Goal: Use online tool/utility: Utilize a website feature to perform a specific function

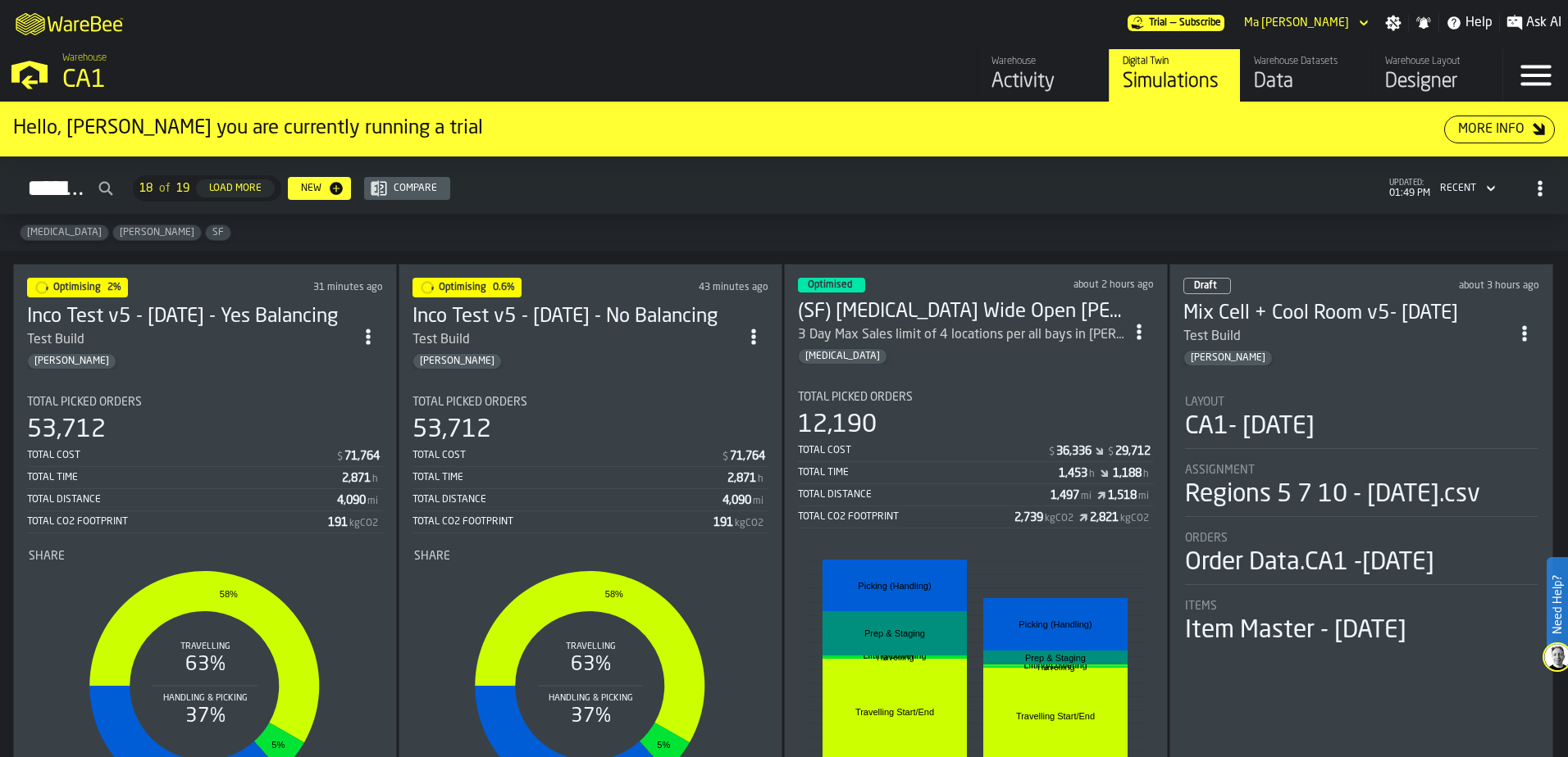
click at [1162, 75] on div "Simulations" at bounding box center [1175, 81] width 104 height 26
click at [530, 450] on div "Total Cost" at bounding box center [566, 456] width 308 height 12
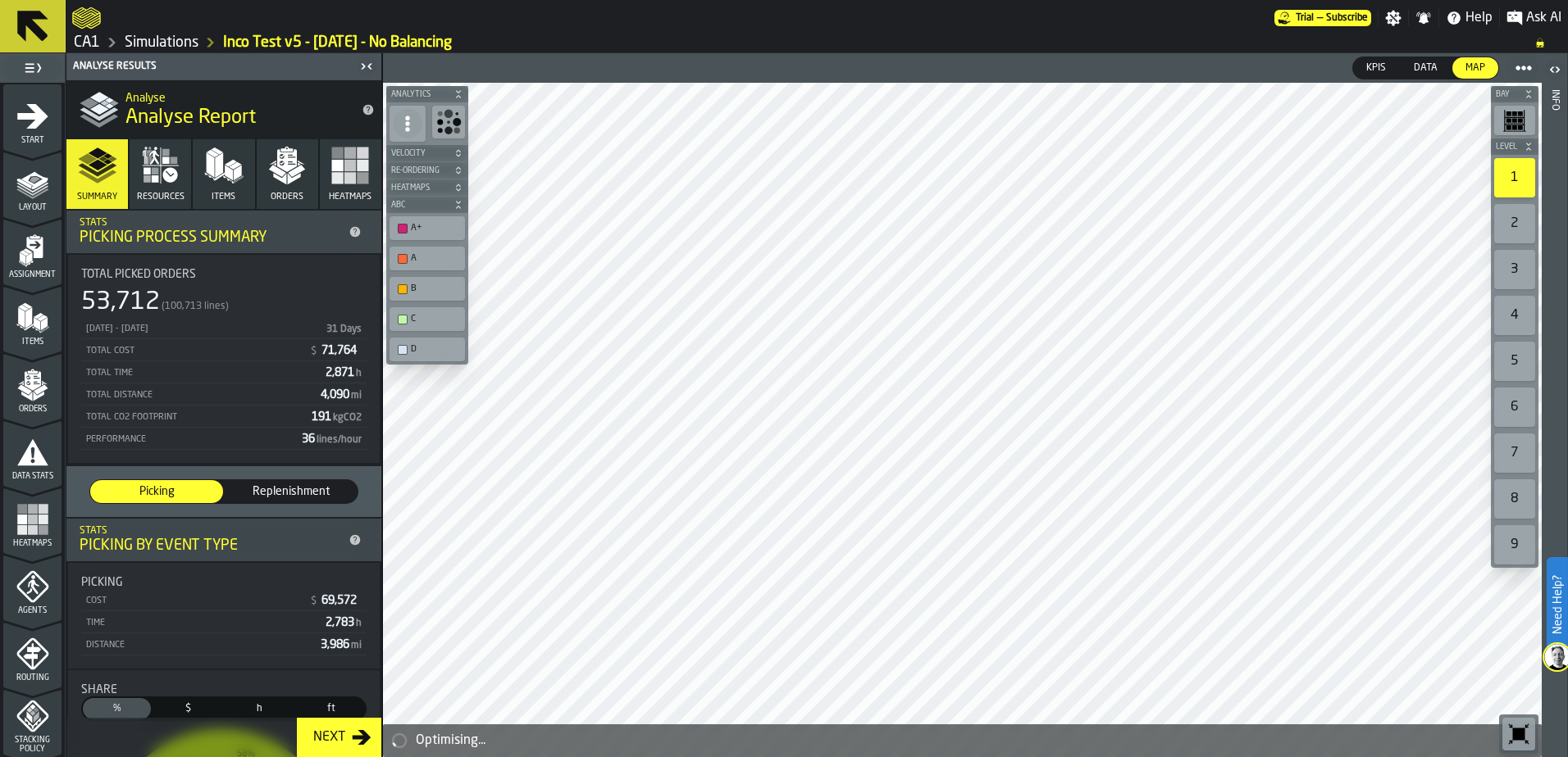
click at [268, 492] on span "Replenishment" at bounding box center [290, 492] width 120 height 17
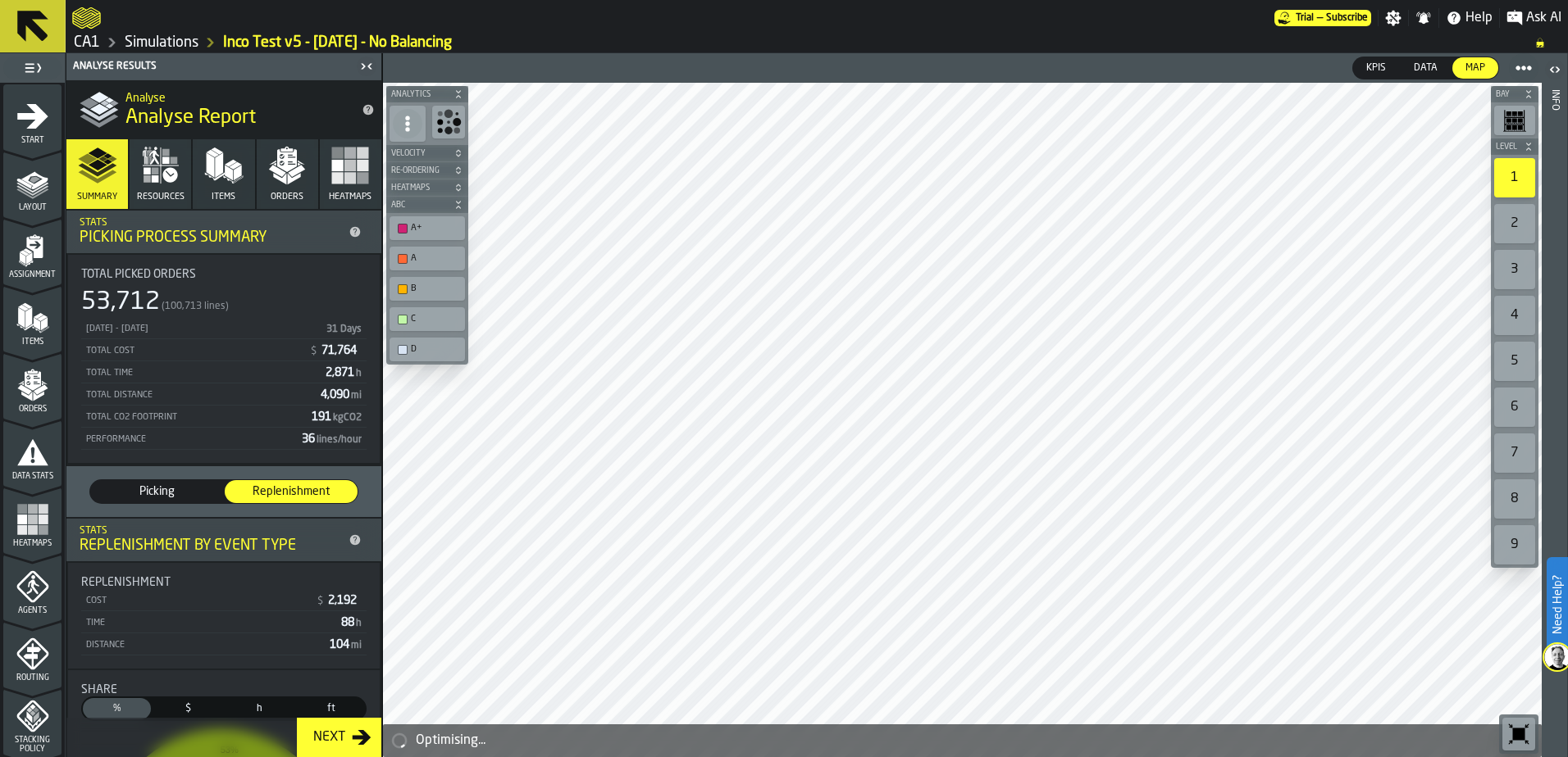
click at [139, 179] on button "Resources" at bounding box center [160, 174] width 61 height 69
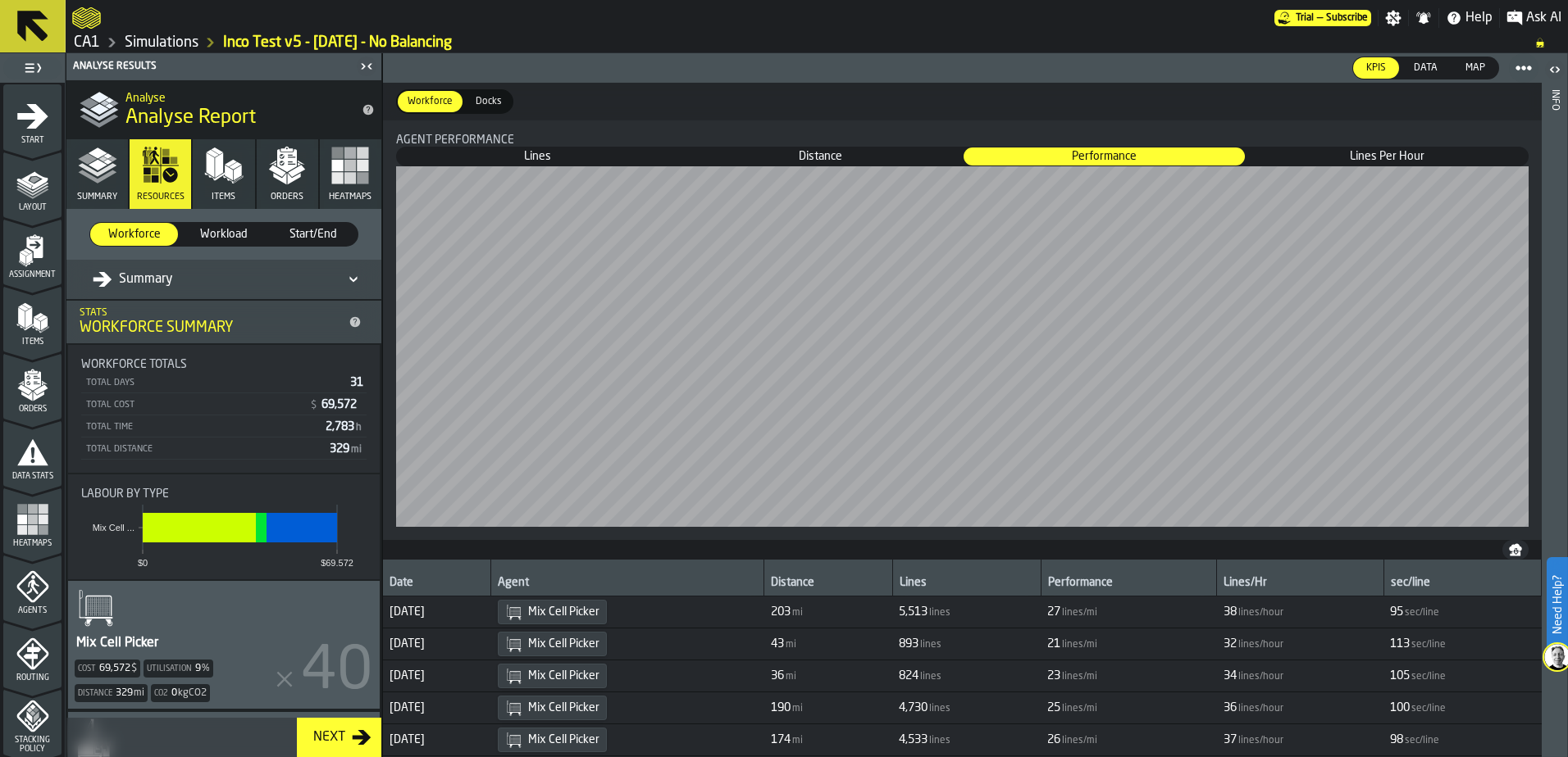
click at [213, 184] on icon "button" at bounding box center [223, 165] width 39 height 39
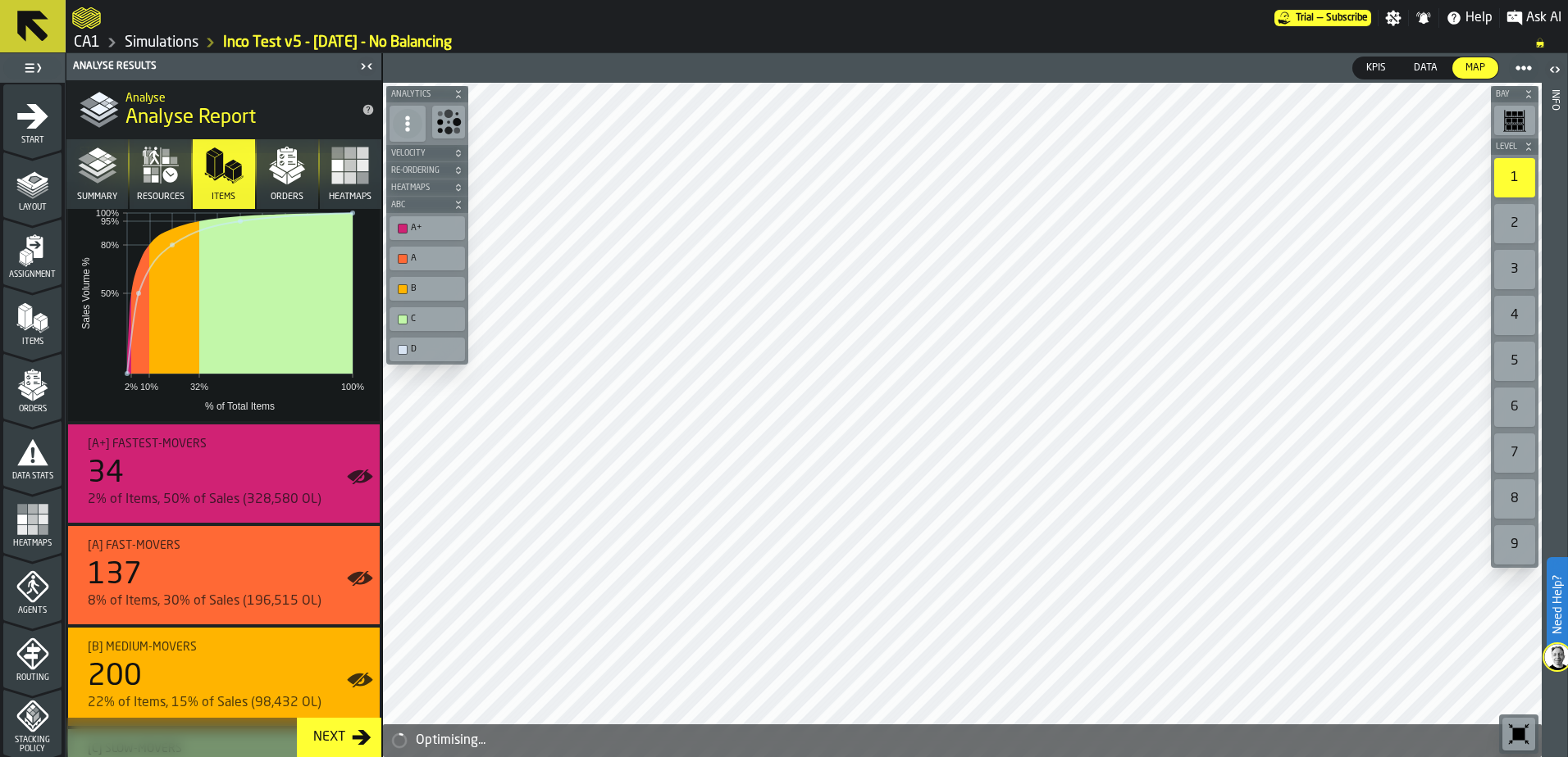
scroll to position [164, 0]
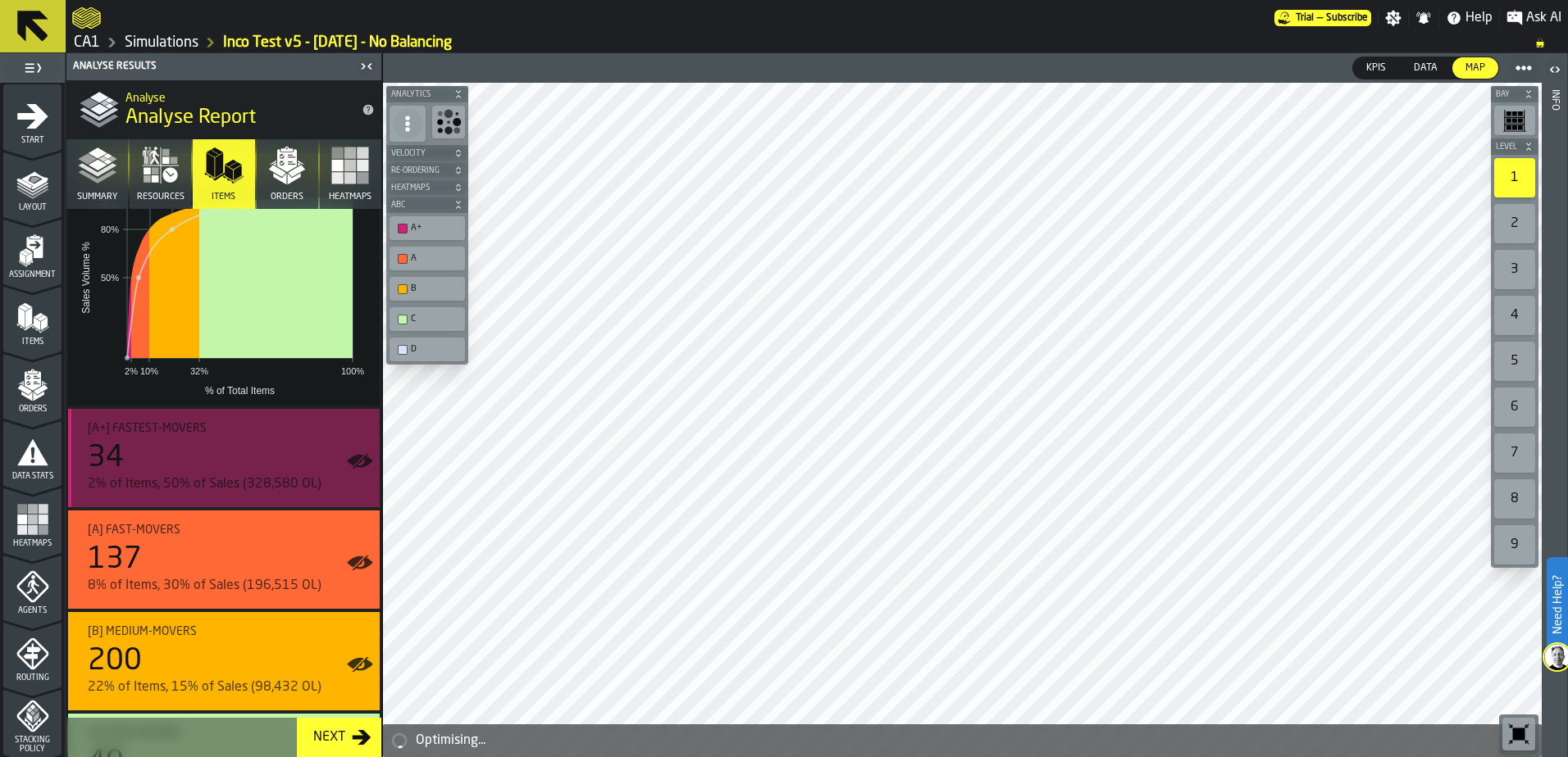
click at [354, 458] on icon "button-toggle-Show on Map" at bounding box center [356, 461] width 17 height 12
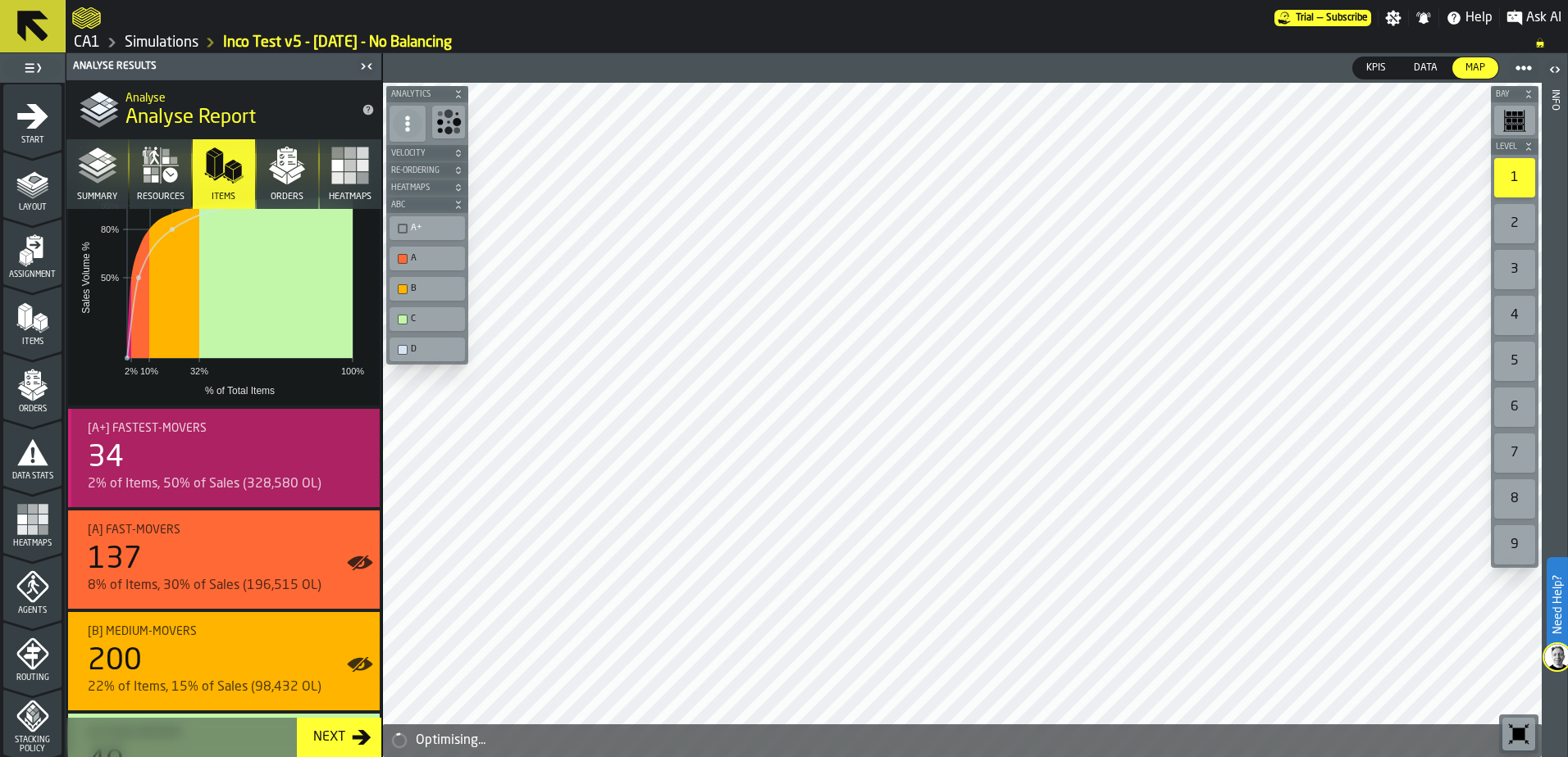
click at [354, 458] on icon "button-toggle-Show on Map" at bounding box center [360, 461] width 26 height 26
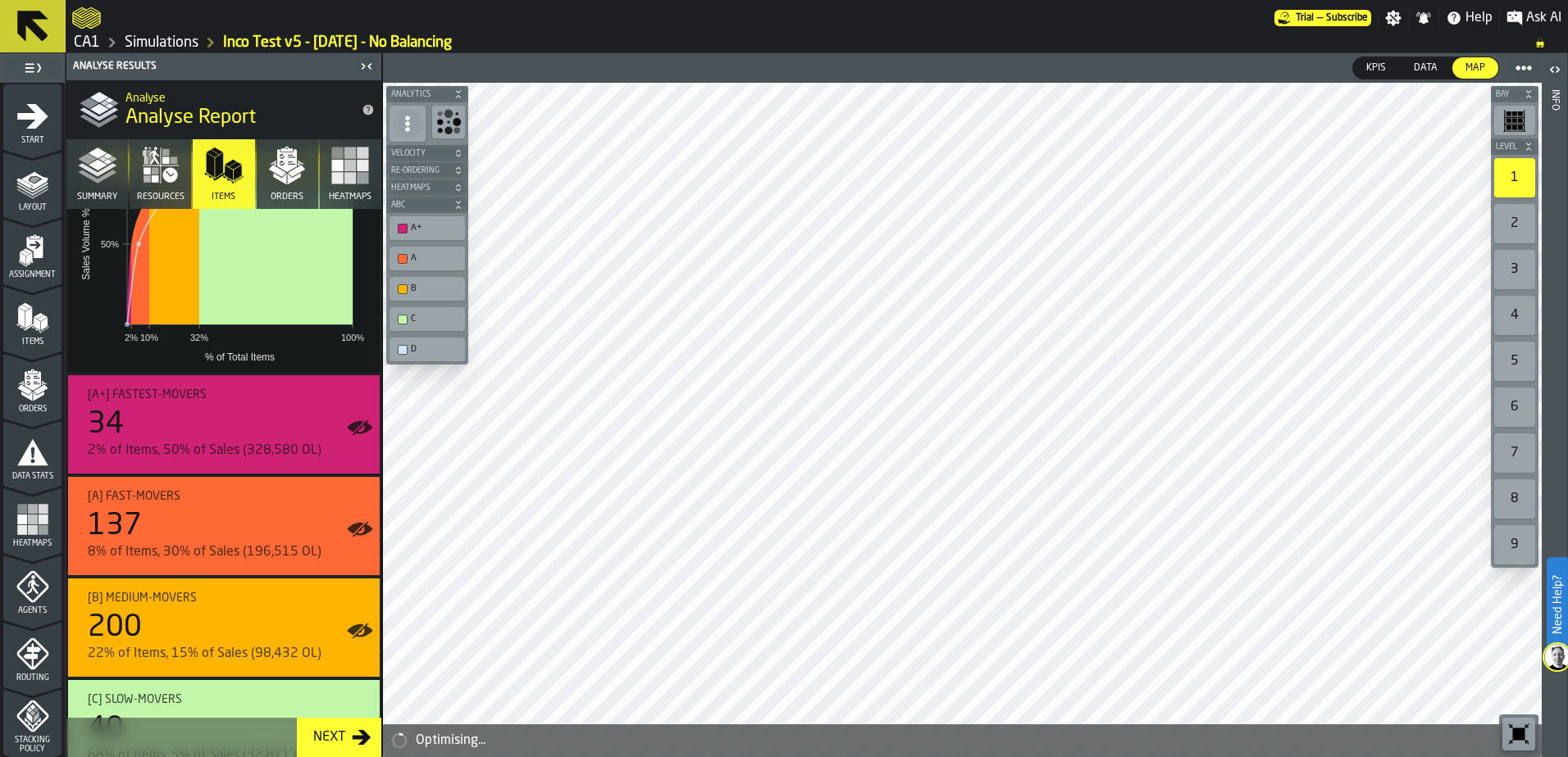
scroll to position [263, 0]
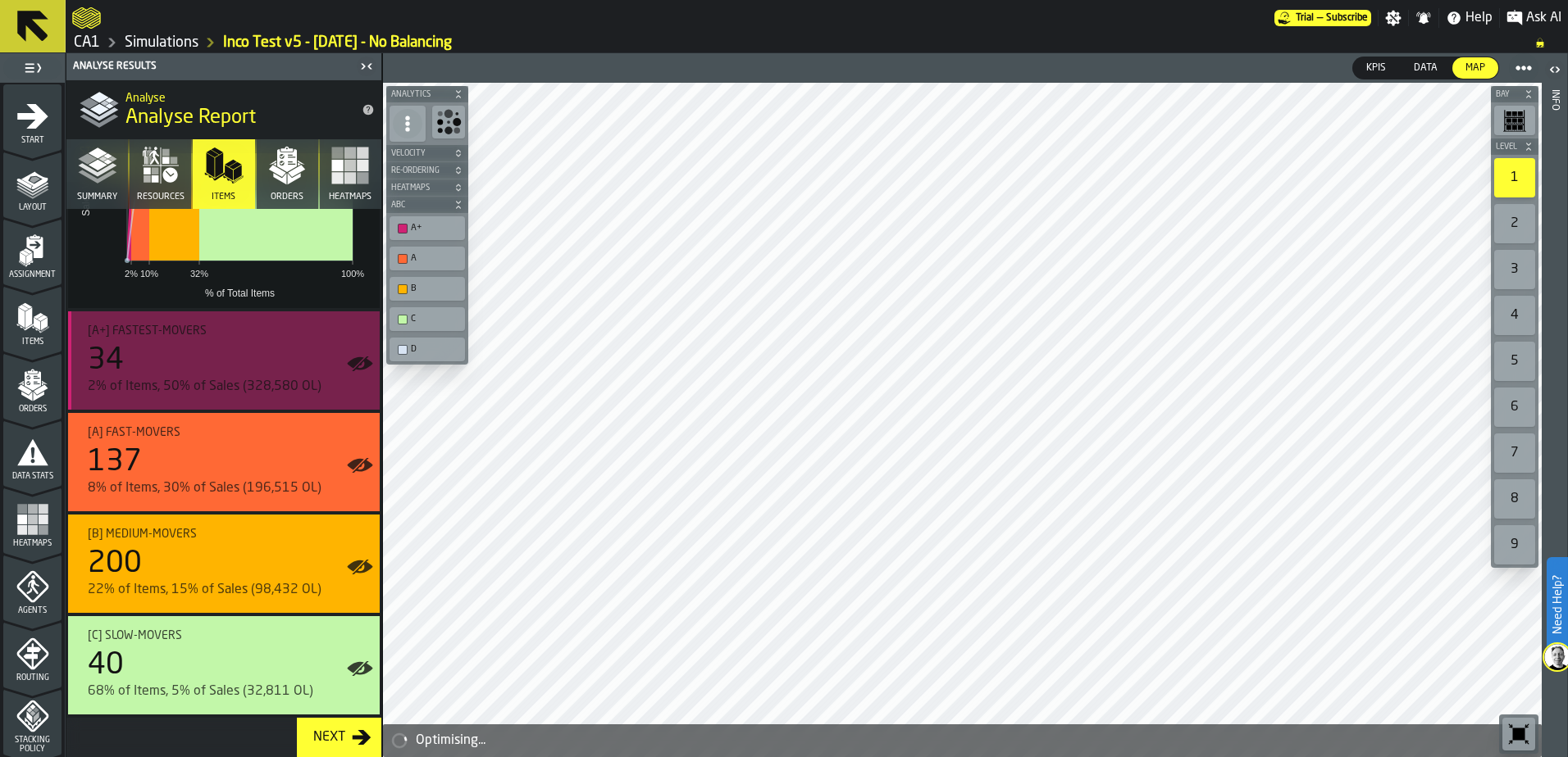
click at [222, 385] on div "2% of Items, 50% of Sales (328,580 OL)" at bounding box center [227, 387] width 279 height 20
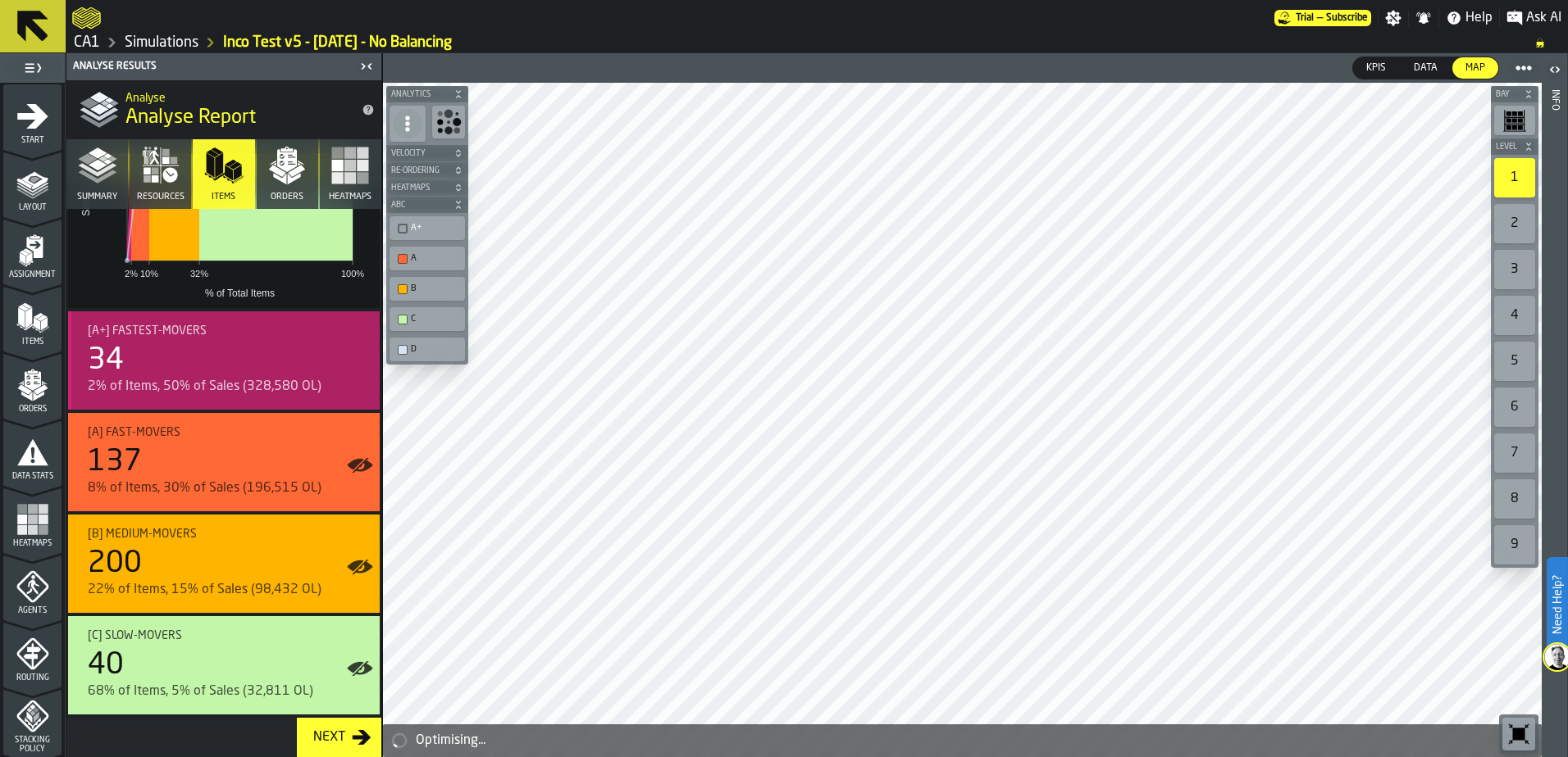
click at [269, 350] on div "34" at bounding box center [227, 361] width 279 height 33
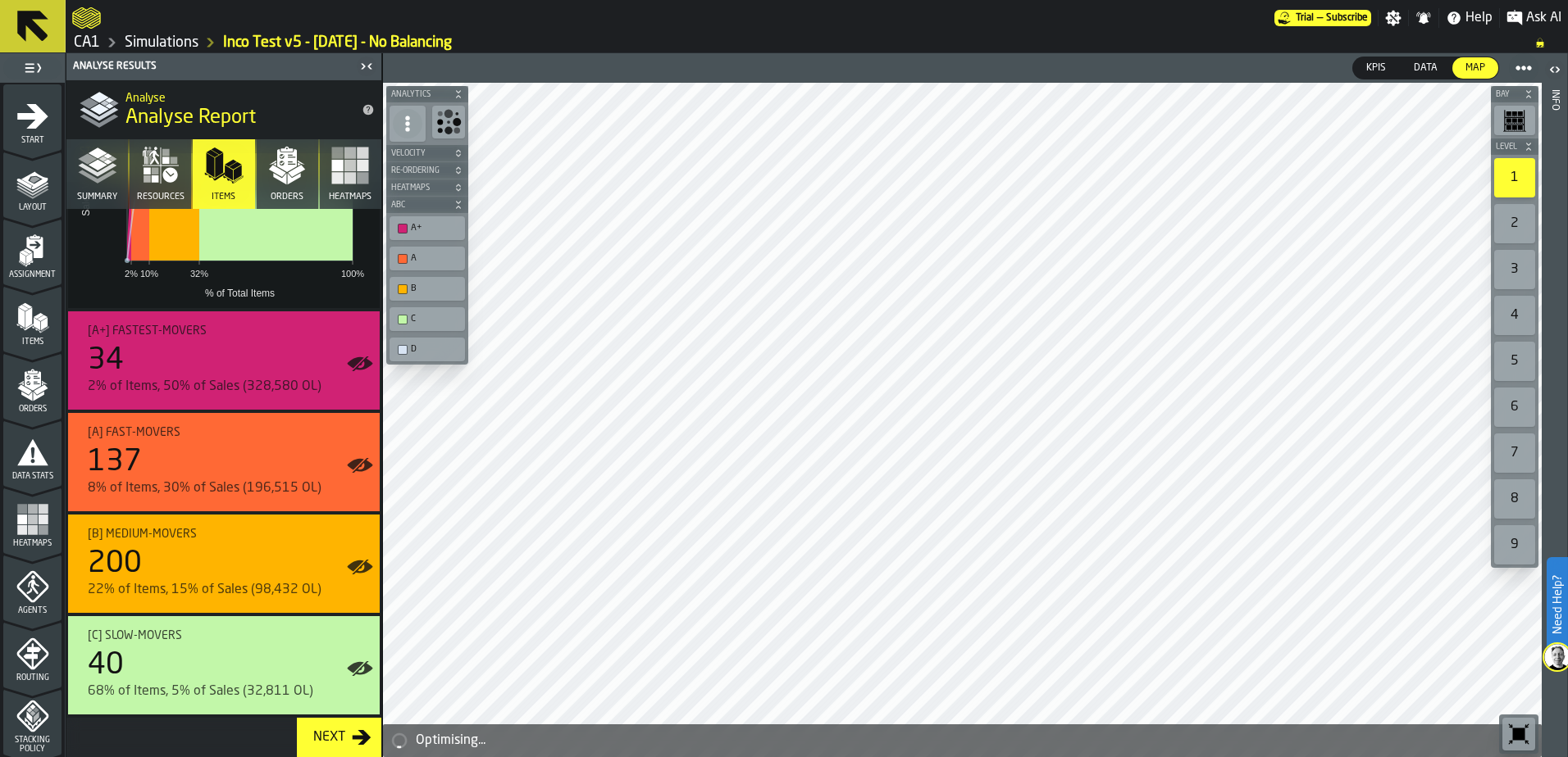
click at [287, 147] on icon "button" at bounding box center [286, 165] width 39 height 39
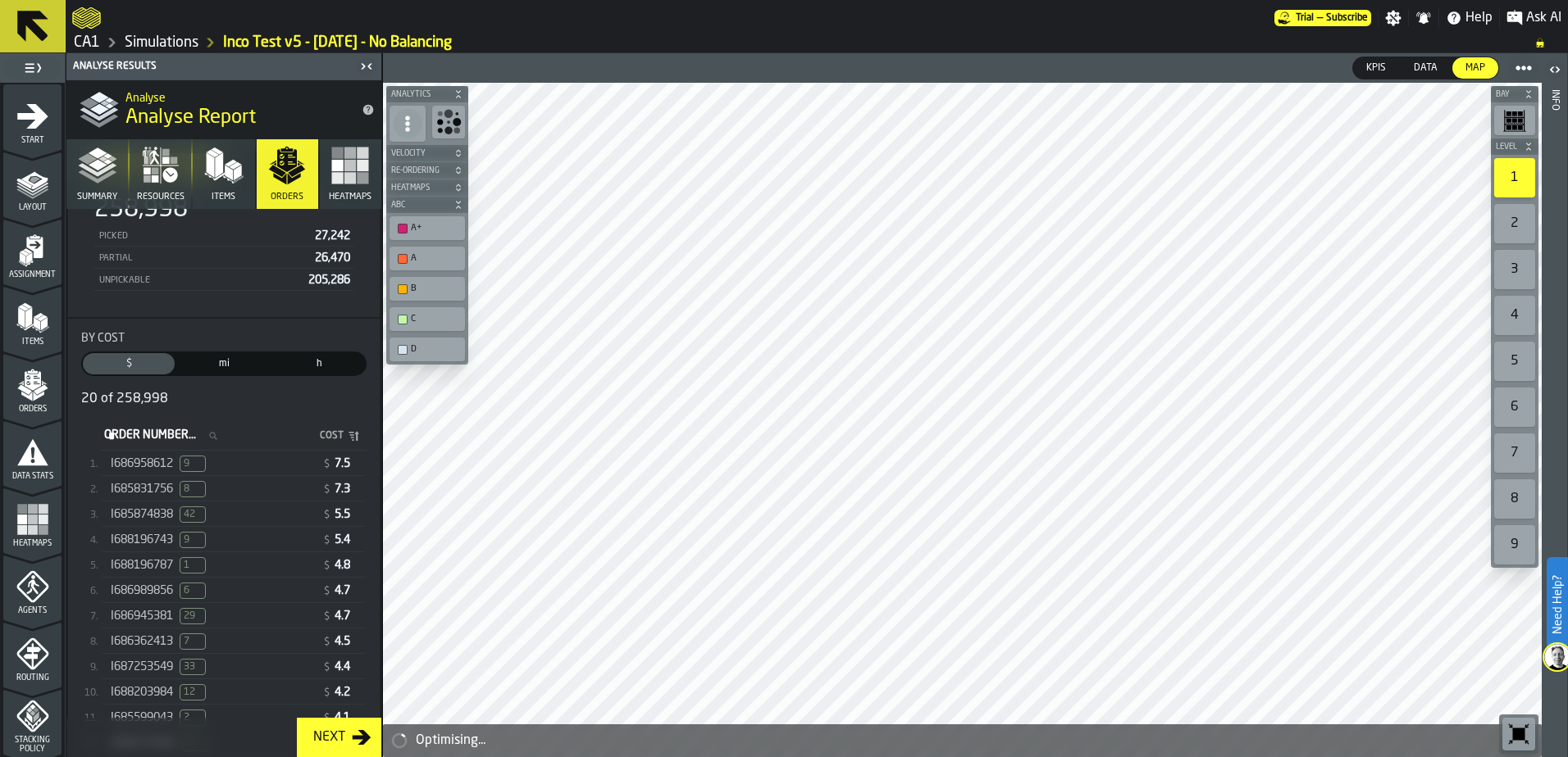
scroll to position [246, 0]
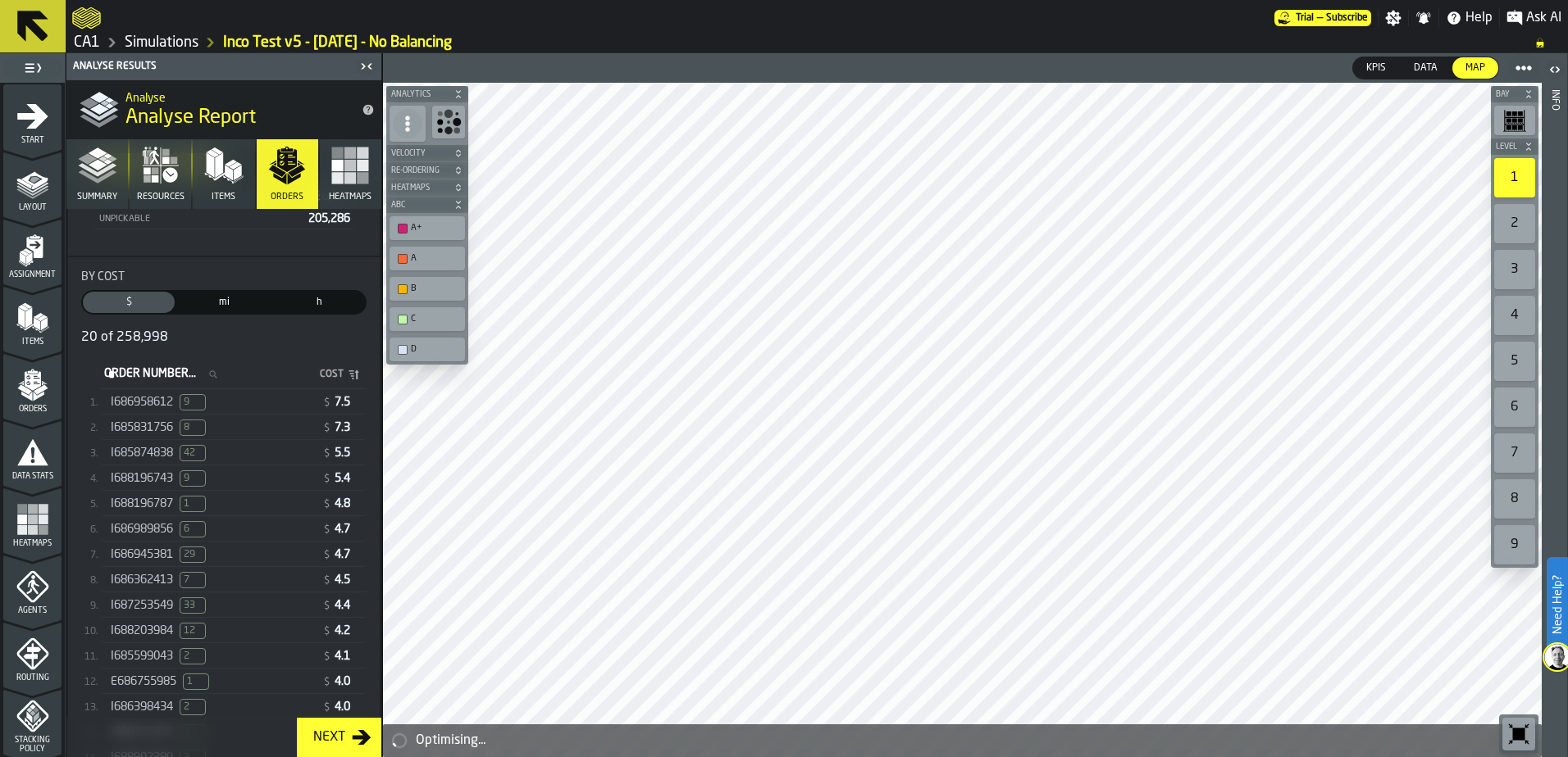
click at [157, 455] on span "I685874838" at bounding box center [141, 453] width 62 height 13
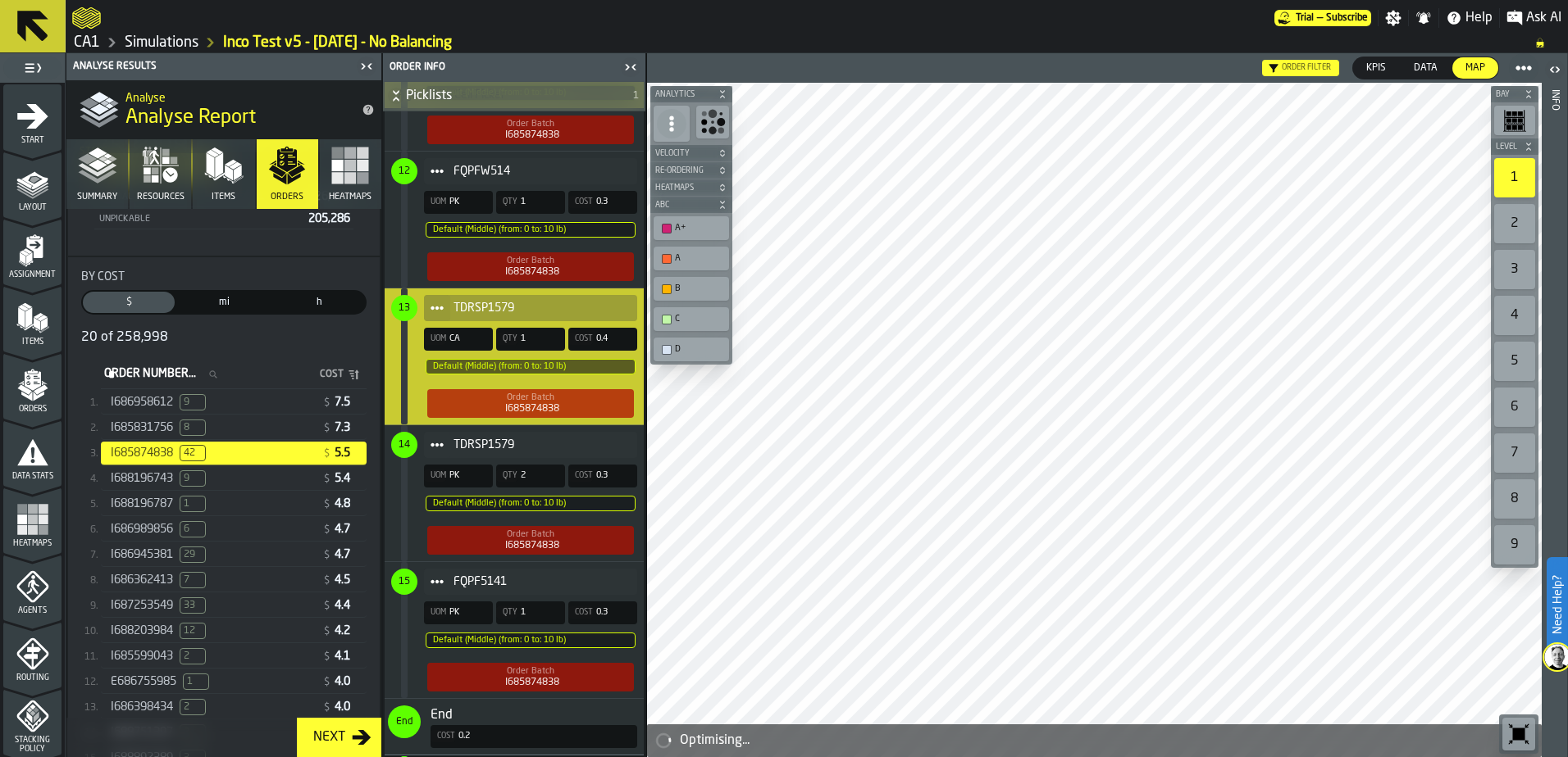
scroll to position [2319, 0]
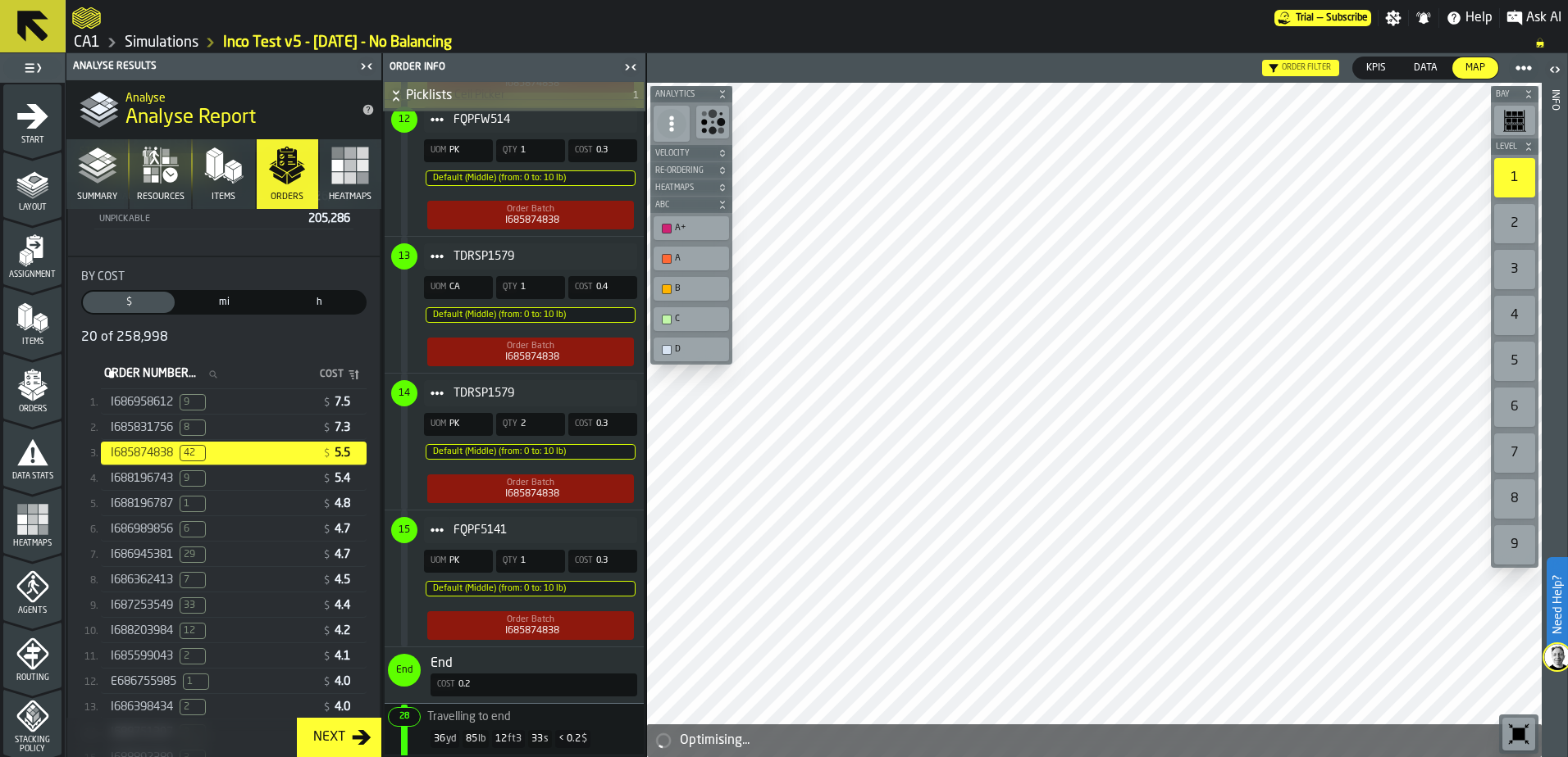
click at [156, 45] on link "Simulations" at bounding box center [161, 43] width 74 height 18
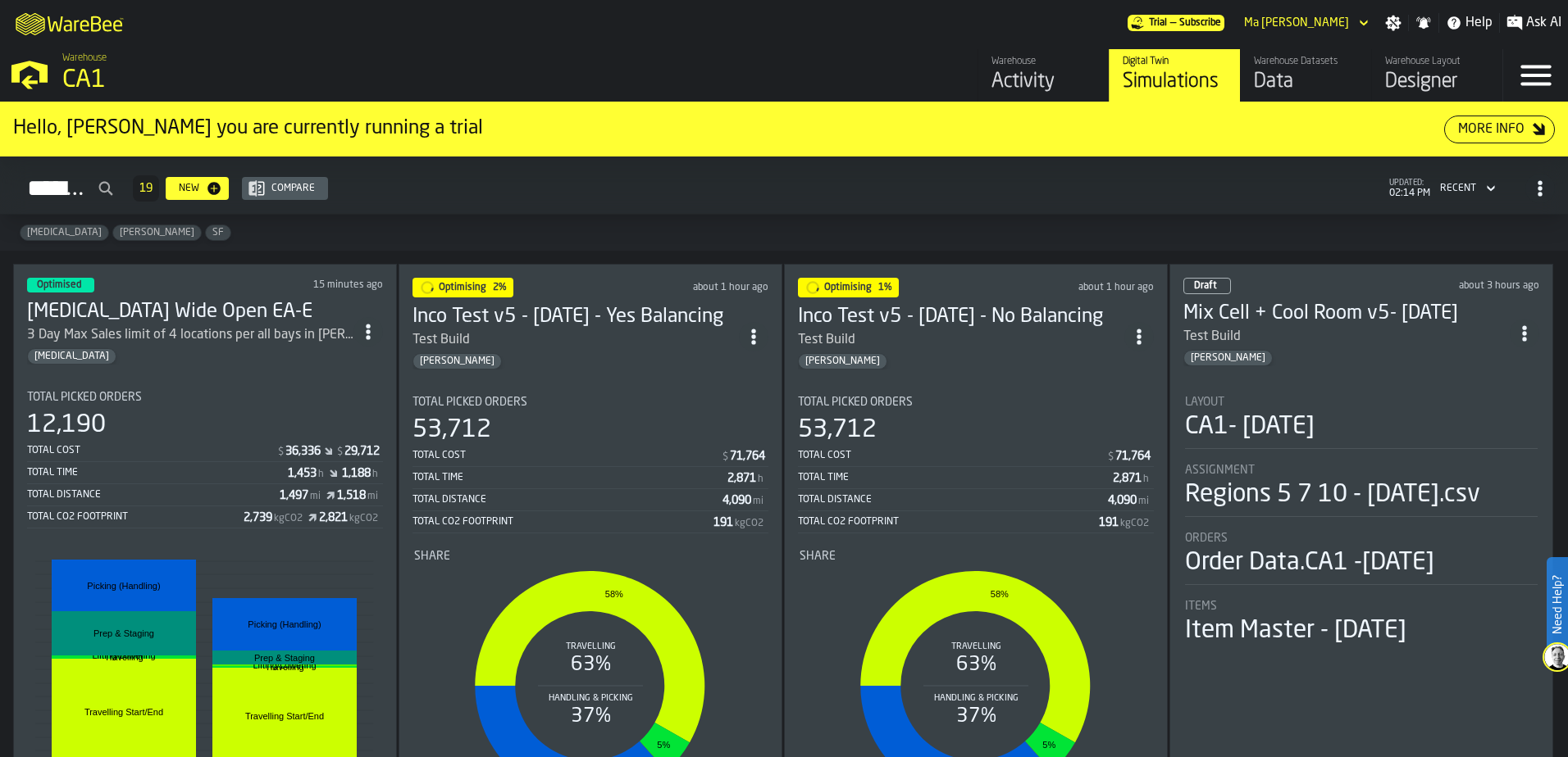
click at [213, 429] on div "12,190" at bounding box center [204, 425] width 356 height 29
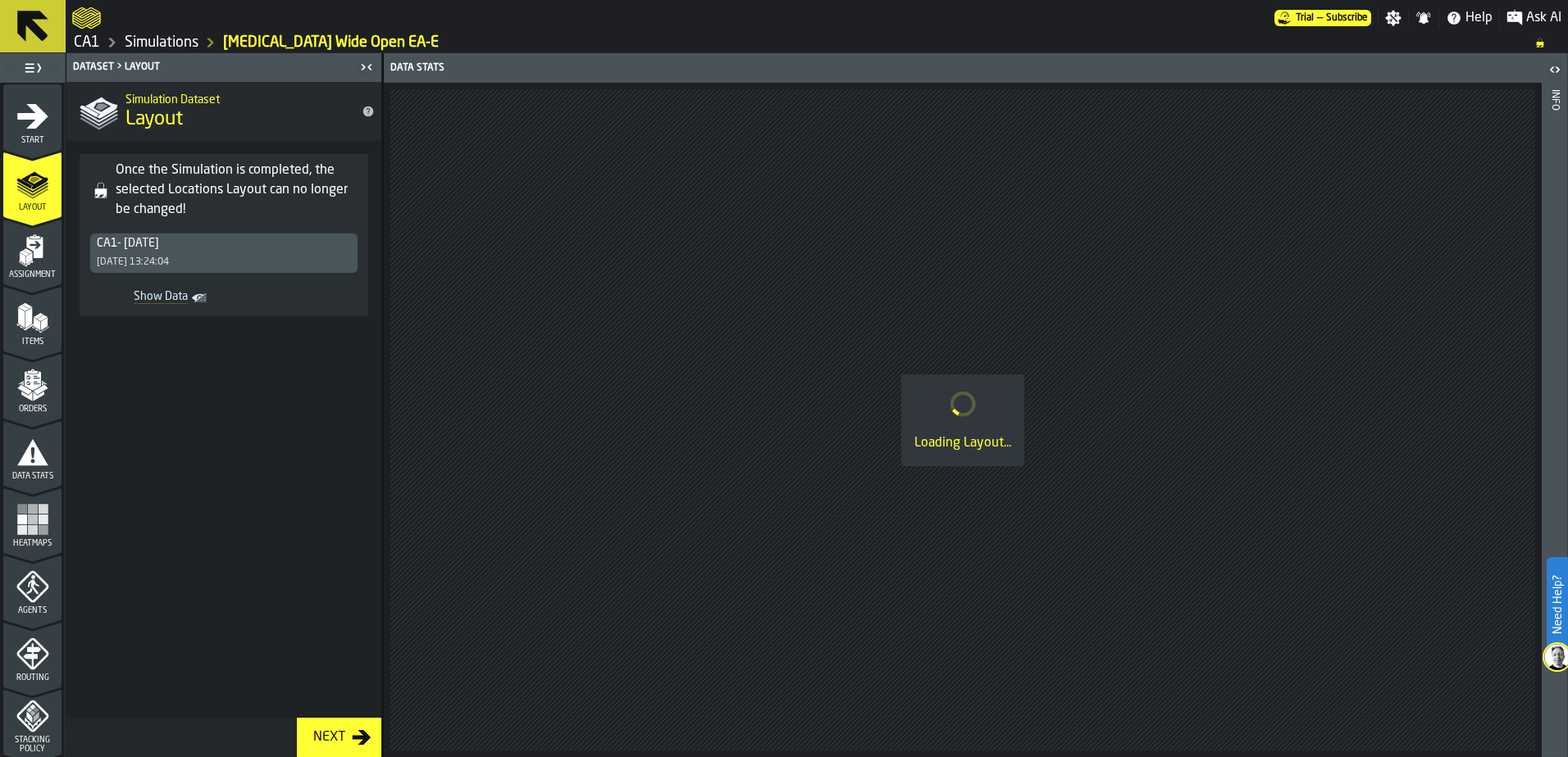
click at [95, 40] on link "CA1" at bounding box center [86, 43] width 26 height 18
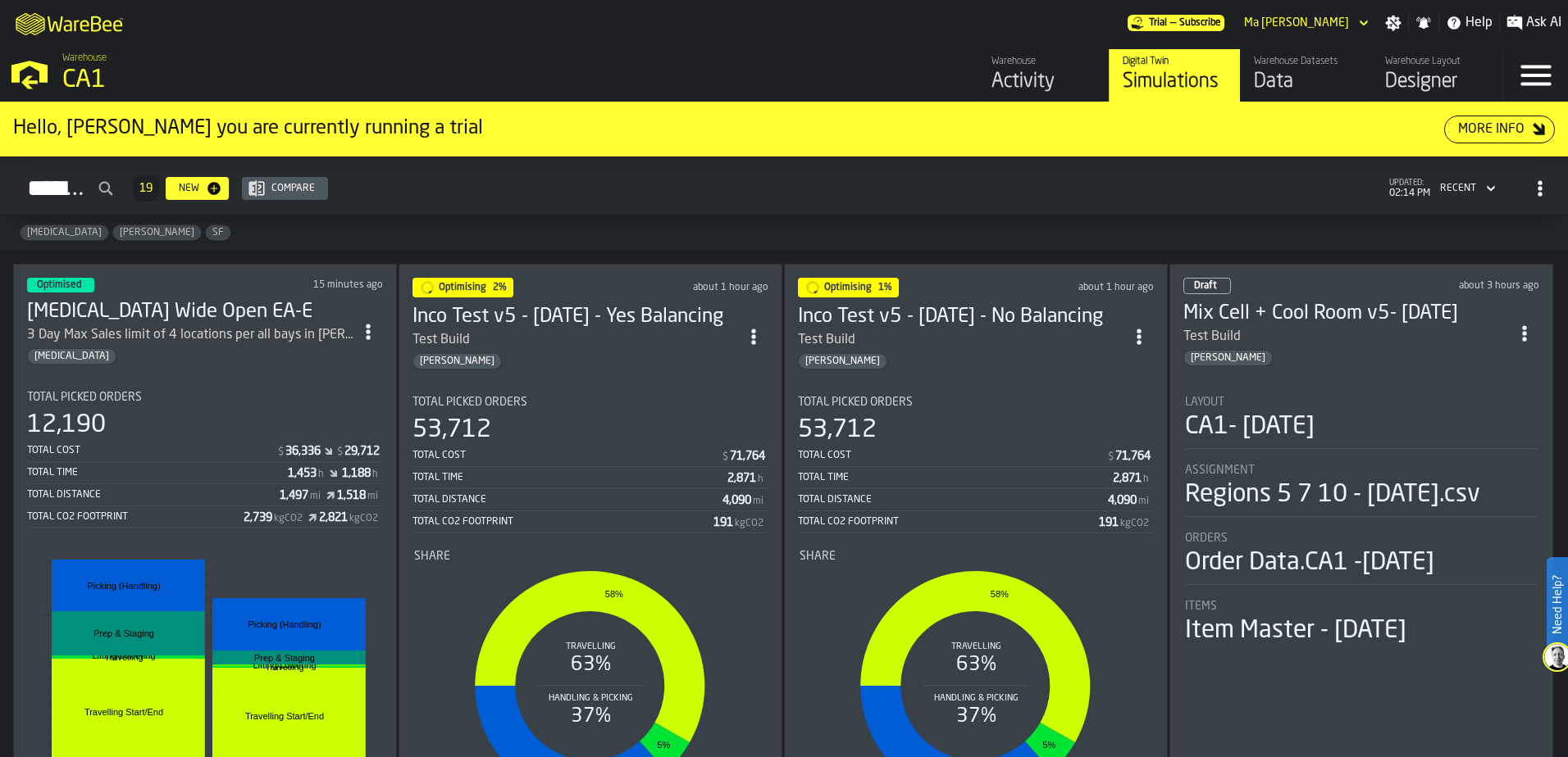
click at [1222, 75] on div "Simulations" at bounding box center [1175, 81] width 104 height 26
click at [246, 466] on div "Total Cost $ 36,336 $ 29,712 Total Time 1,453 h 1,188 h Total Distance 1,497 mi…" at bounding box center [204, 484] width 356 height 89
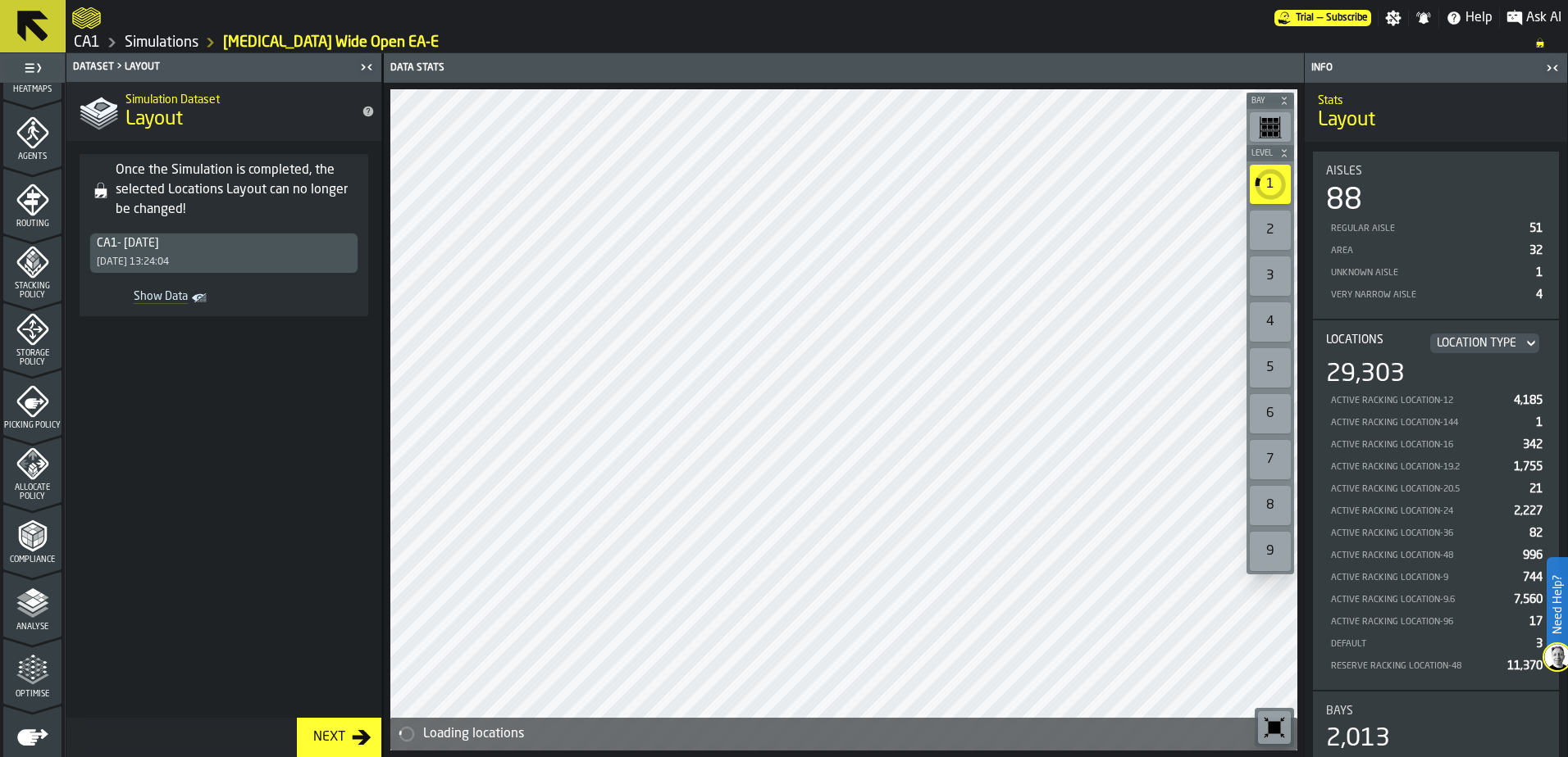
scroll to position [535, 0]
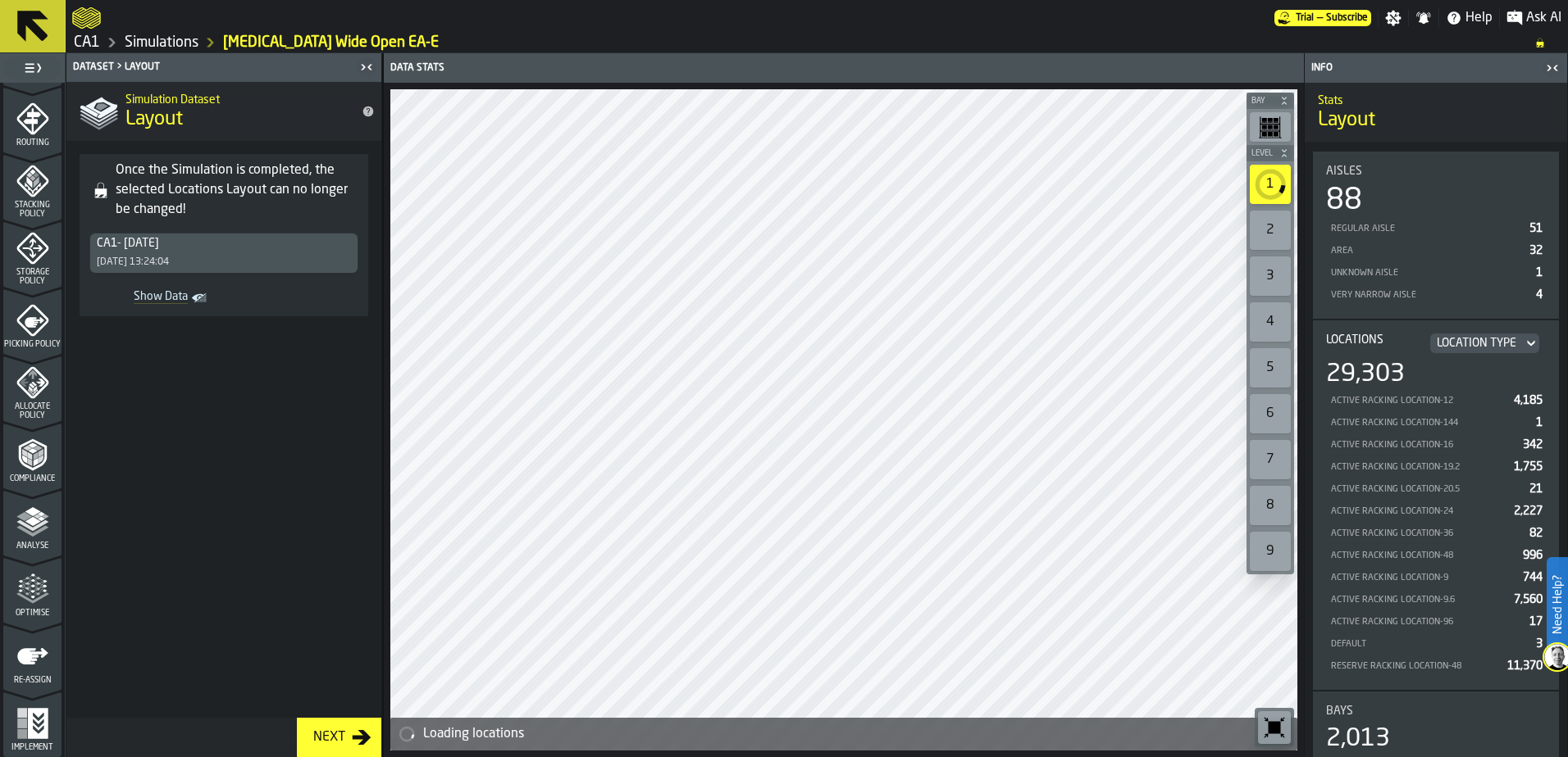
click at [28, 598] on icon "menu Optimise" at bounding box center [33, 589] width 33 height 33
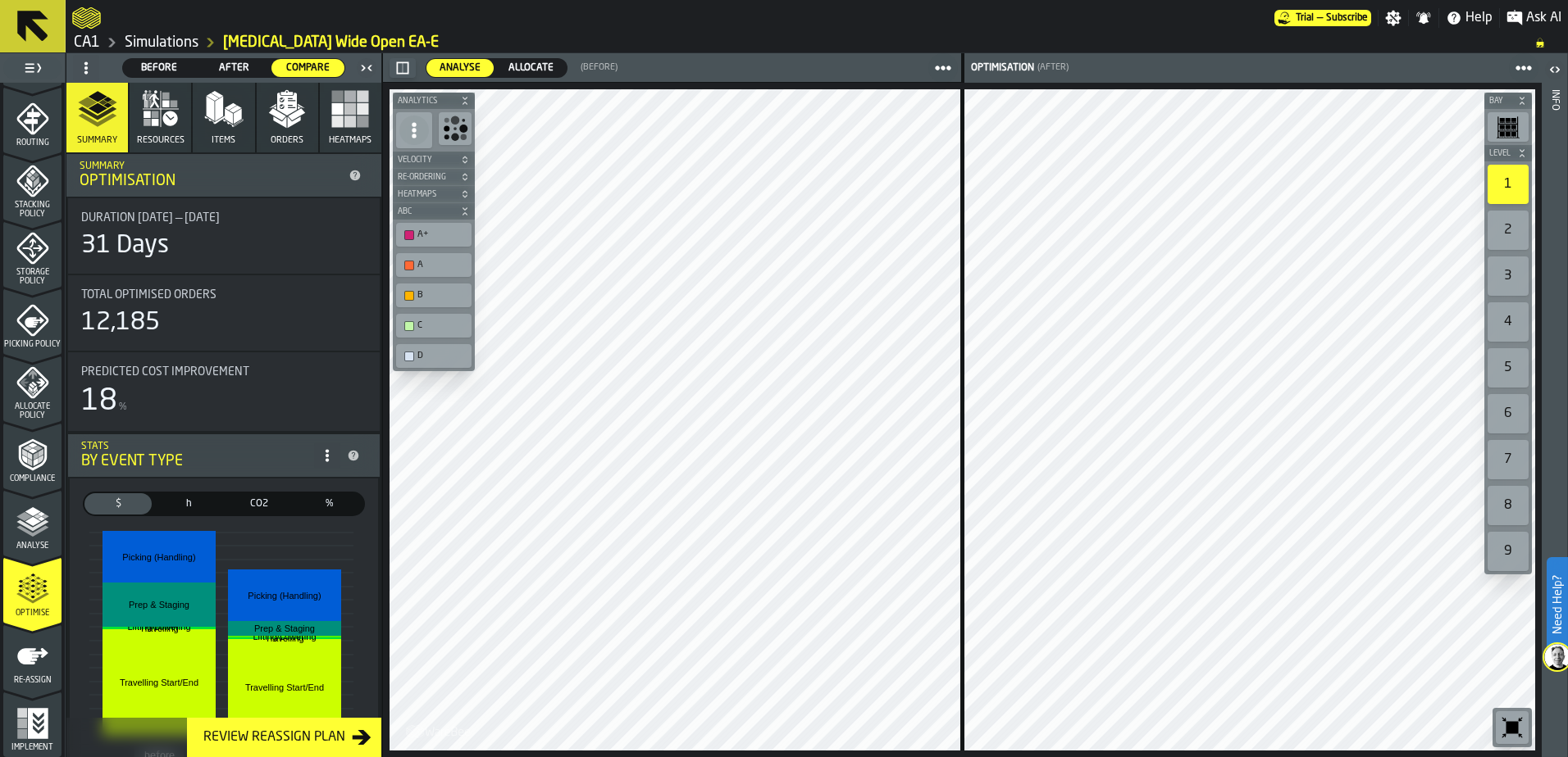
click at [164, 39] on link "Simulations" at bounding box center [161, 43] width 74 height 18
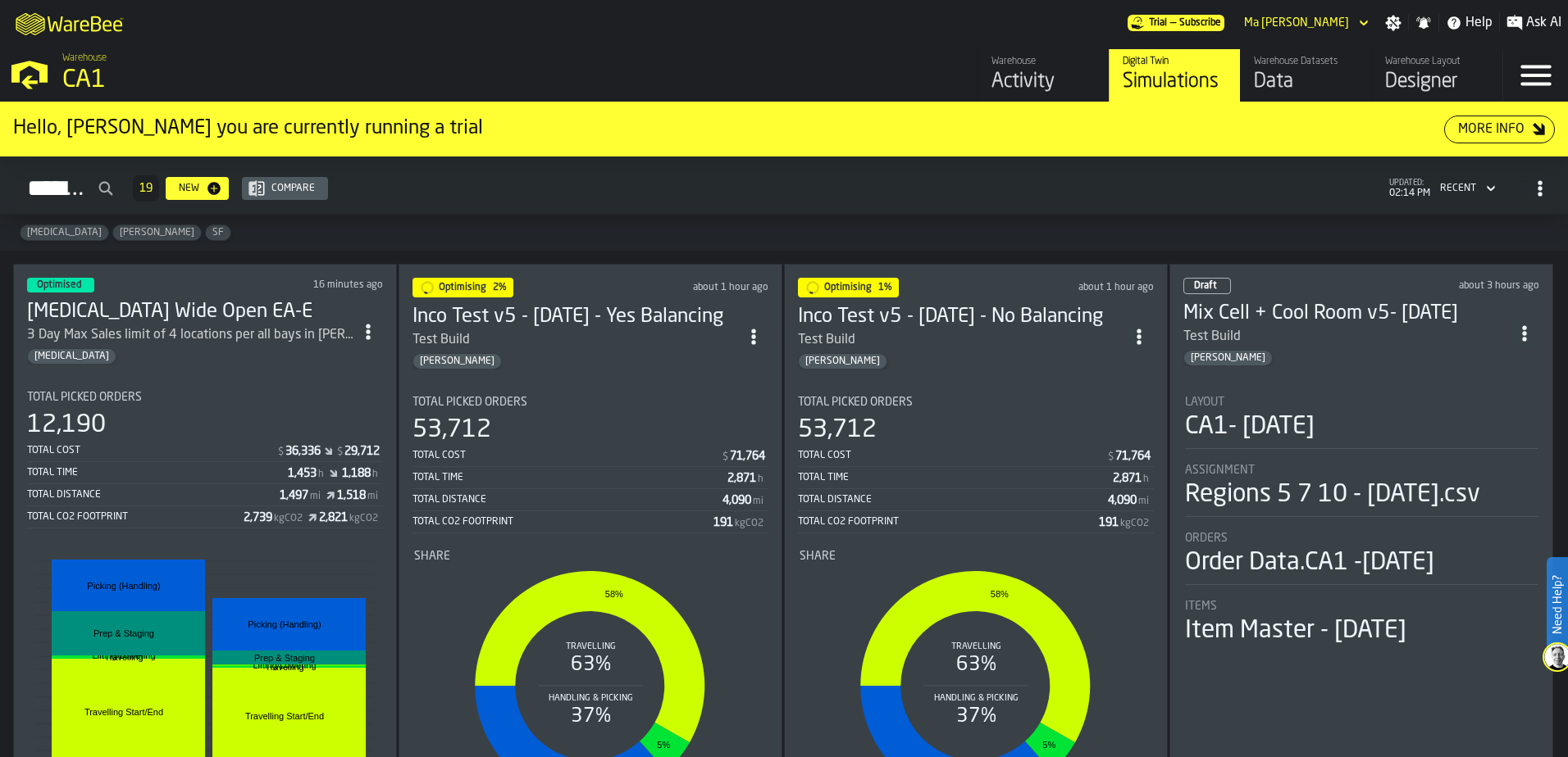
click at [1177, 85] on div "Simulations" at bounding box center [1175, 81] width 104 height 26
click at [202, 434] on div "12,190" at bounding box center [204, 425] width 356 height 29
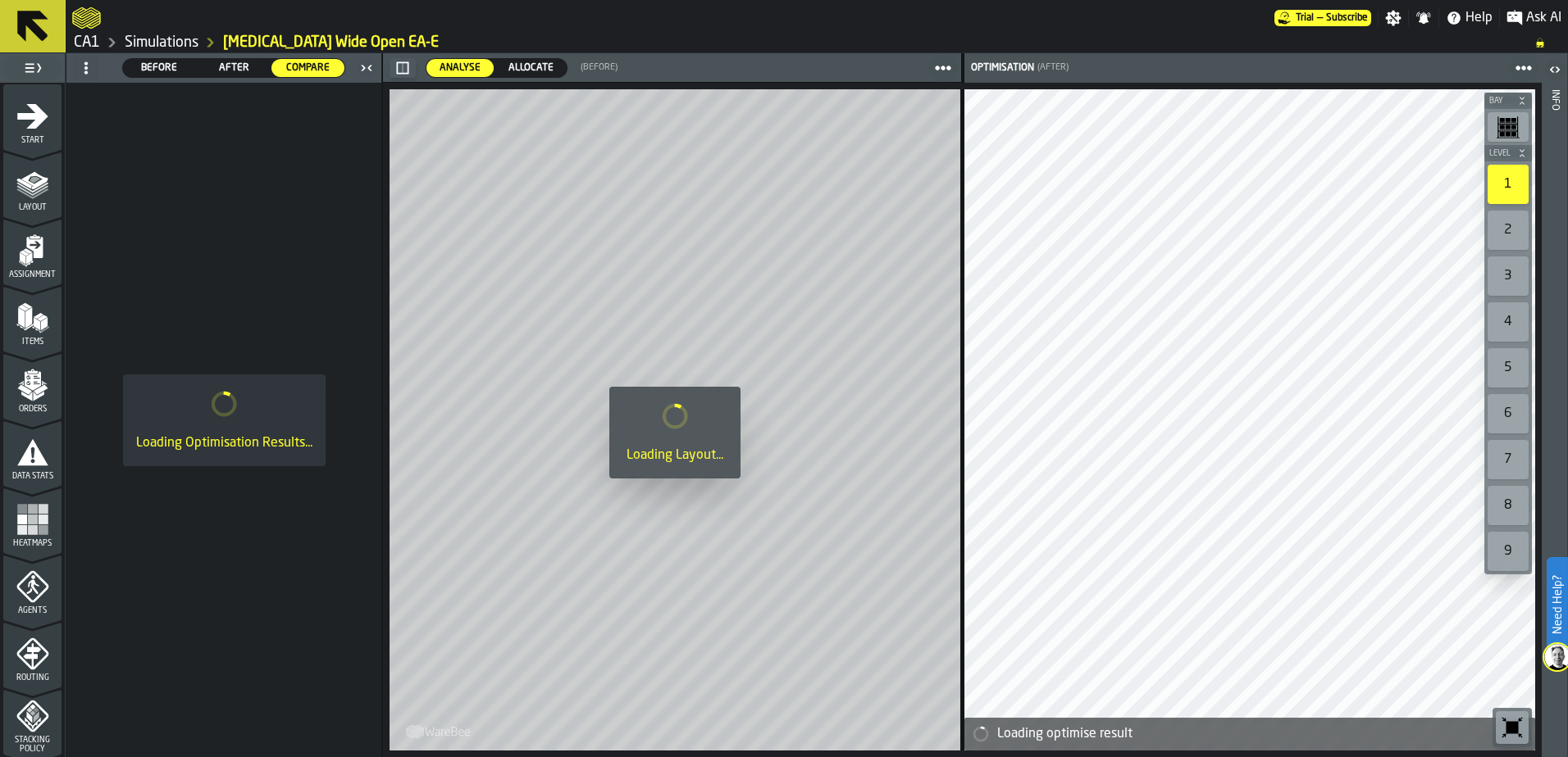
scroll to position [535, 0]
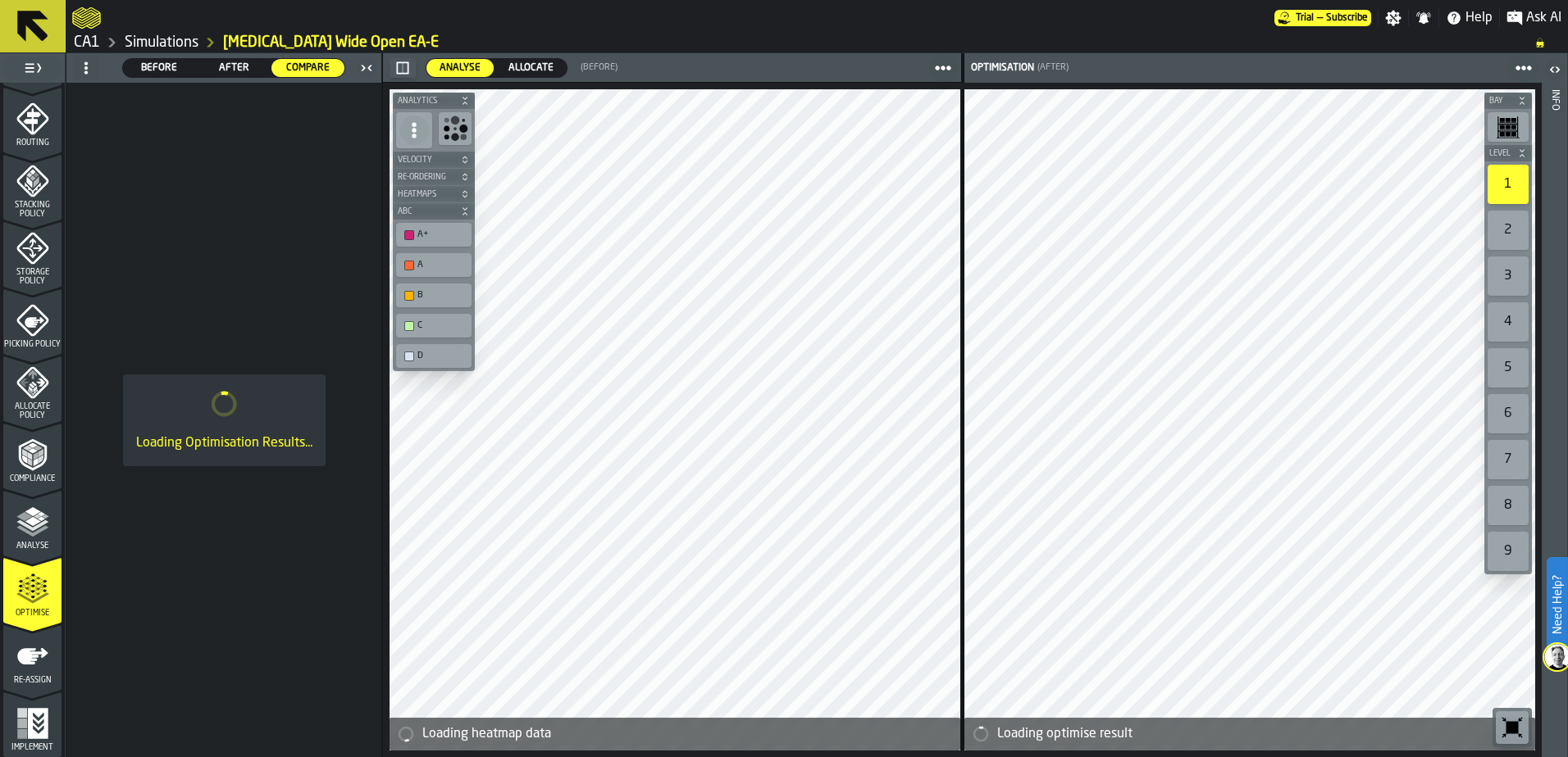
click at [30, 593] on icon "menu Optimise" at bounding box center [33, 589] width 33 height 33
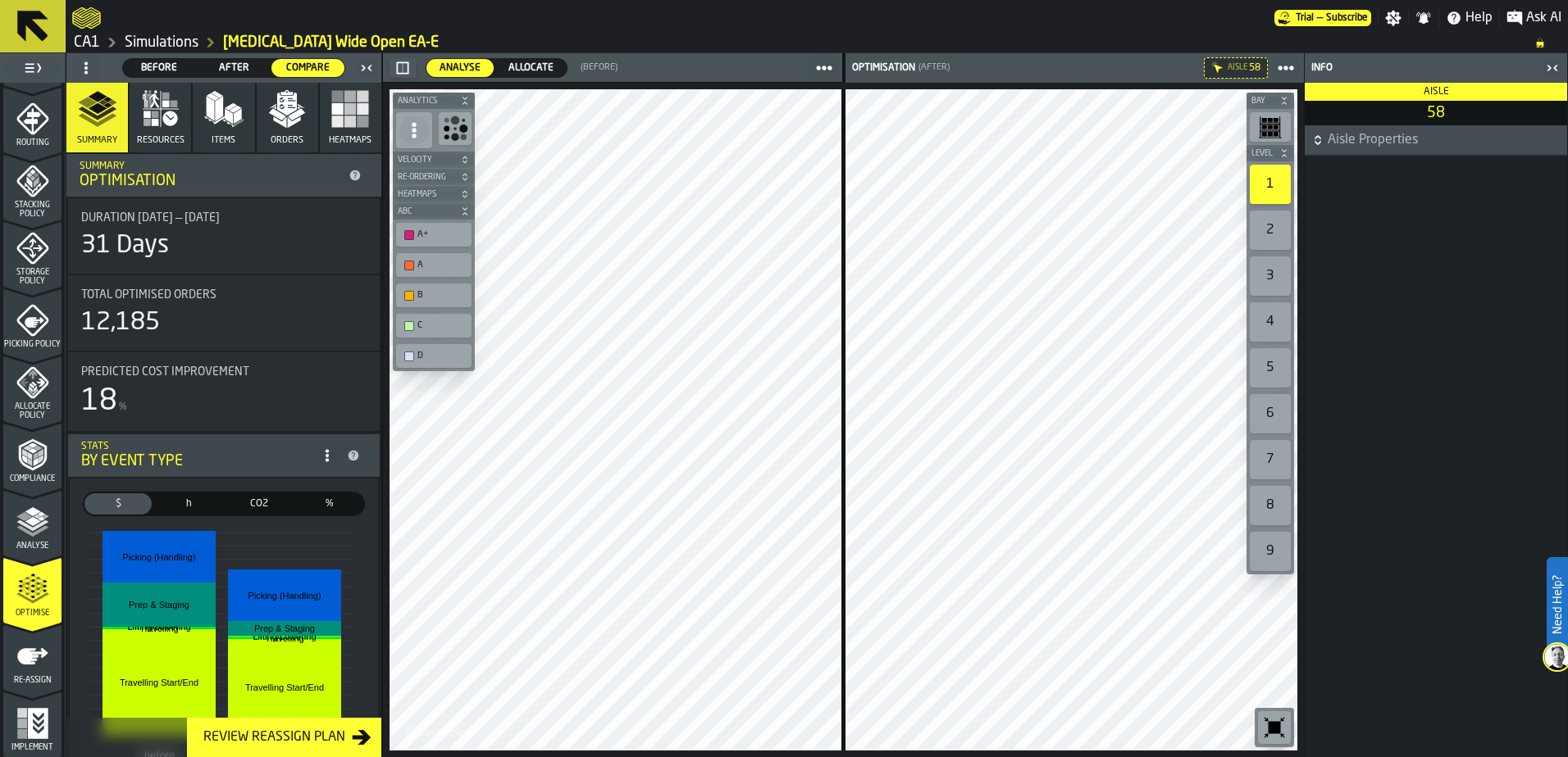
drag, startPoint x: 211, startPoint y: 497, endPoint x: 1551, endPoint y: 62, distance: 1408.8
click at [1551, 62] on icon "button-toggle-Close me" at bounding box center [1552, 69] width 20 height 20
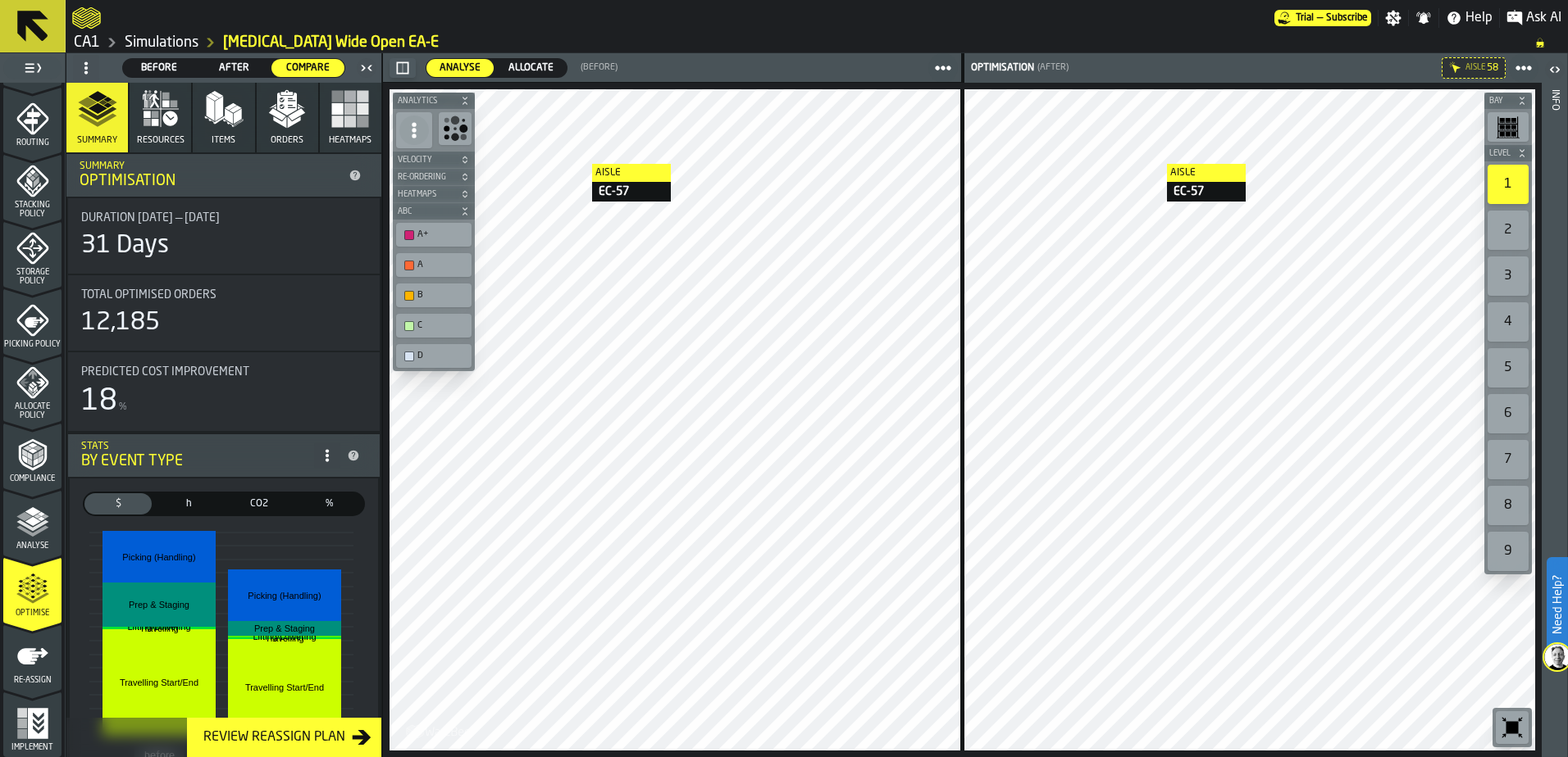
click at [1089, 26] on div at bounding box center [673, 18] width 1202 height 29
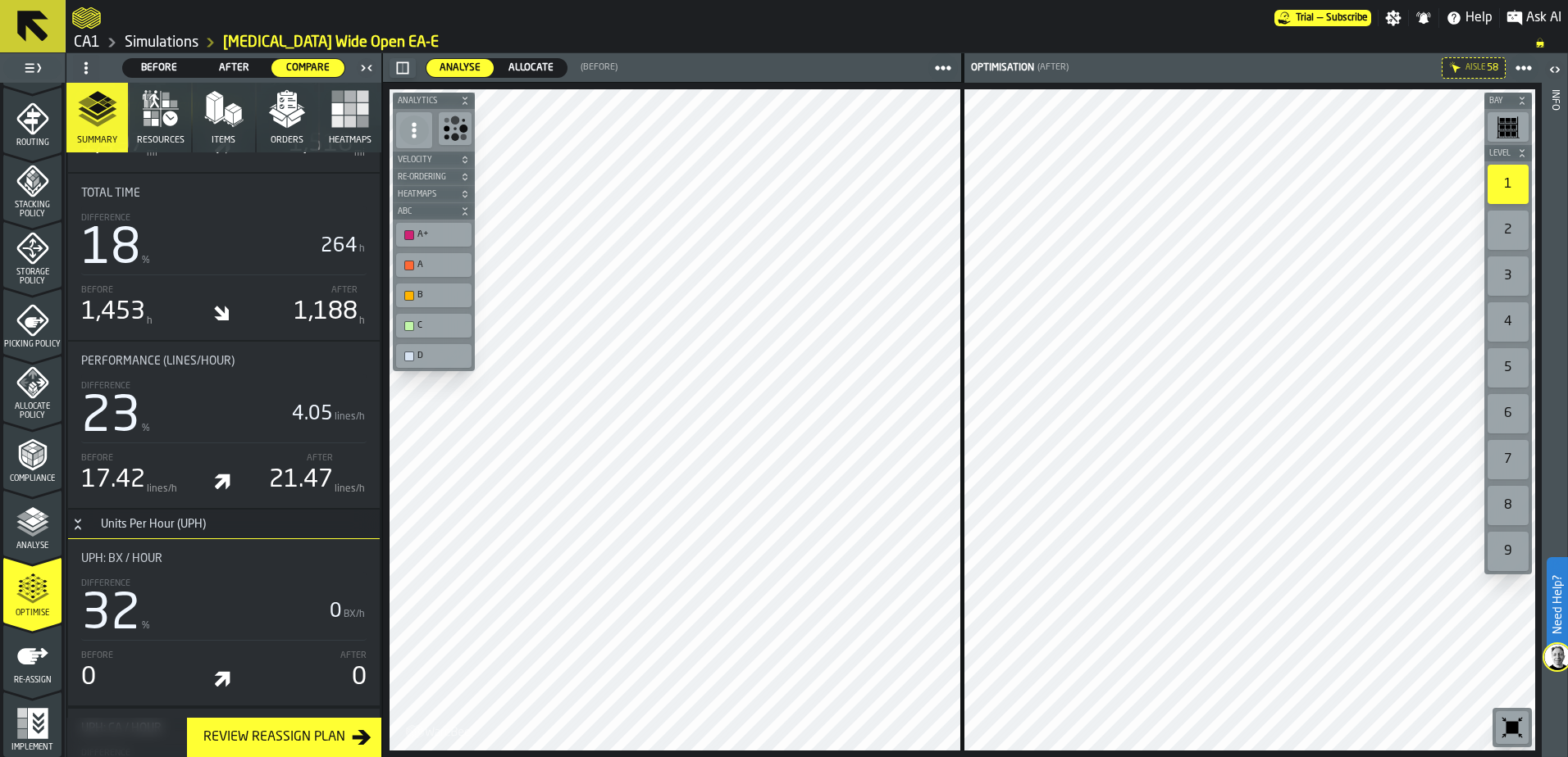
scroll to position [1115, 0]
click at [182, 512] on h3 "Units Per Hour (UPH)" at bounding box center [223, 524] width 311 height 29
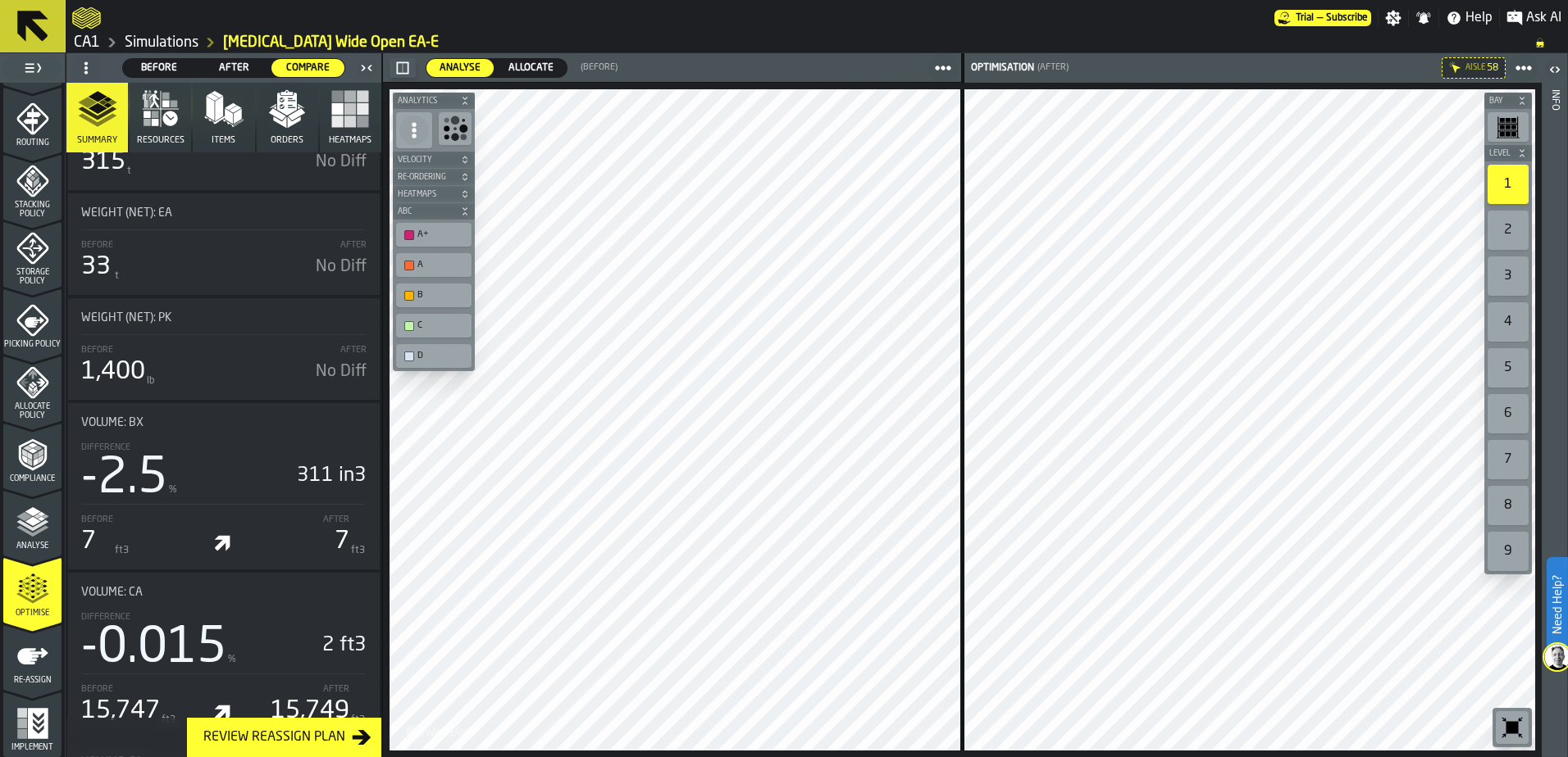
scroll to position [2407, 0]
click at [1003, 33] on ol "CA1 Simulations [MEDICAL_DATA] Wide Open EA-E" at bounding box center [795, 43] width 1447 height 20
click at [1155, 18] on div at bounding box center [673, 18] width 1202 height 29
click at [1128, 80] on div "Aisle 58" at bounding box center [1305, 68] width 468 height 29
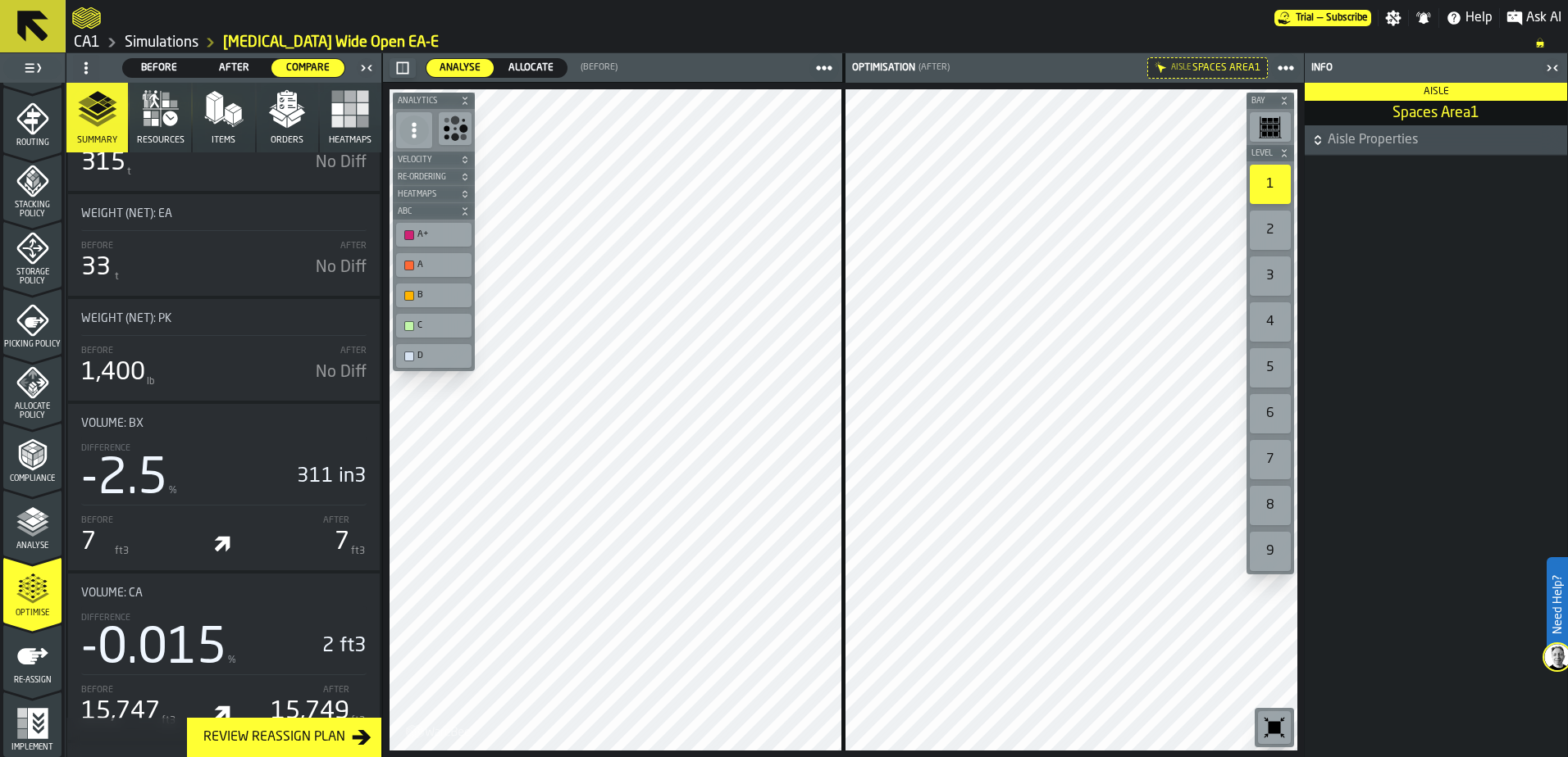
click at [1554, 64] on icon "button-toggle-Close me" at bounding box center [1552, 69] width 20 height 20
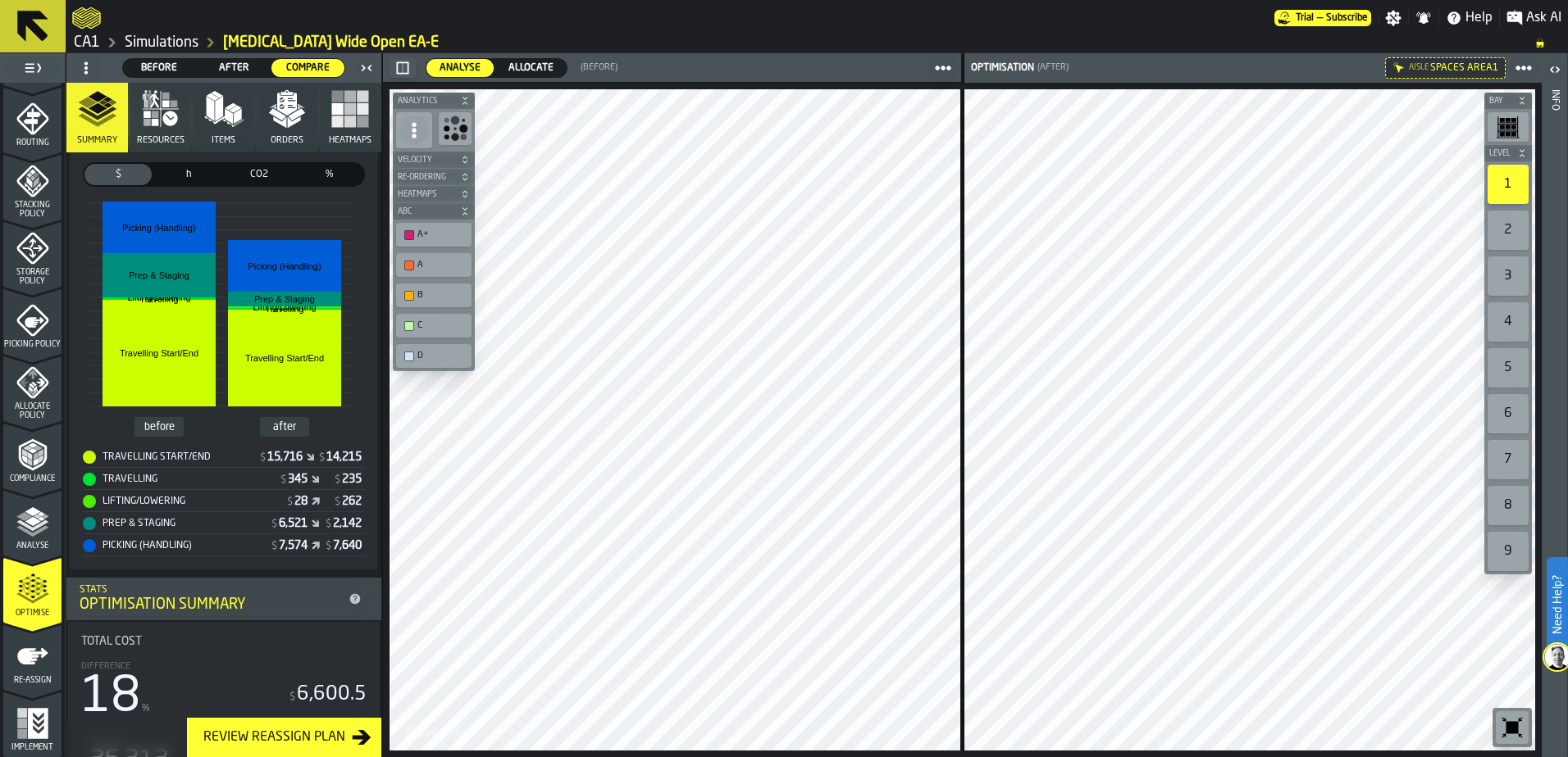
scroll to position [0, 0]
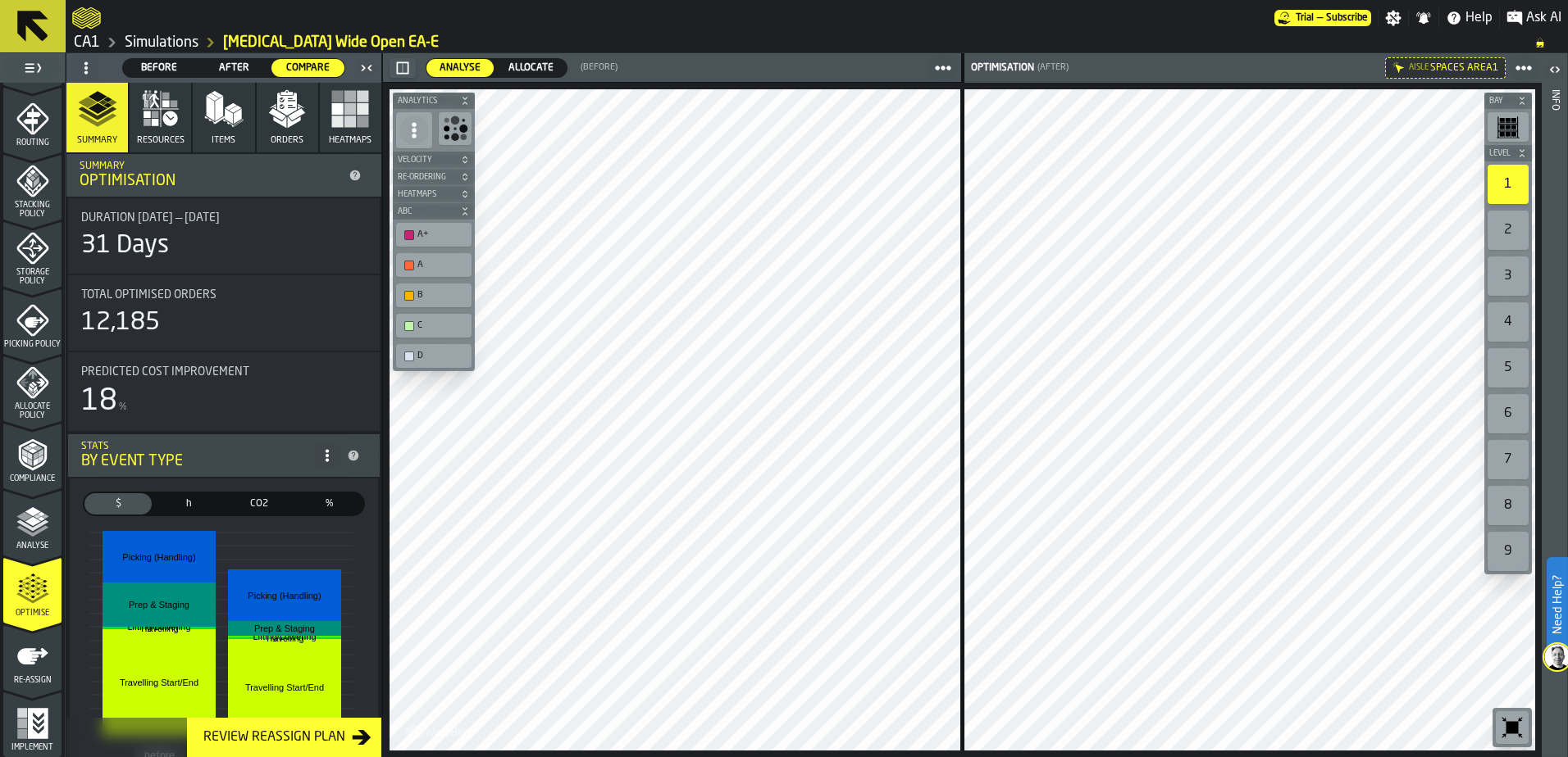
click at [29, 648] on icon "menu Re-assign" at bounding box center [33, 657] width 31 height 17
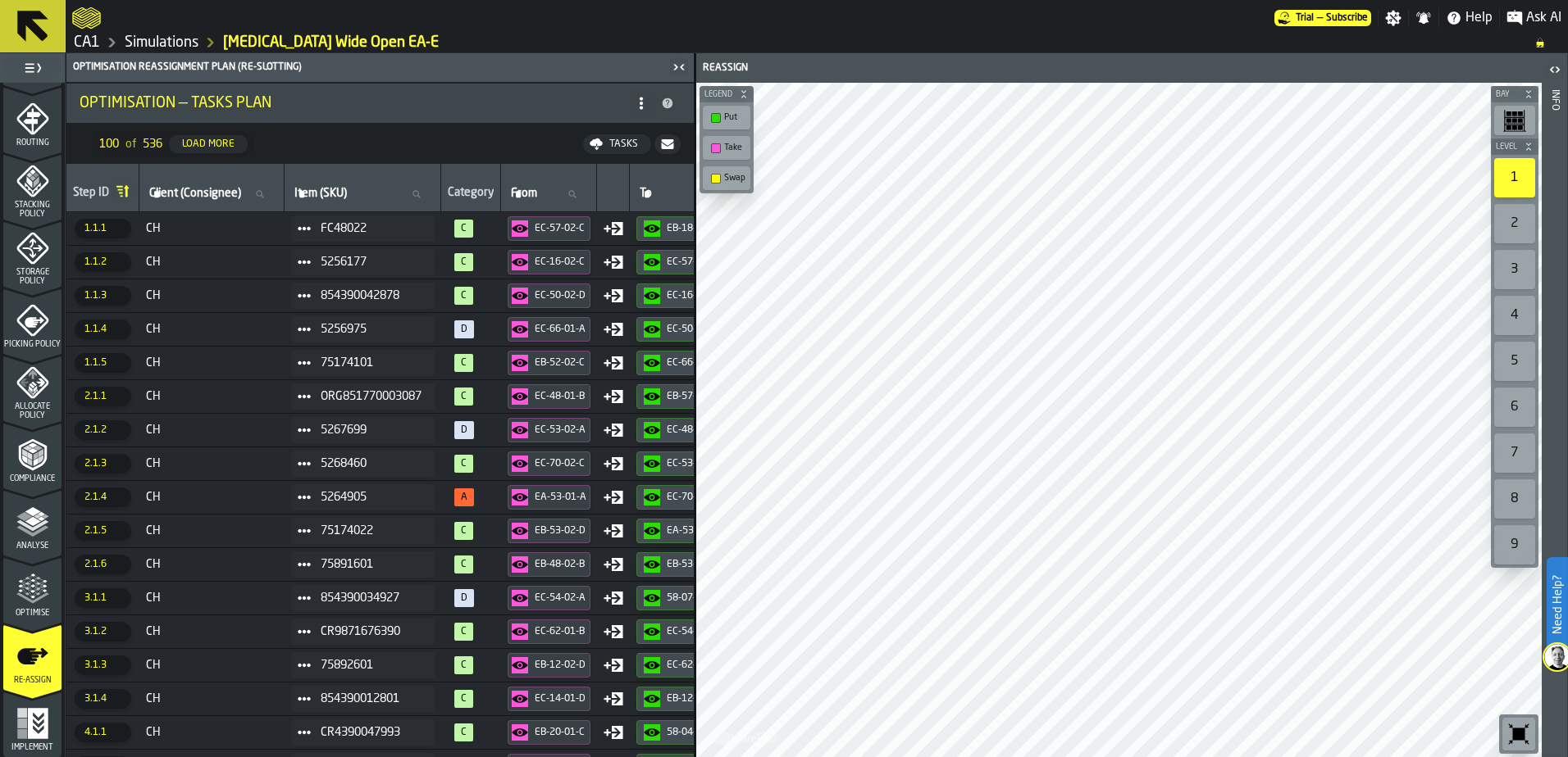
click at [27, 535] on icon "menu Analyse" at bounding box center [33, 522] width 33 height 33
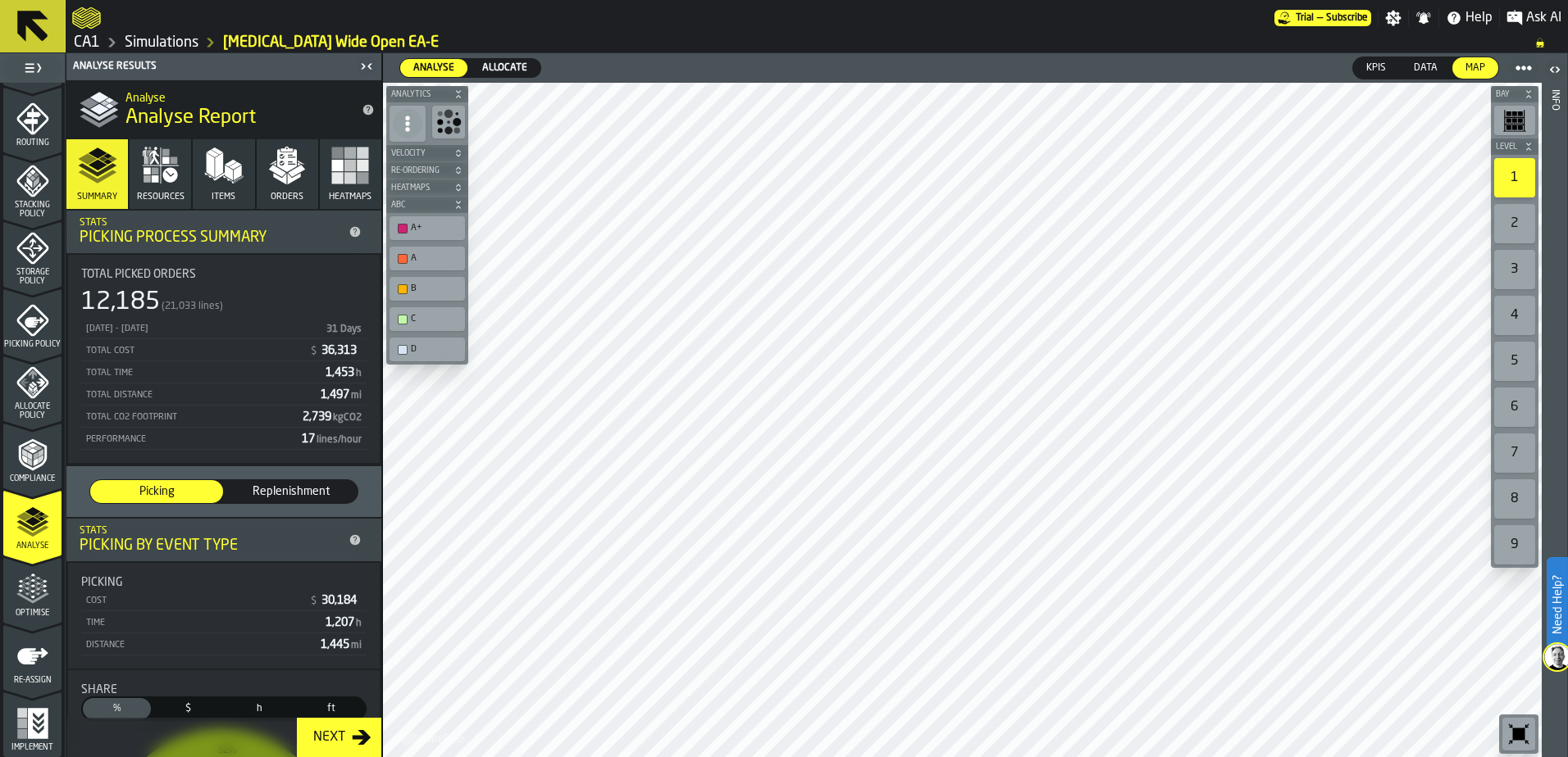
scroll to position [379, 0]
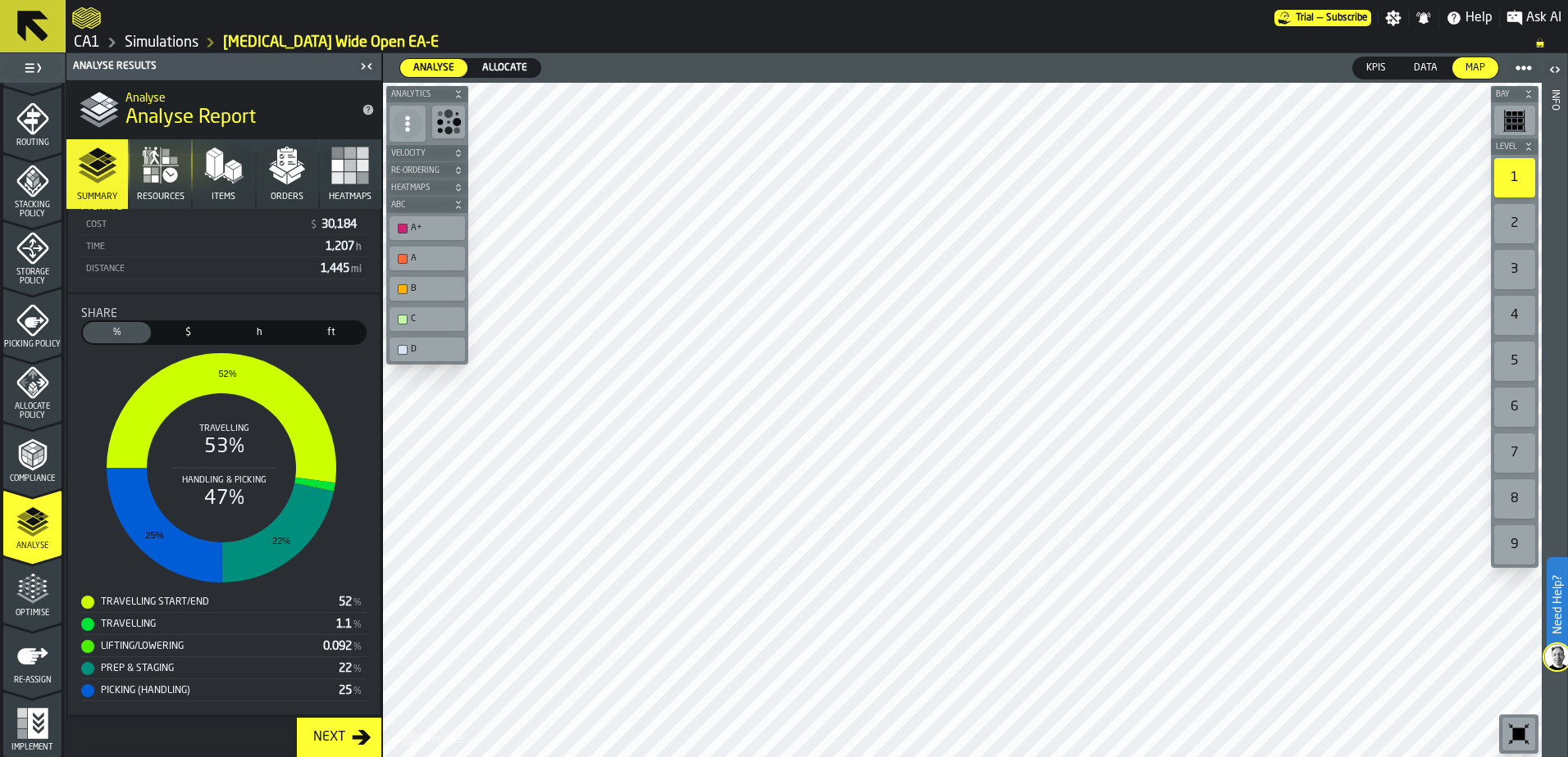
click at [31, 450] on polyline "menu Compliance" at bounding box center [33, 451] width 10 height 5
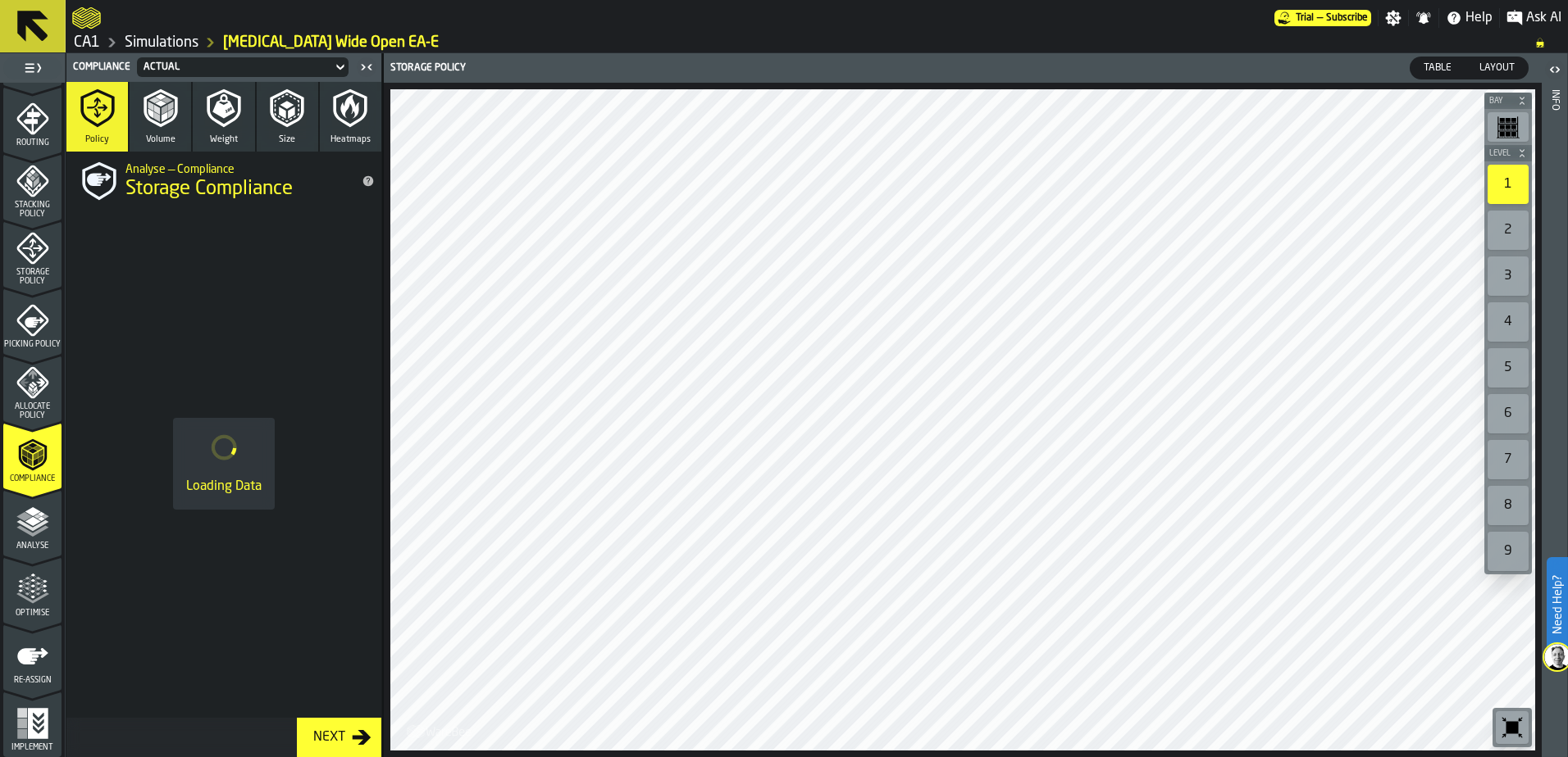
click at [22, 611] on span "Optimise" at bounding box center [33, 613] width 59 height 9
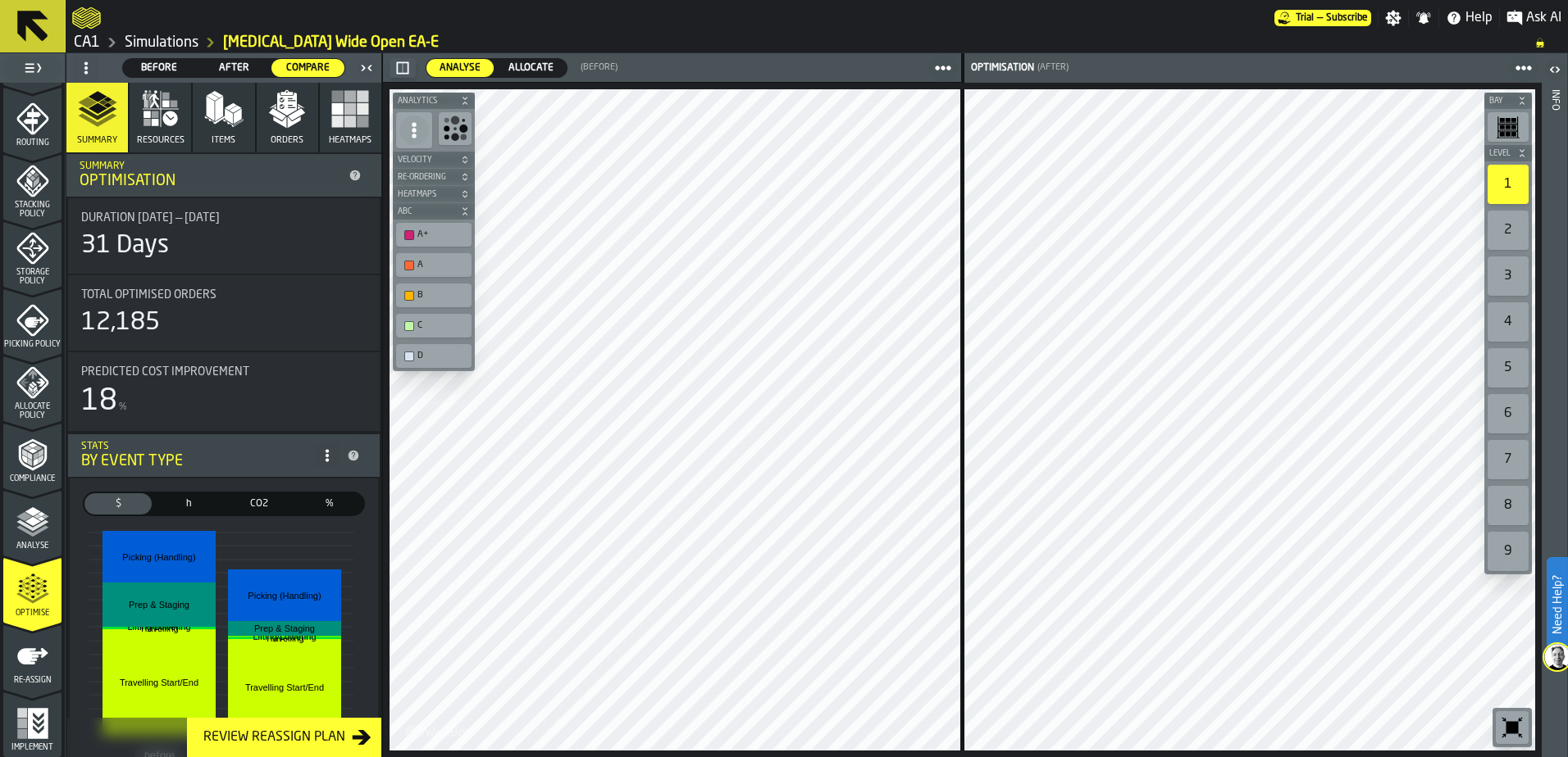
click at [166, 116] on icon "button" at bounding box center [161, 109] width 39 height 39
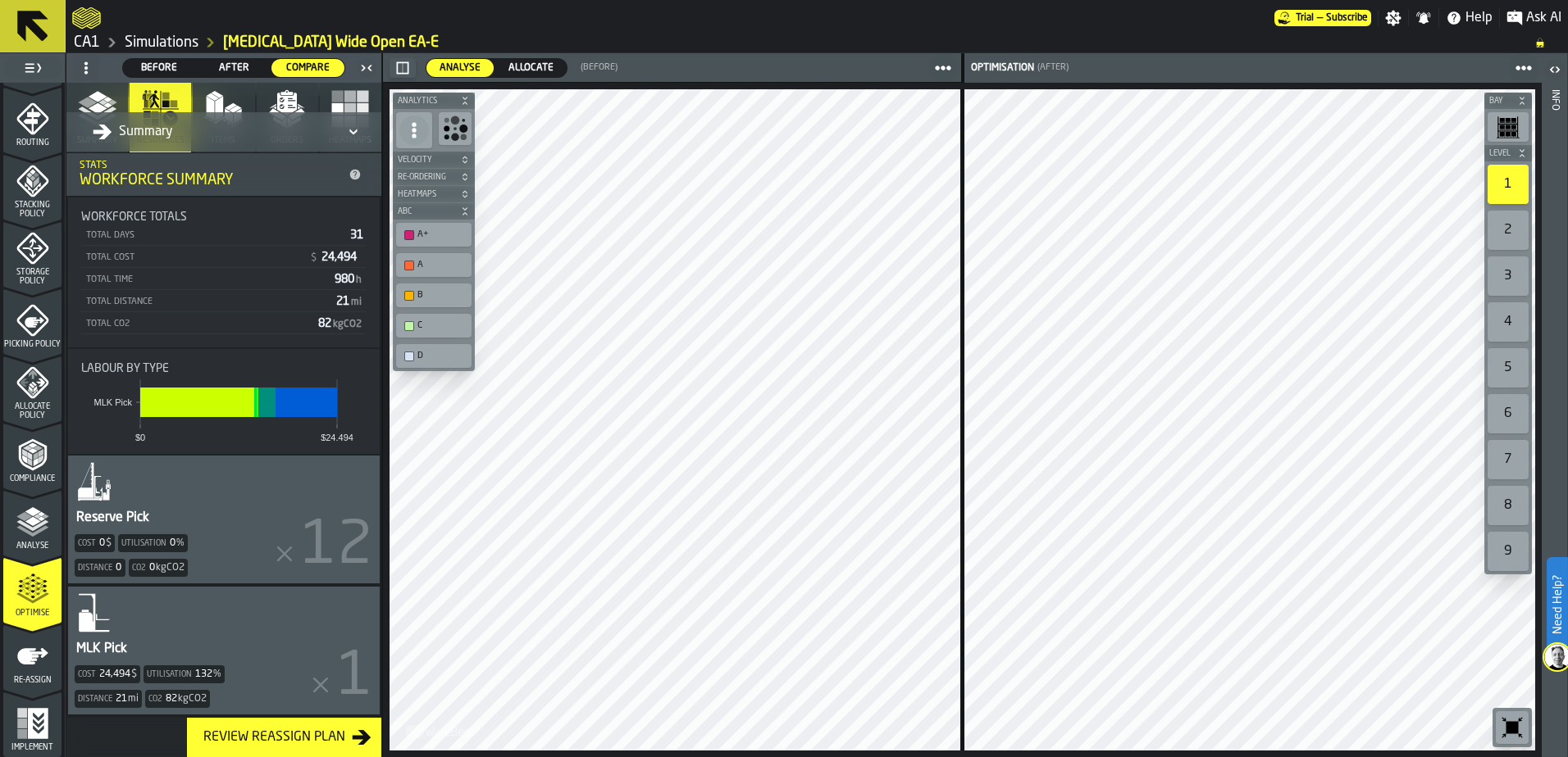
scroll to position [0, 0]
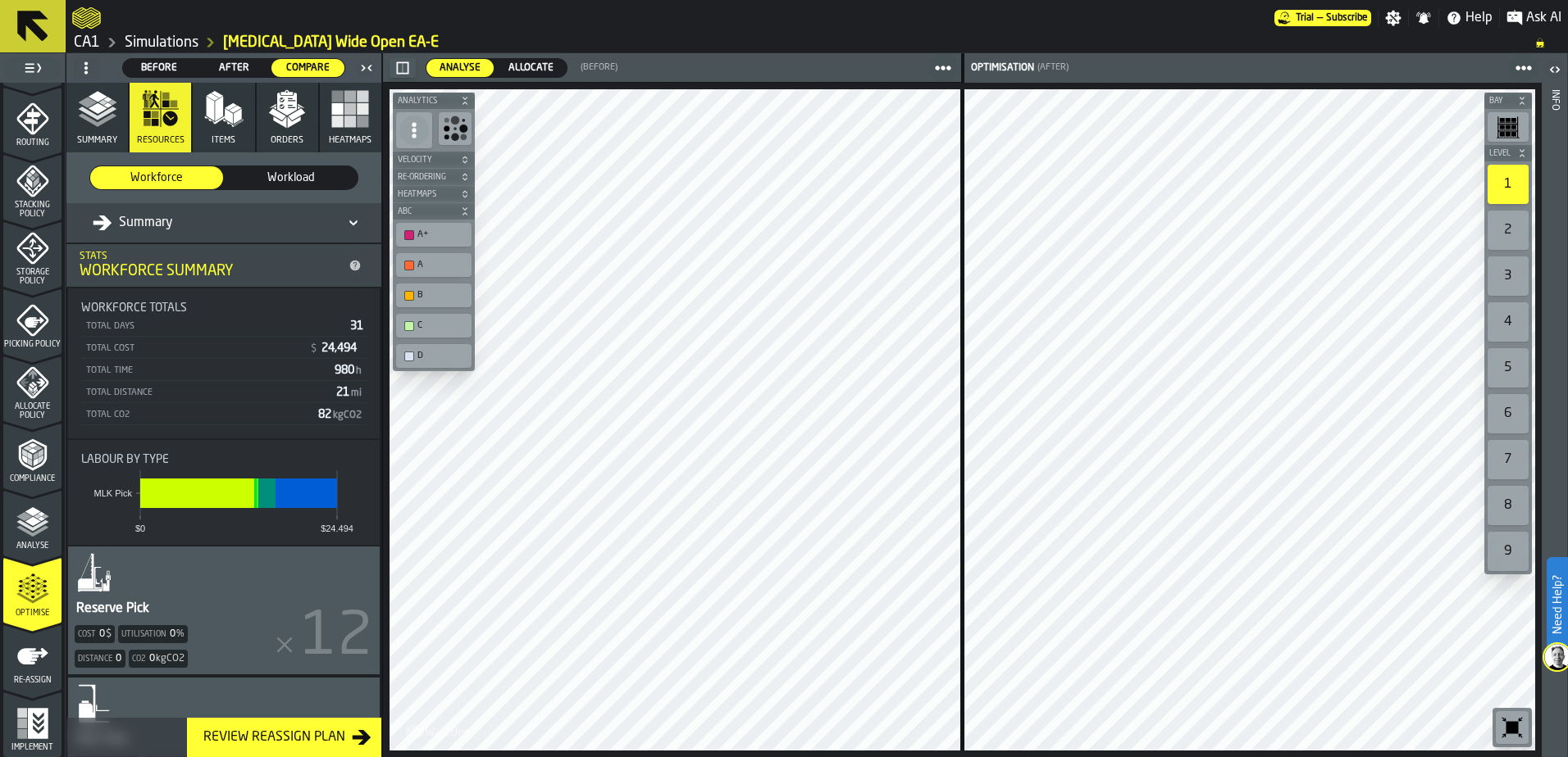
click at [212, 96] on polygon "button" at bounding box center [213, 97] width 13 height 8
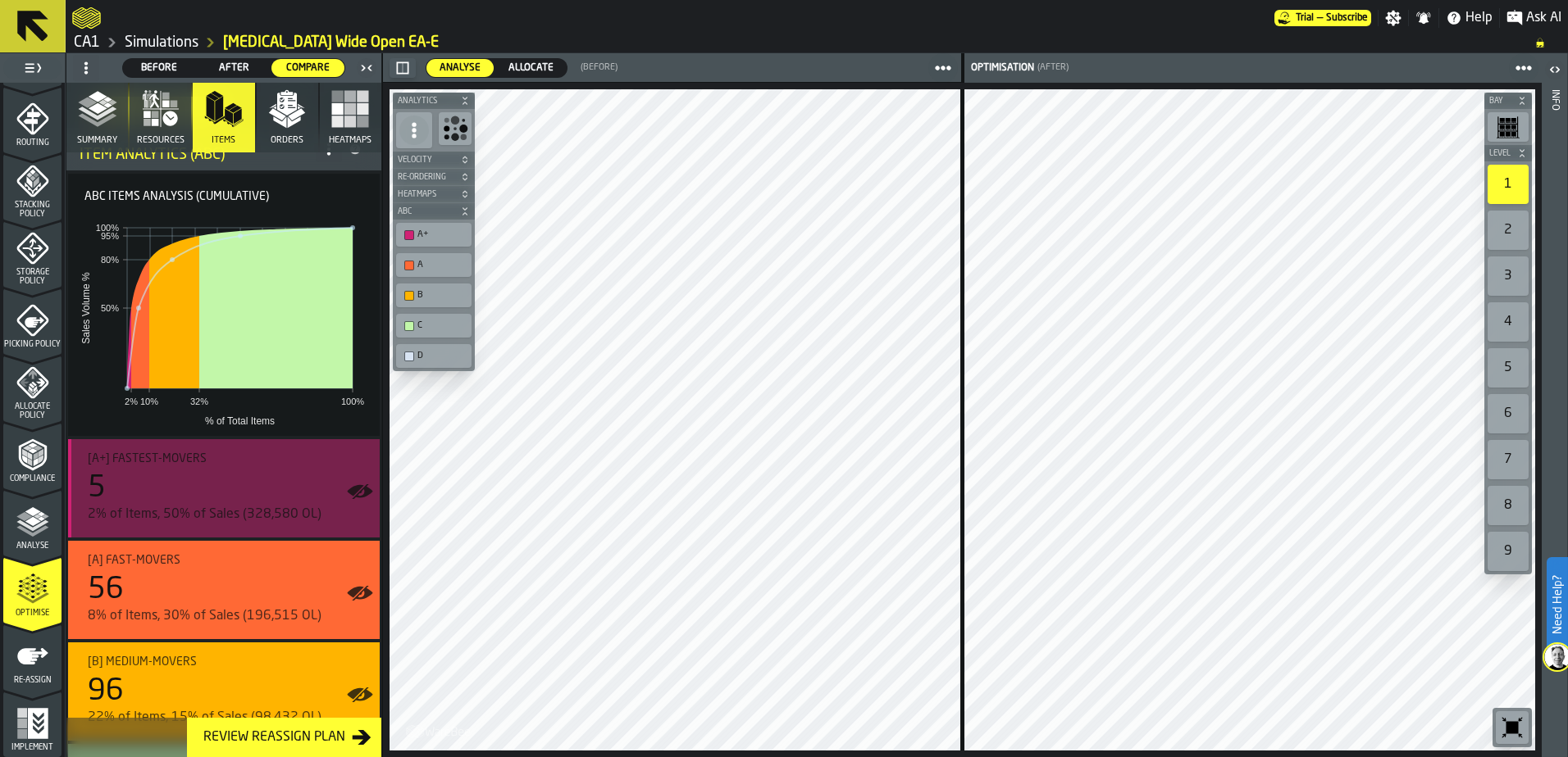
scroll to position [76, 0]
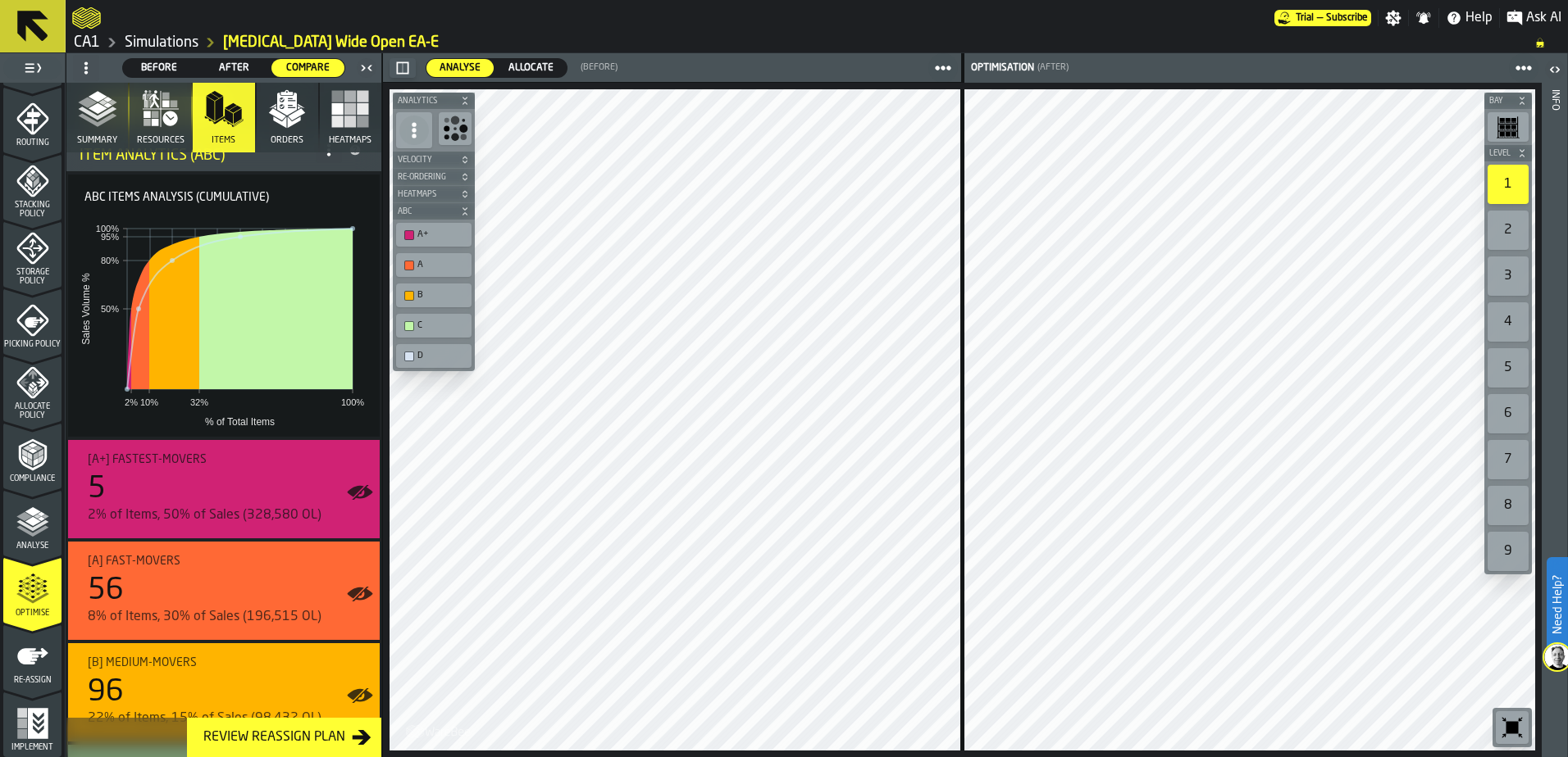
click at [349, 117] on rect "button" at bounding box center [351, 121] width 12 height 12
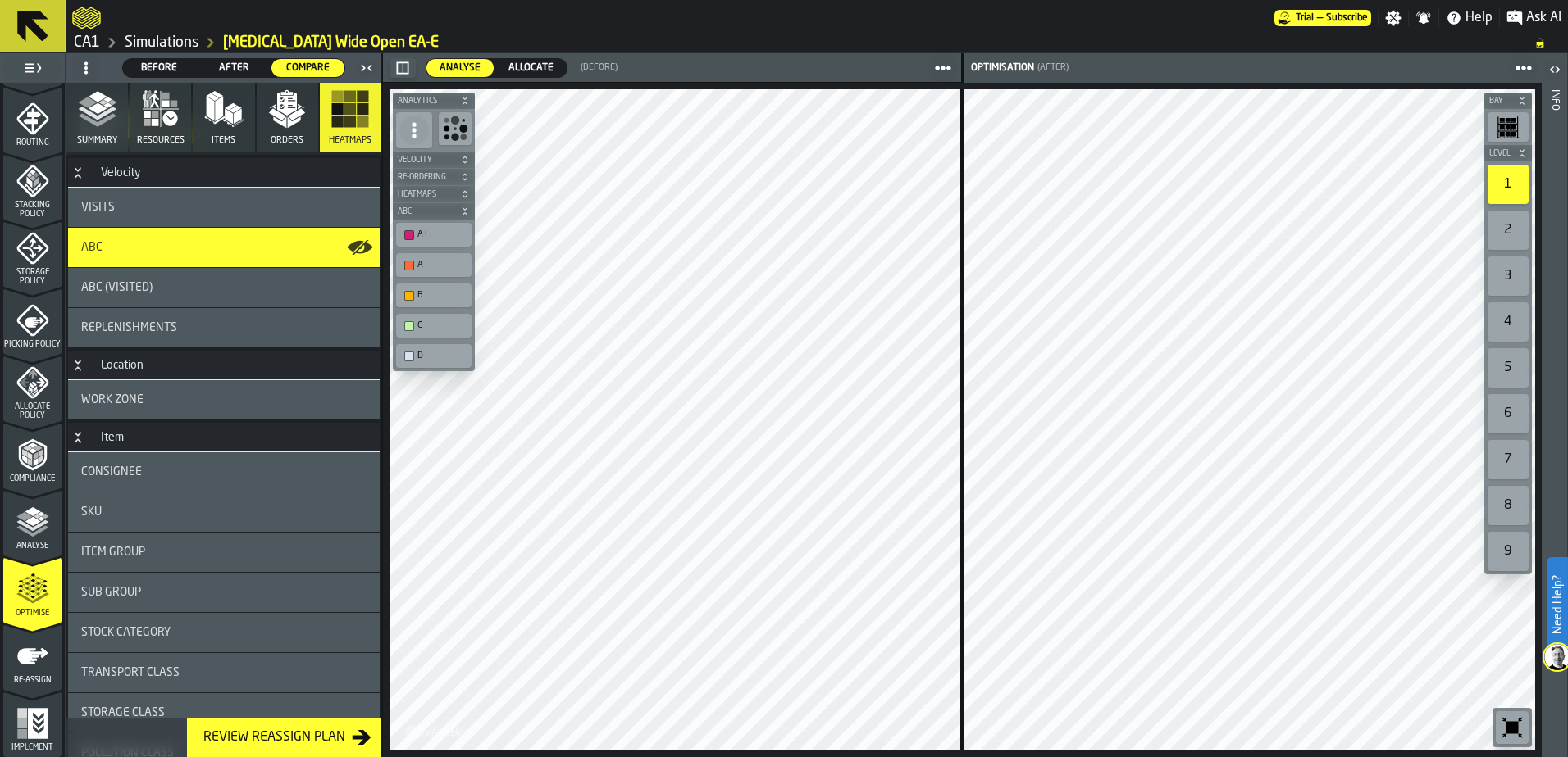
scroll to position [58, 0]
click at [254, 298] on div "ABC (Visited)" at bounding box center [223, 286] width 311 height 39
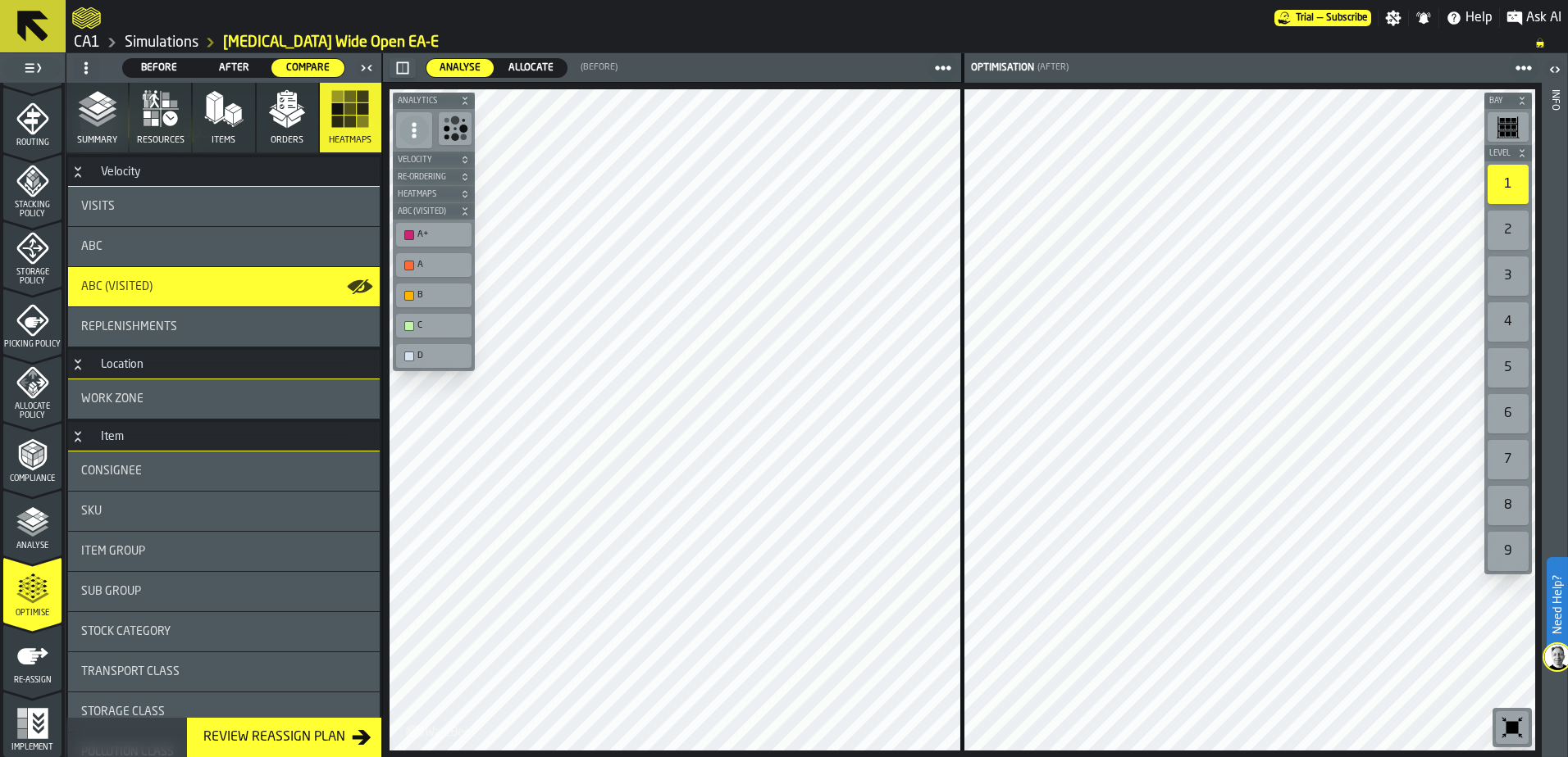
click at [277, 337] on div "Replenishments" at bounding box center [223, 326] width 311 height 39
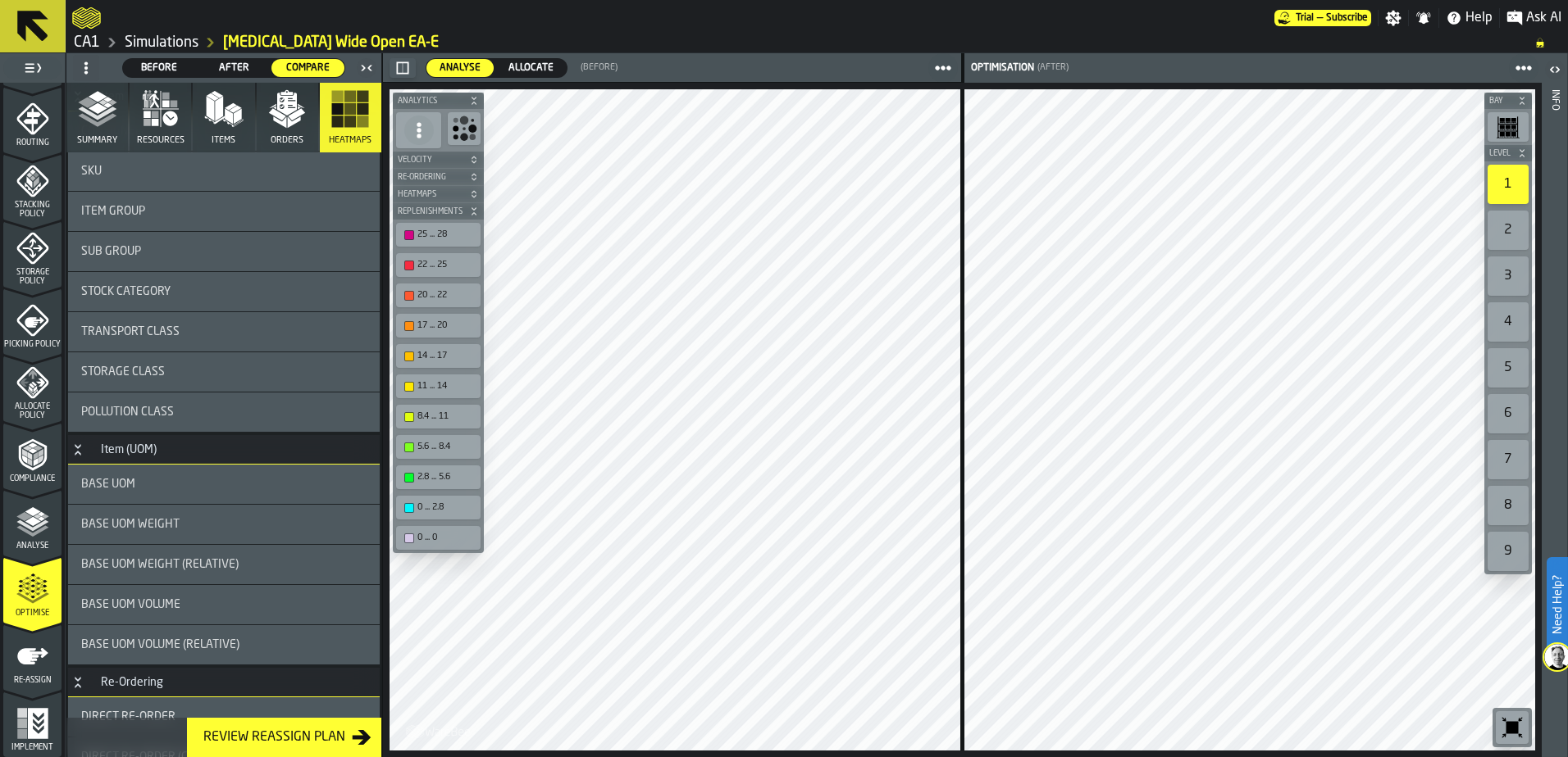
scroll to position [0, 0]
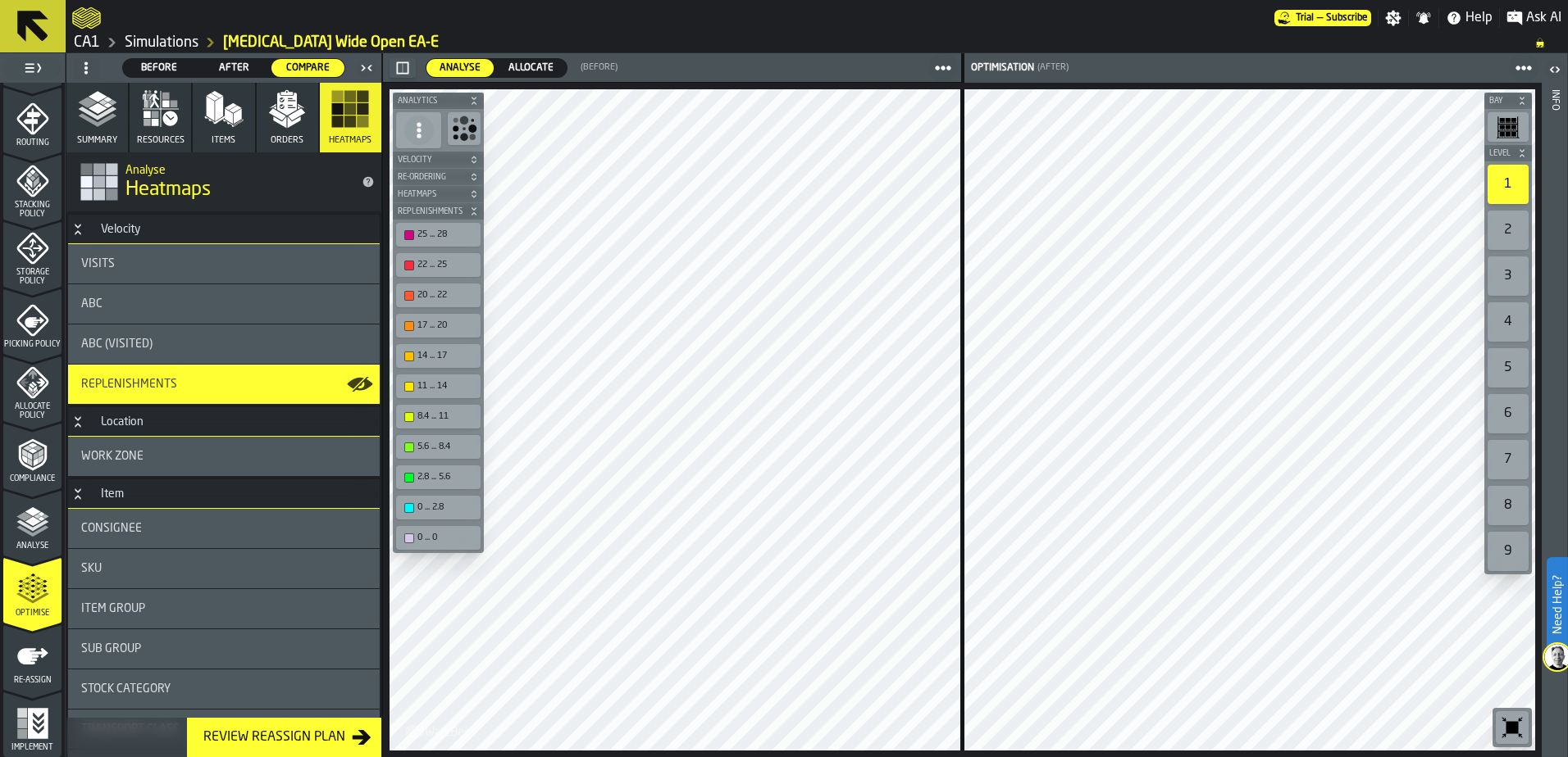
click at [146, 97] on icon "button" at bounding box center [148, 100] width 6 height 14
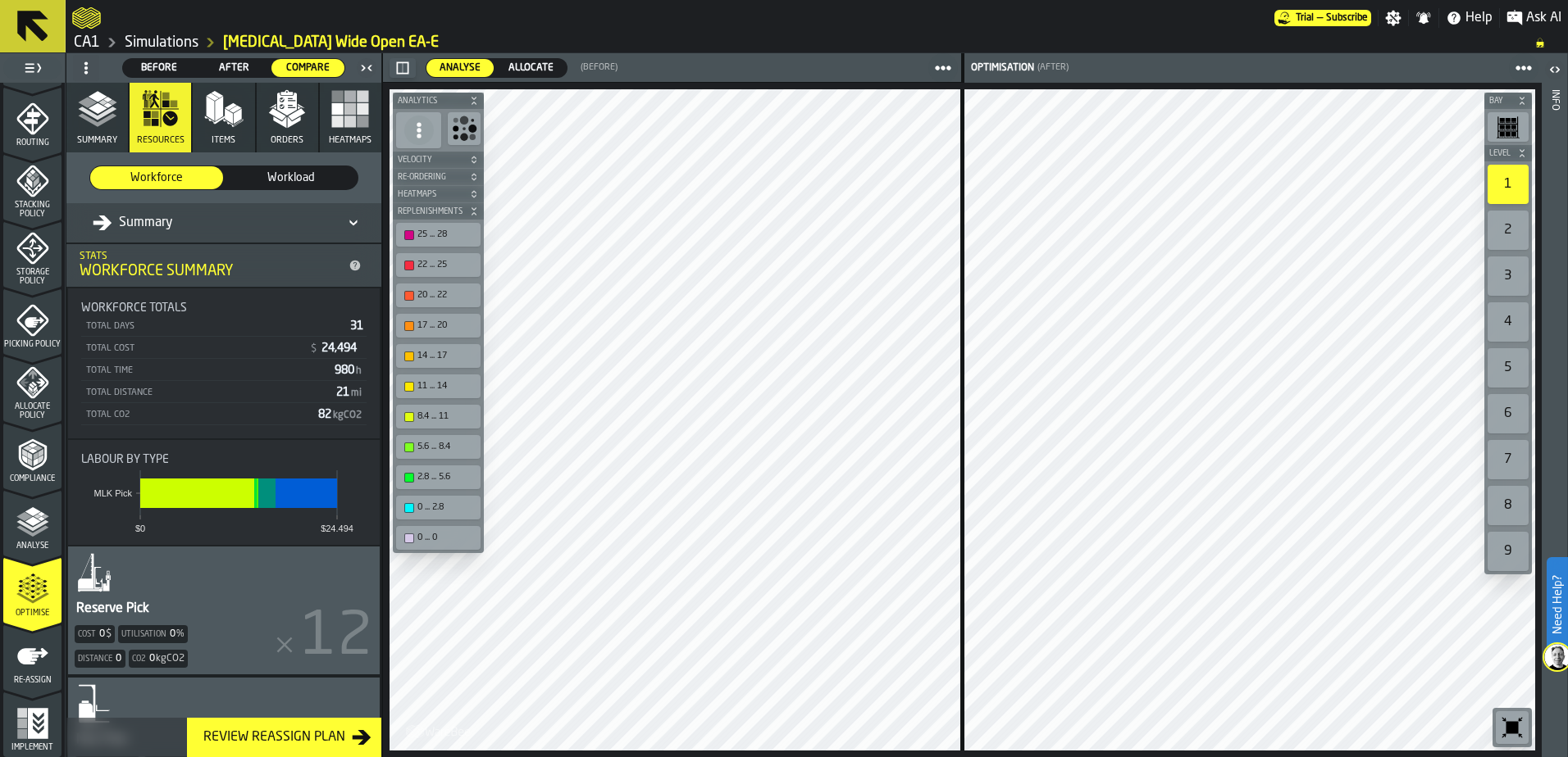
click at [102, 105] on polyline "button" at bounding box center [103, 103] width 9 height 6
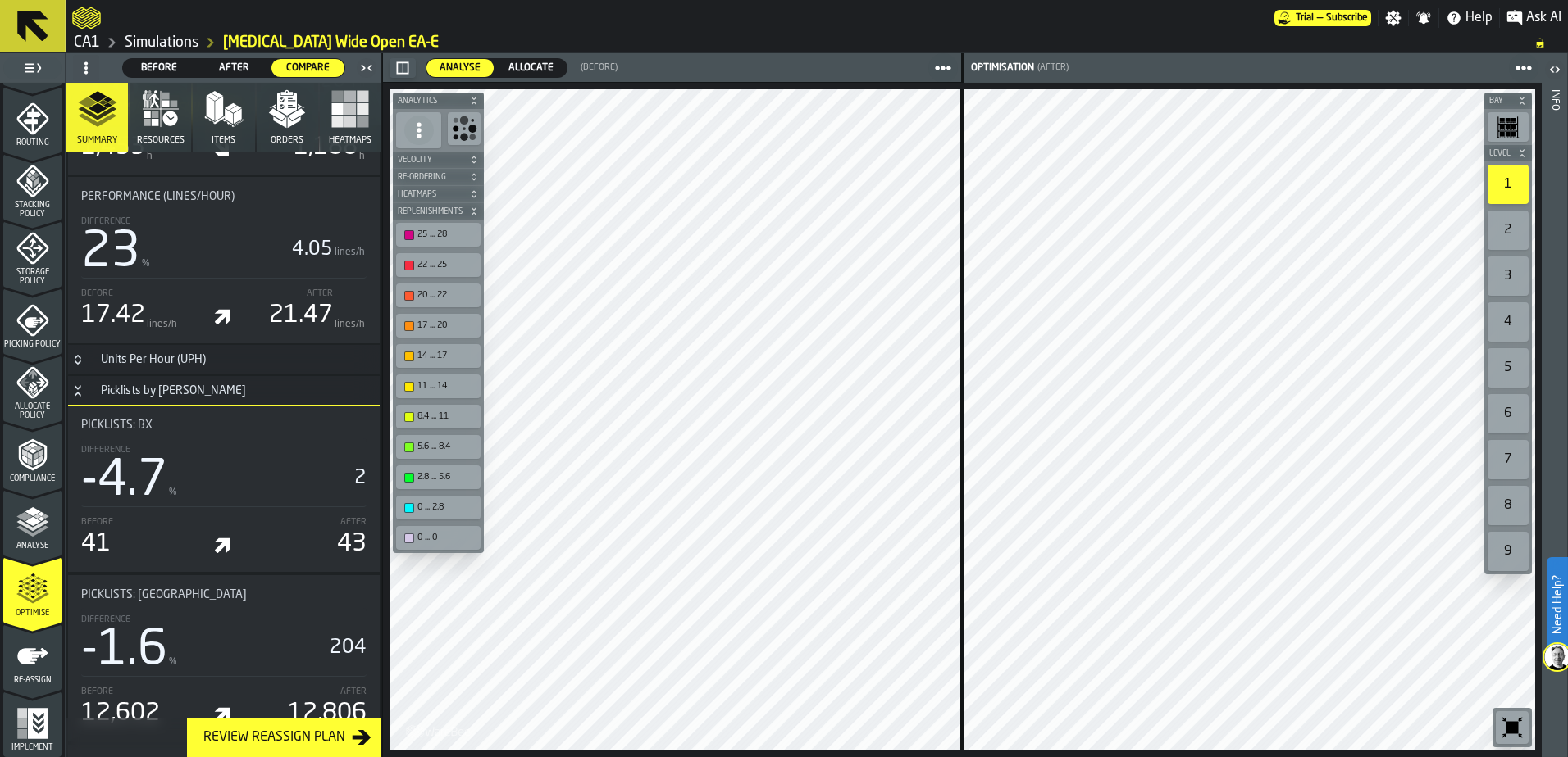
scroll to position [1278, 0]
click at [366, 69] on icon "button-toggle-Close me" at bounding box center [366, 69] width 20 height 20
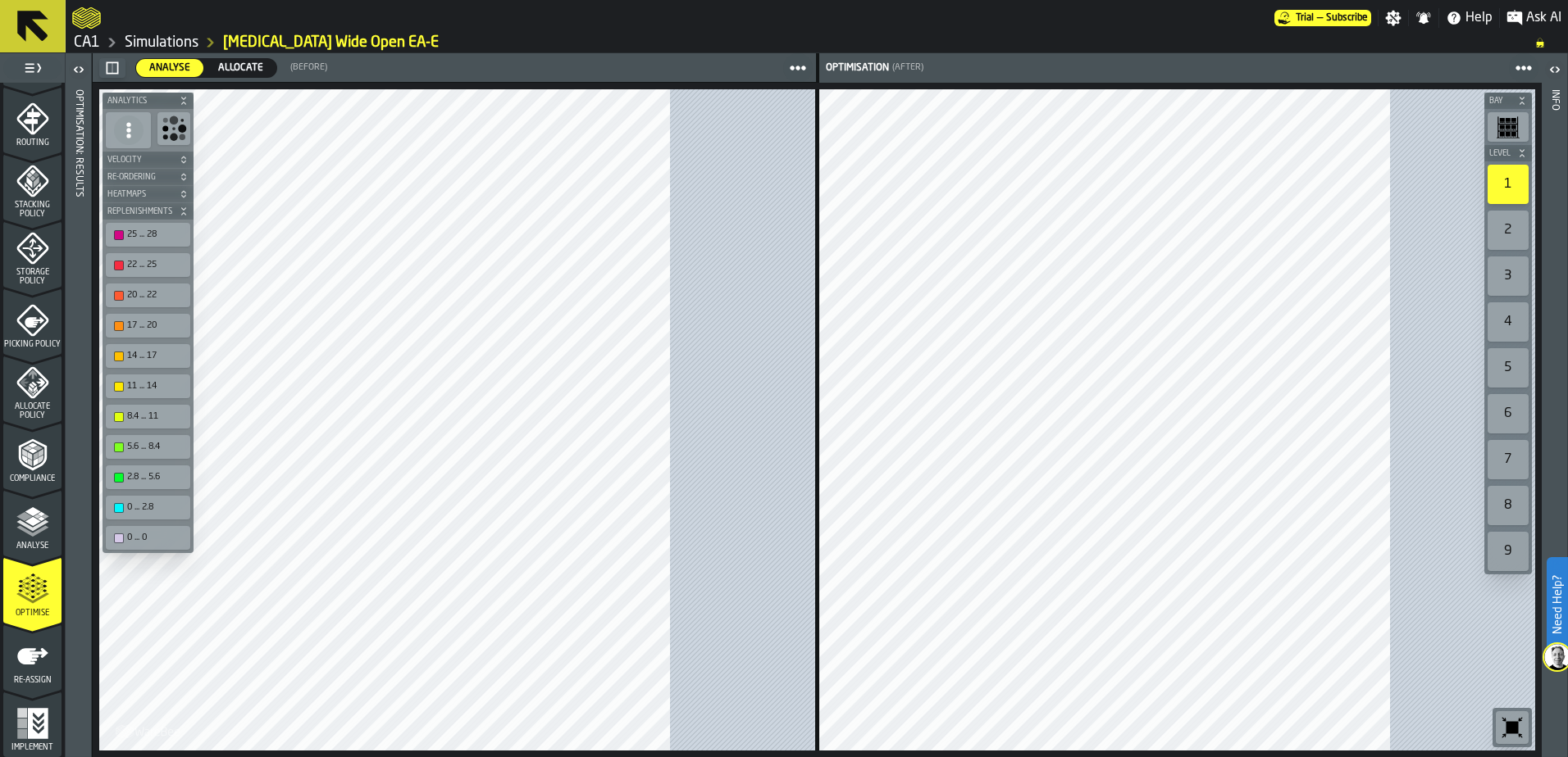
click at [79, 69] on icon "button-toggle-Open" at bounding box center [79, 70] width 20 height 20
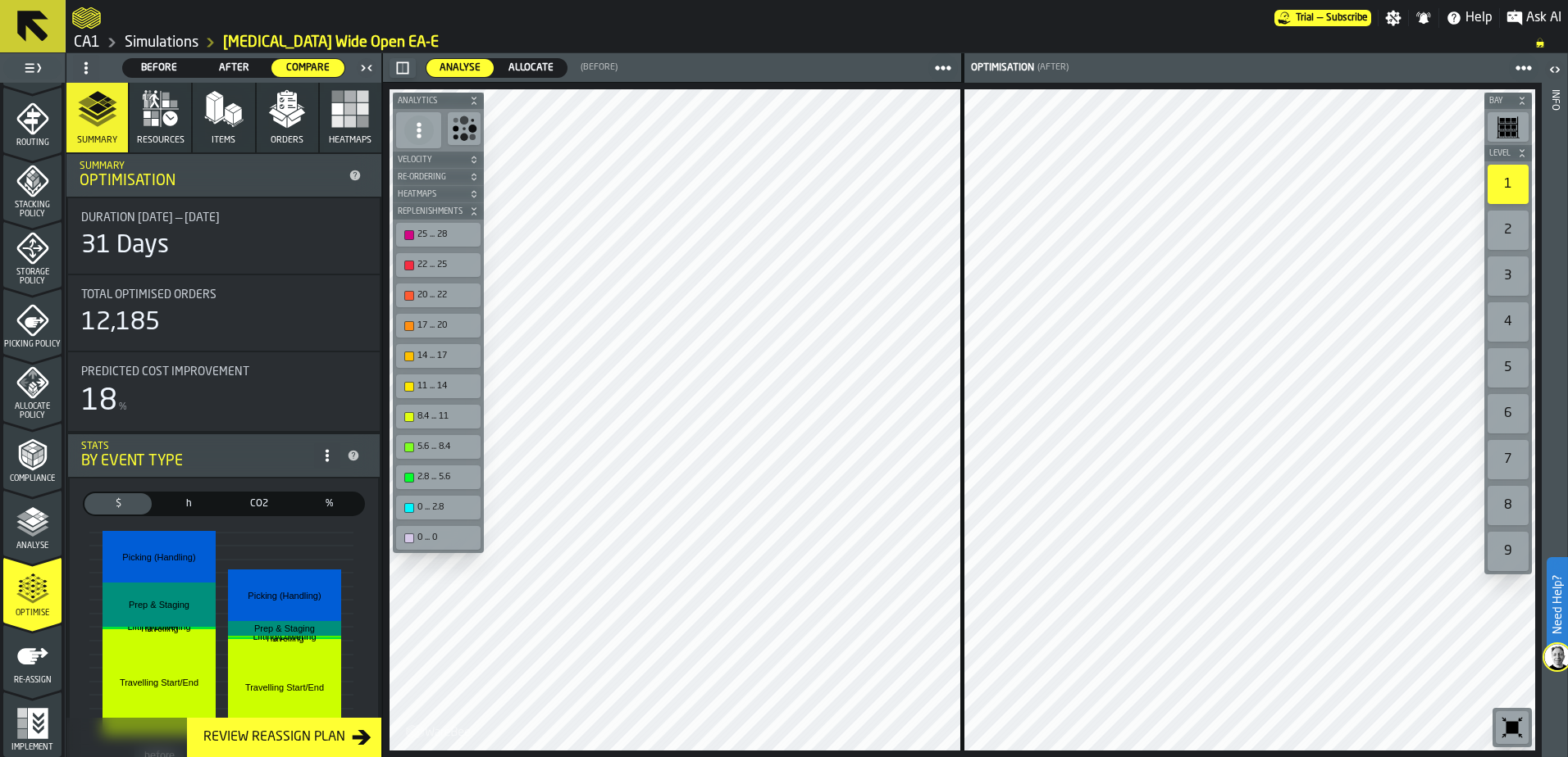
click at [169, 116] on icon "button" at bounding box center [170, 118] width 15 height 15
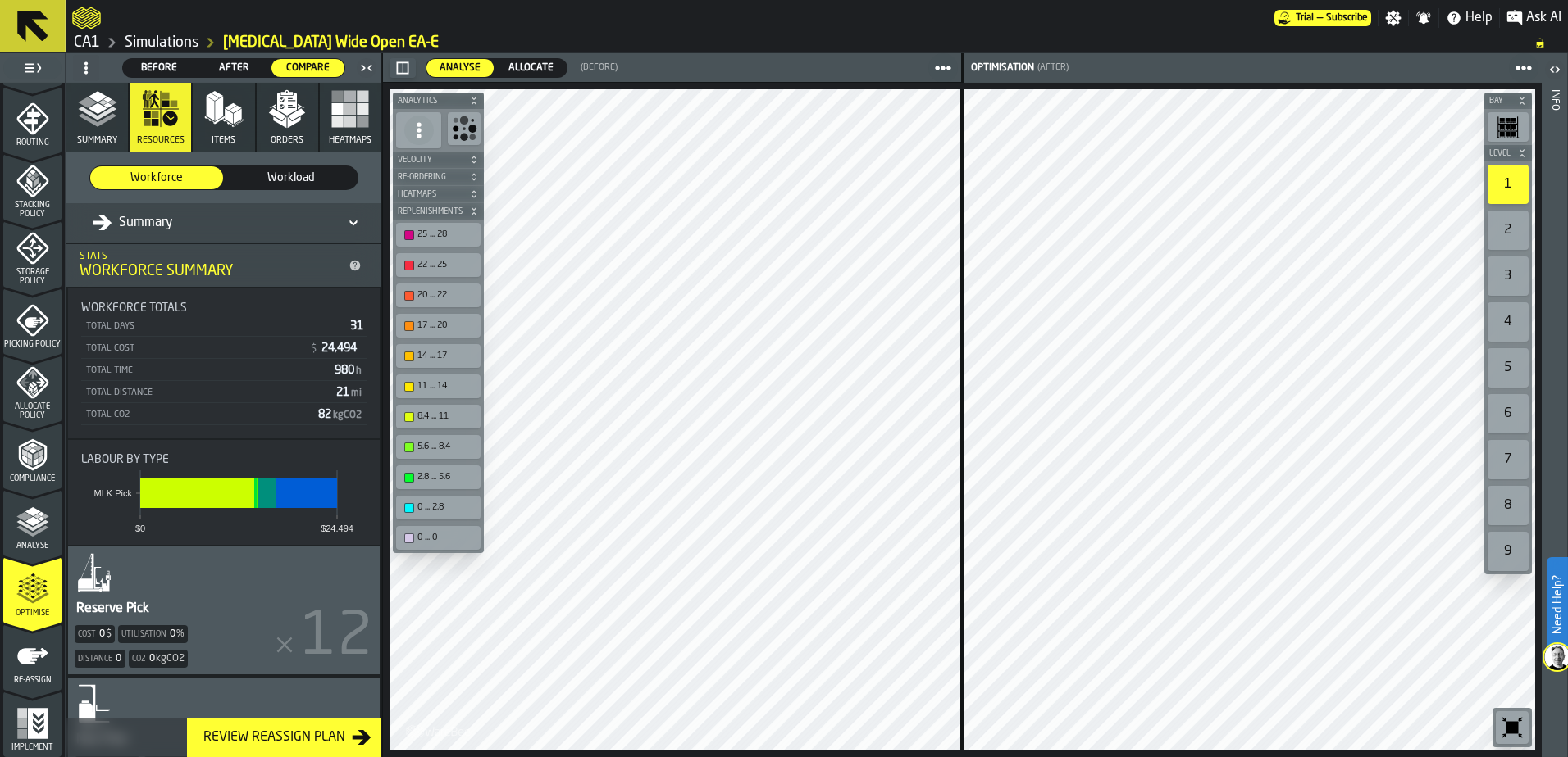
click at [278, 175] on span "Workload" at bounding box center [290, 178] width 120 height 17
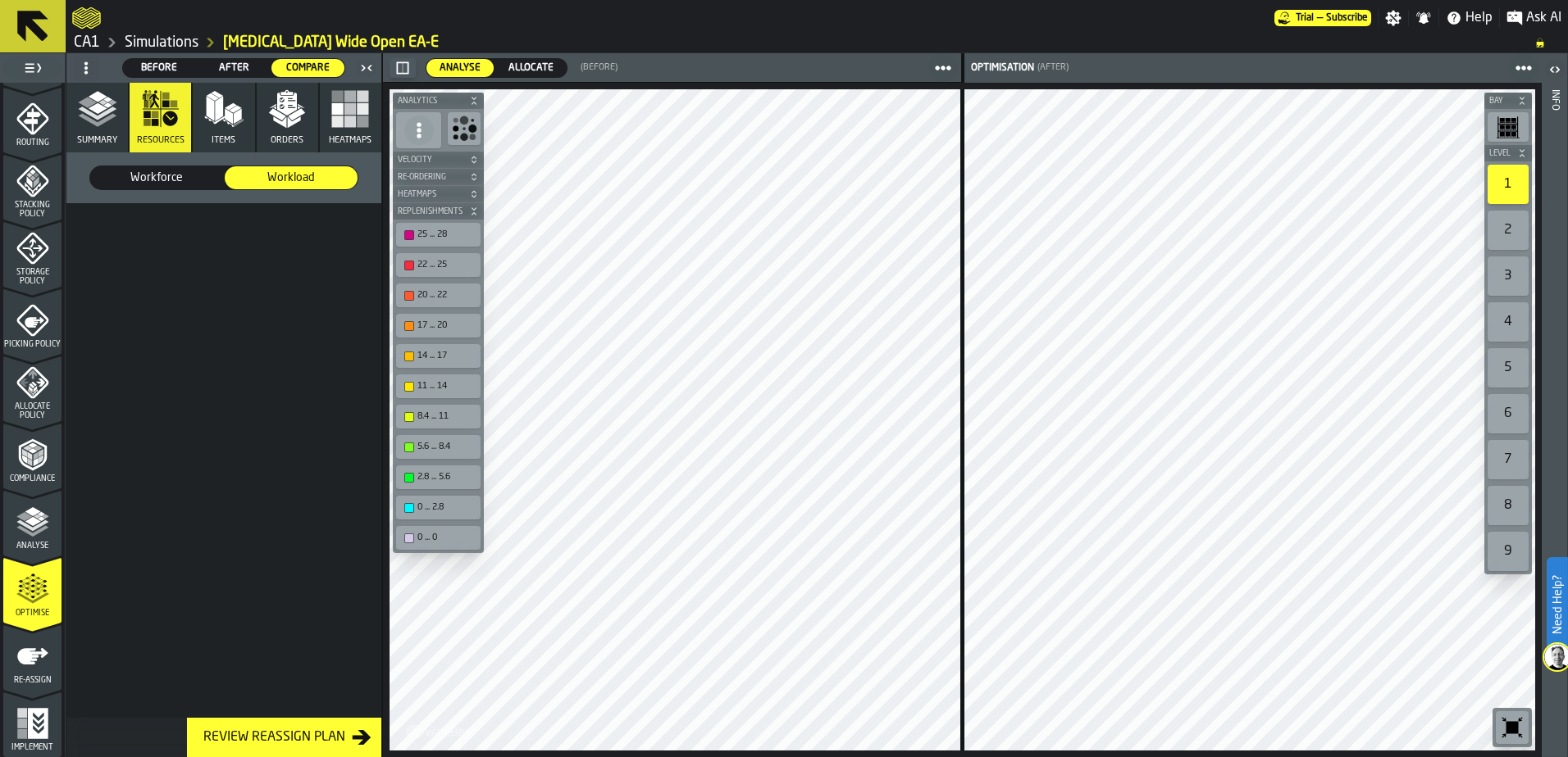
click at [23, 668] on icon "menu Re-assign" at bounding box center [33, 656] width 33 height 33
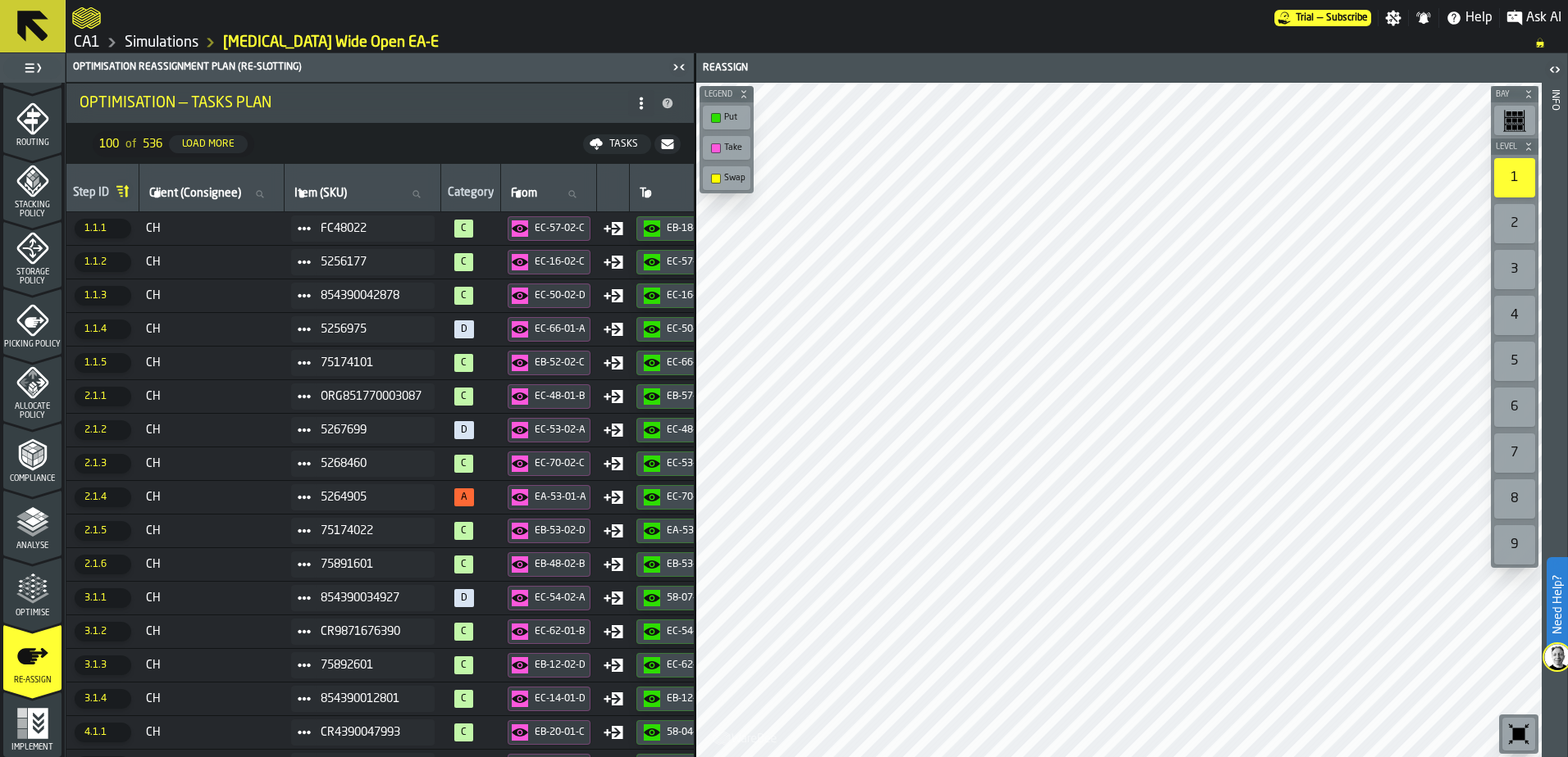
click at [295, 217] on td "FC48022" at bounding box center [362, 228] width 156 height 33
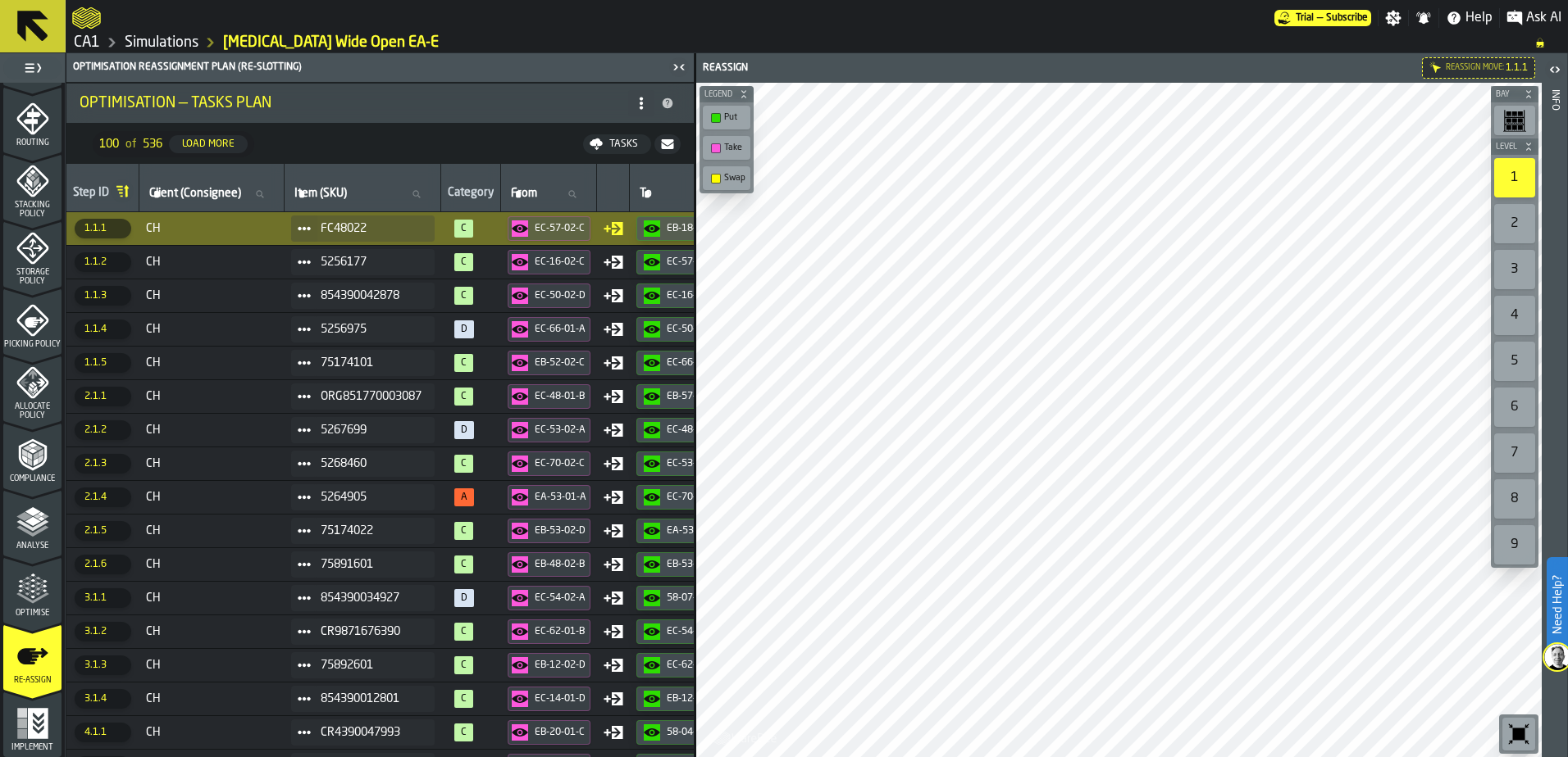
click at [377, 220] on div "FC48022" at bounding box center [362, 228] width 143 height 26
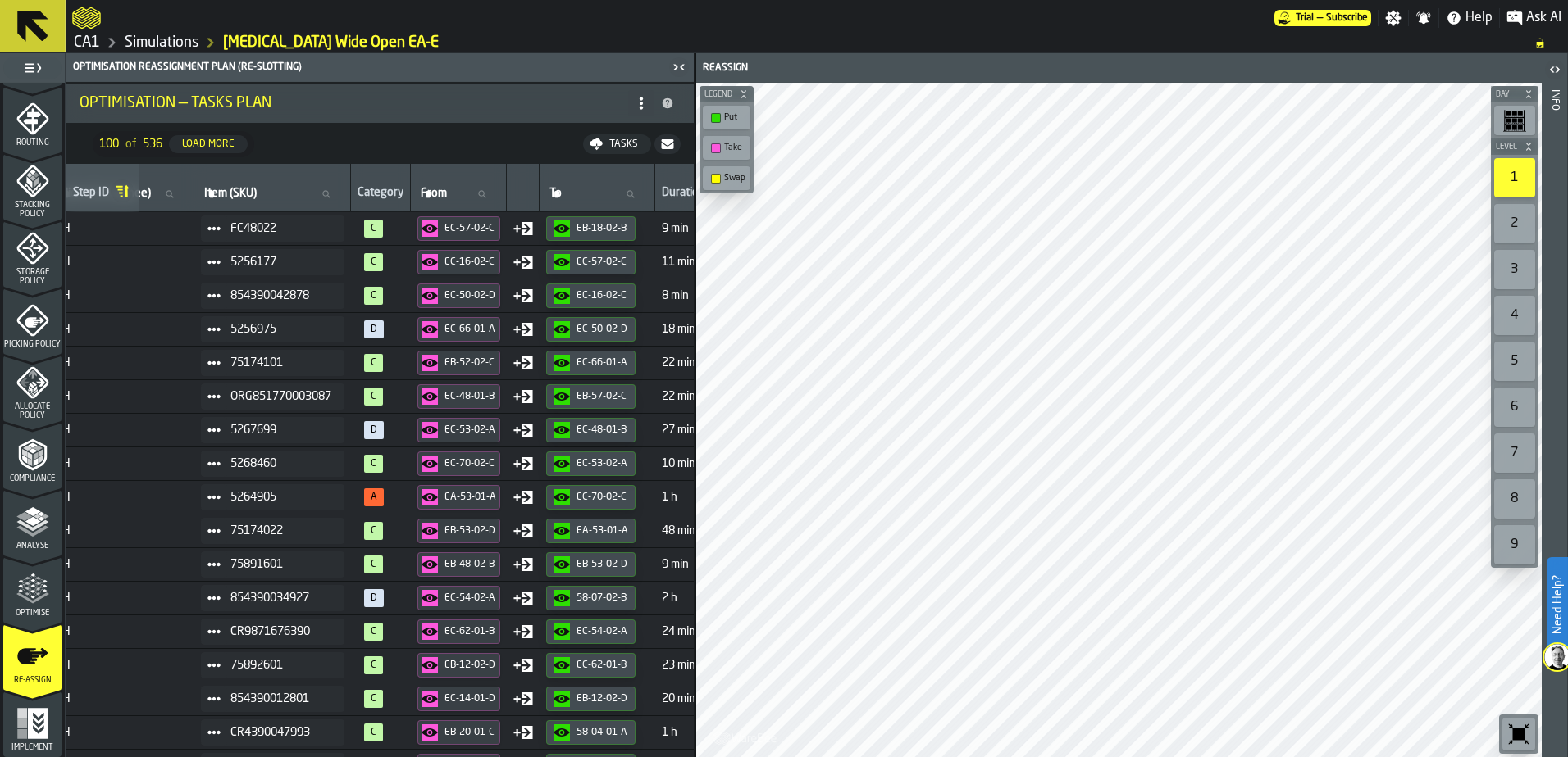
scroll to position [0, 91]
click at [474, 225] on div "EC-57-02-C" at bounding box center [469, 229] width 52 height 12
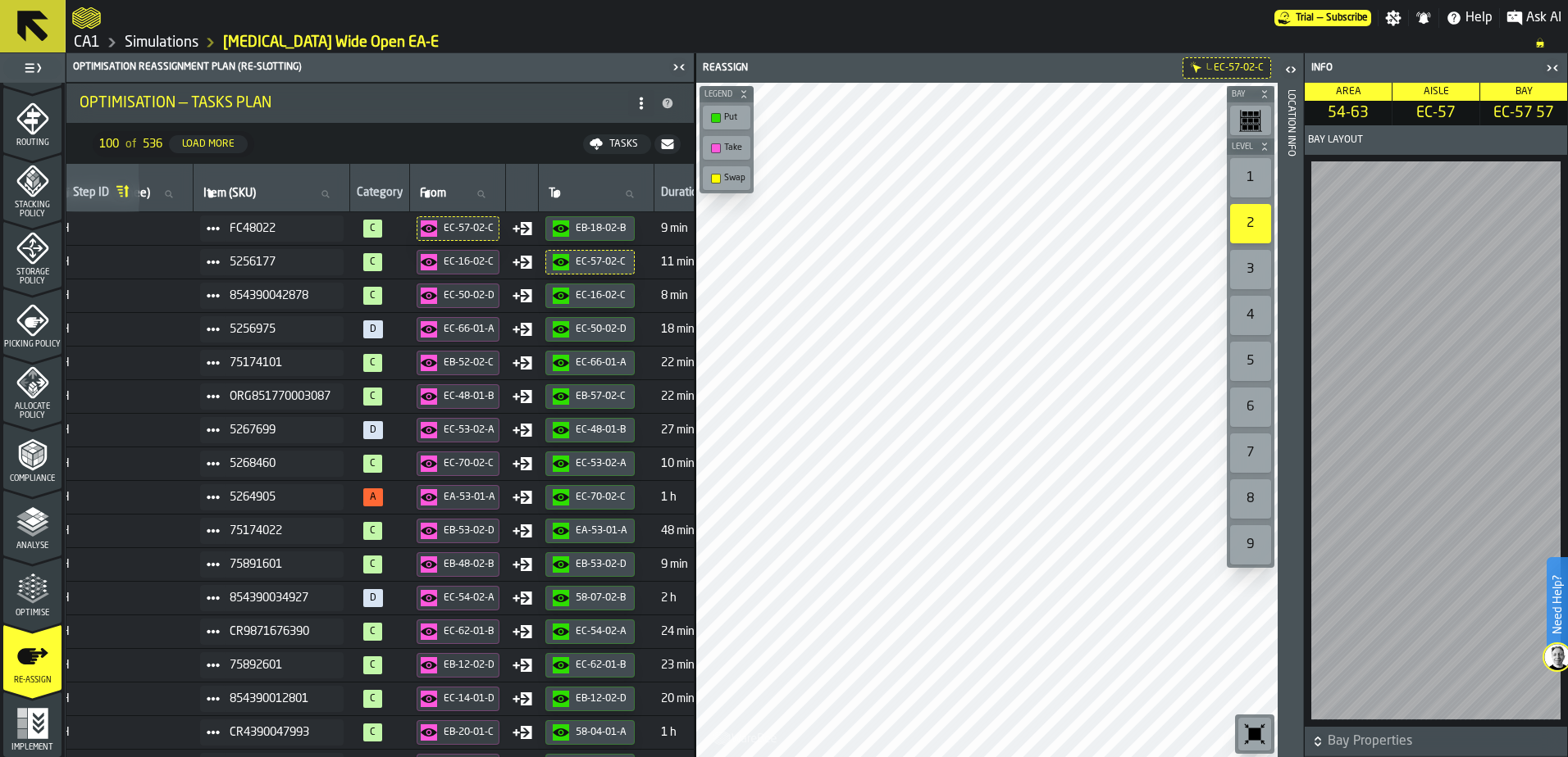
click at [576, 225] on div "button-EB-18-02-B" at bounding box center [563, 229] width 23 height 17
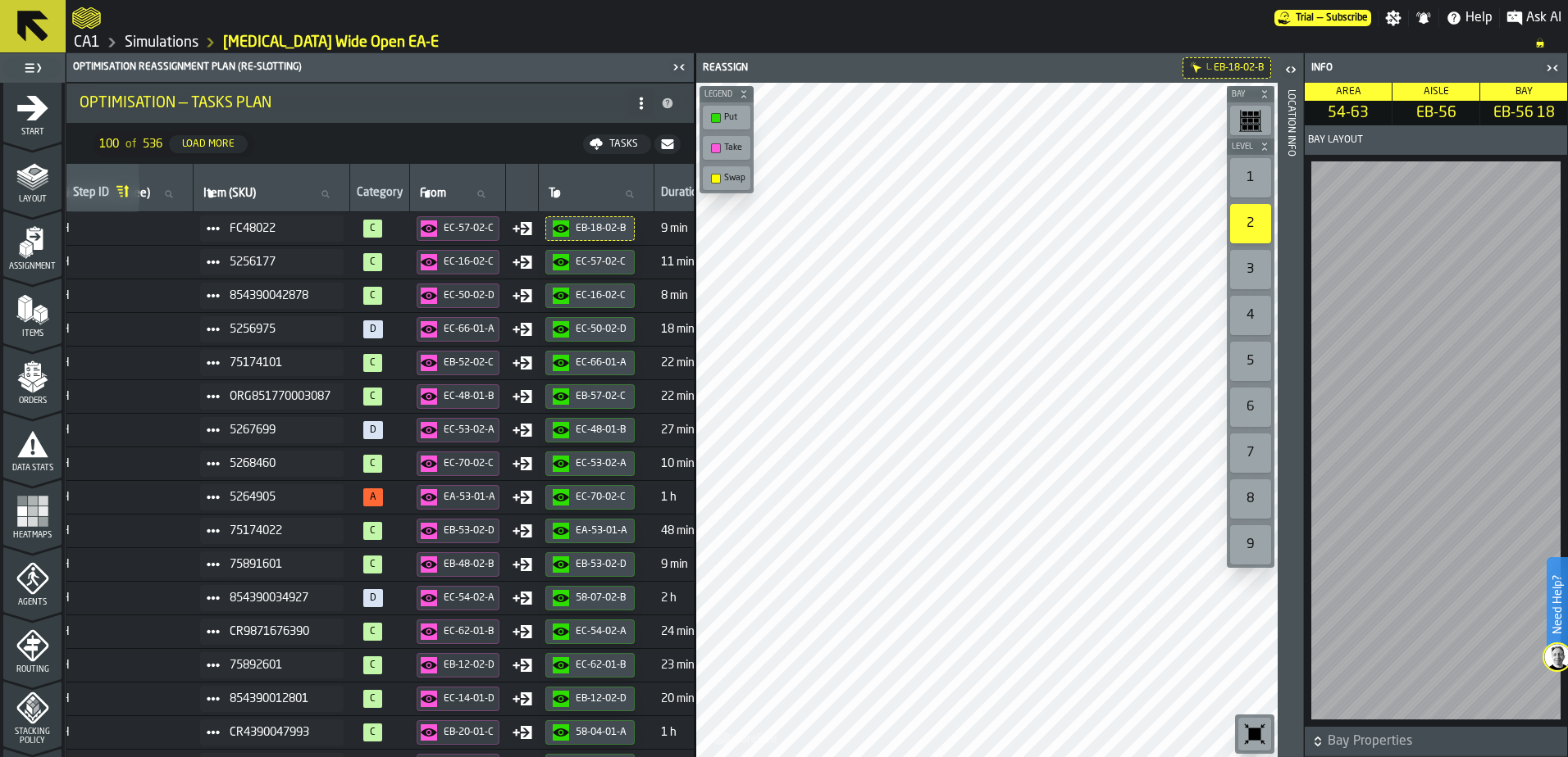
scroll to position [0, 0]
click at [182, 45] on link "Simulations" at bounding box center [161, 43] width 74 height 18
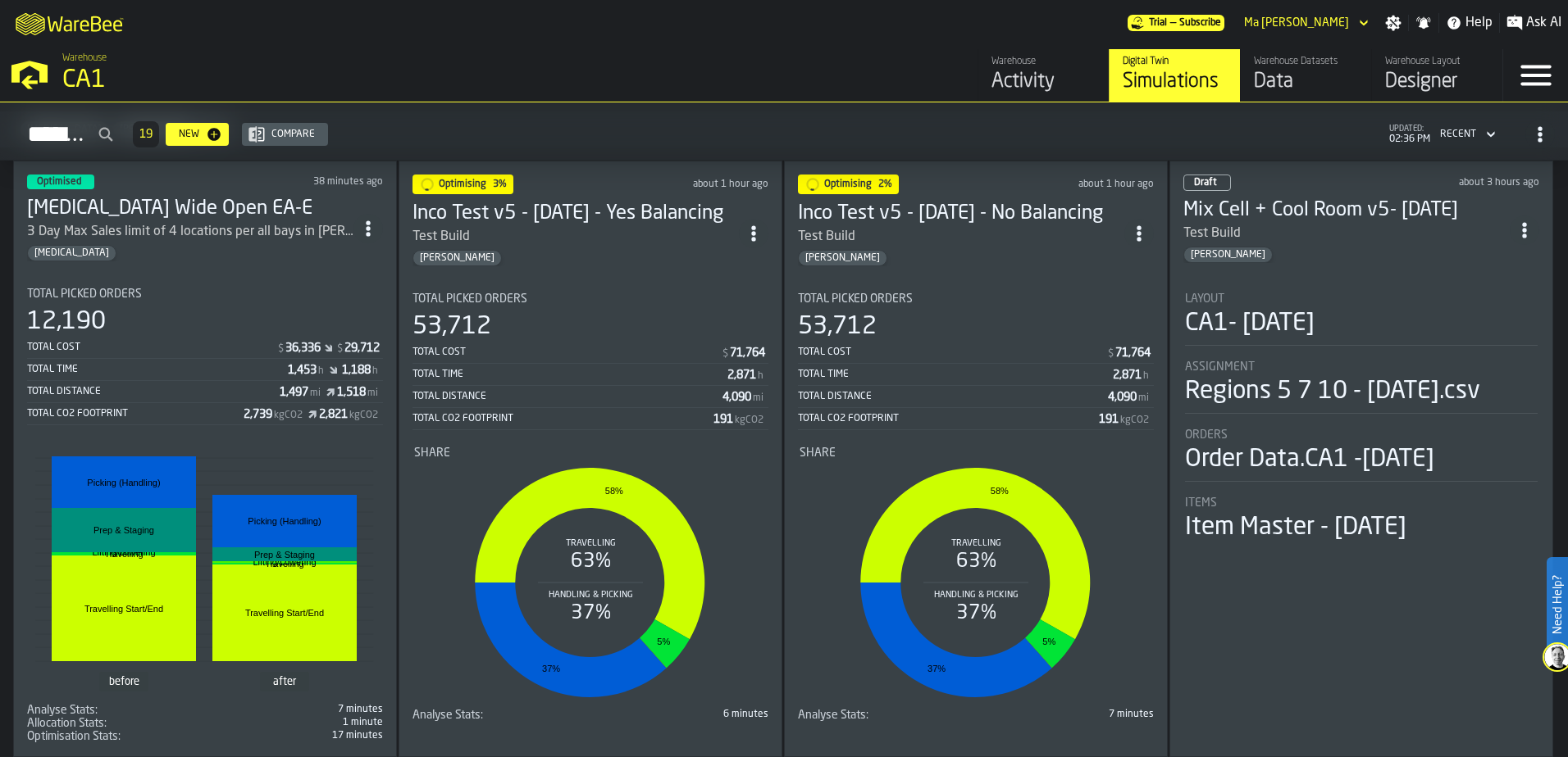
scroll to position [105, 0]
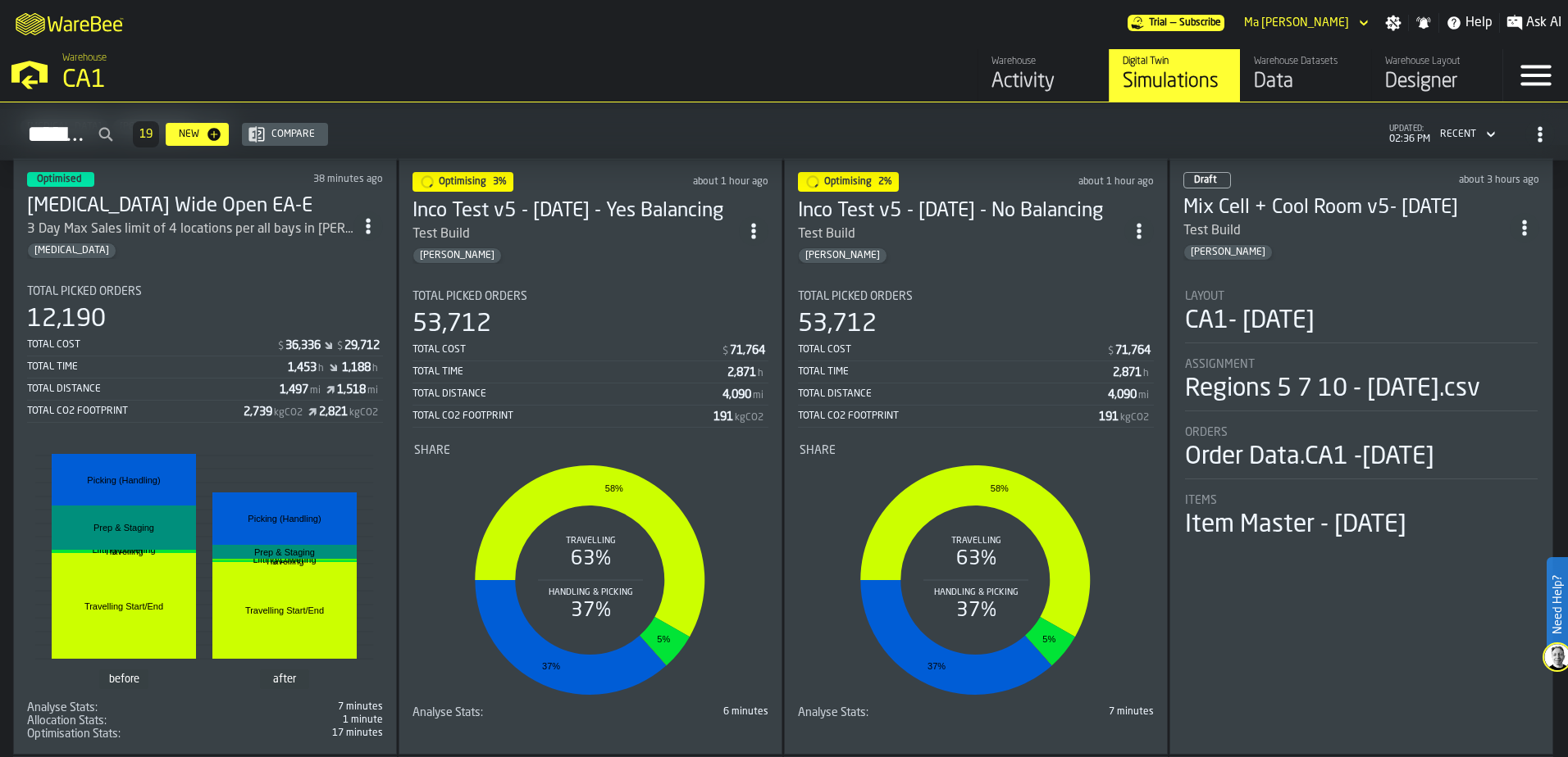
click at [160, 350] on div "Total Cost" at bounding box center [151, 345] width 249 height 12
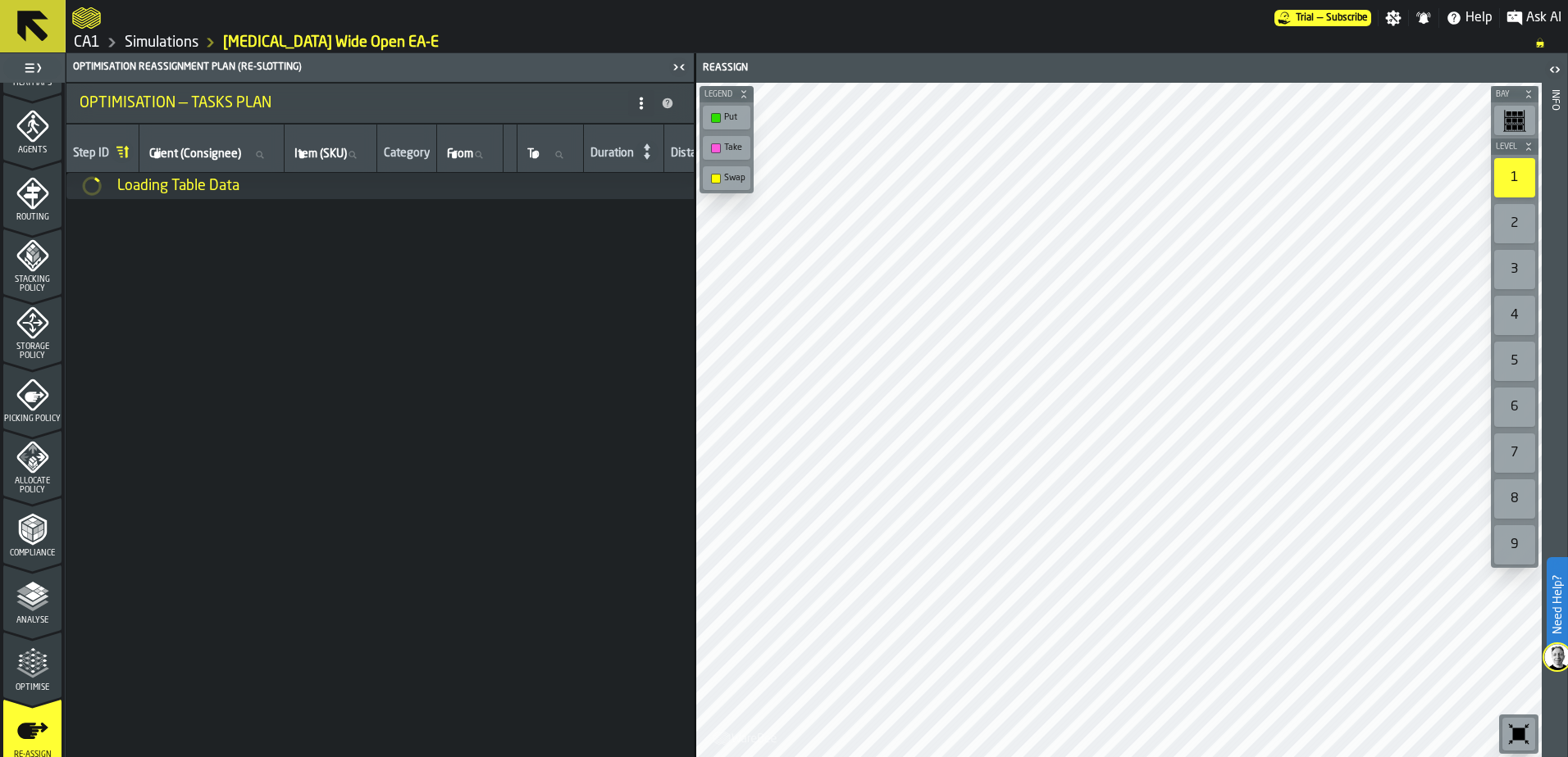
scroll to position [462, 0]
click at [25, 662] on icon "menu Optimise" at bounding box center [26, 662] width 13 height 18
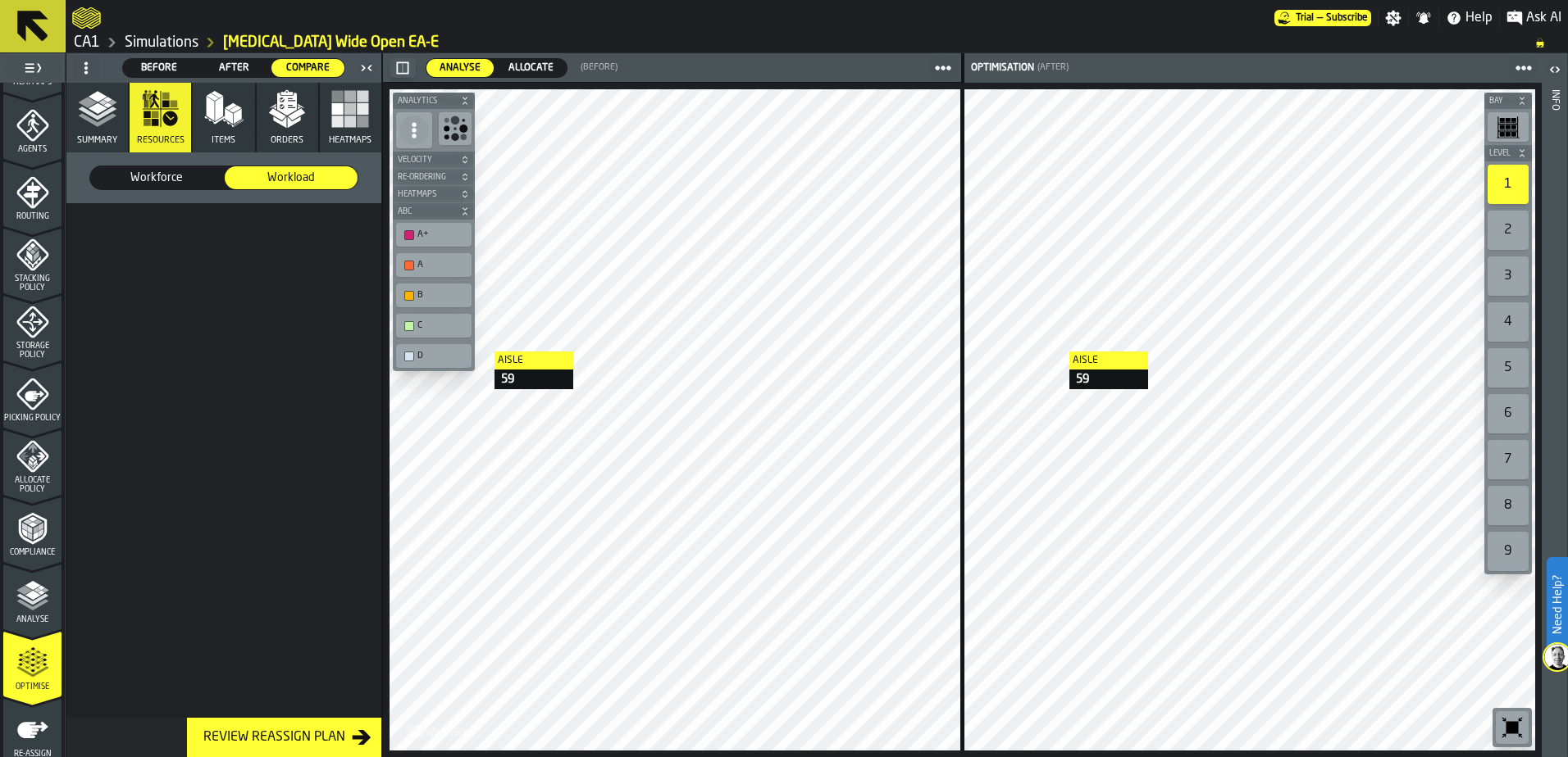
click at [146, 182] on span "Workforce" at bounding box center [156, 178] width 120 height 17
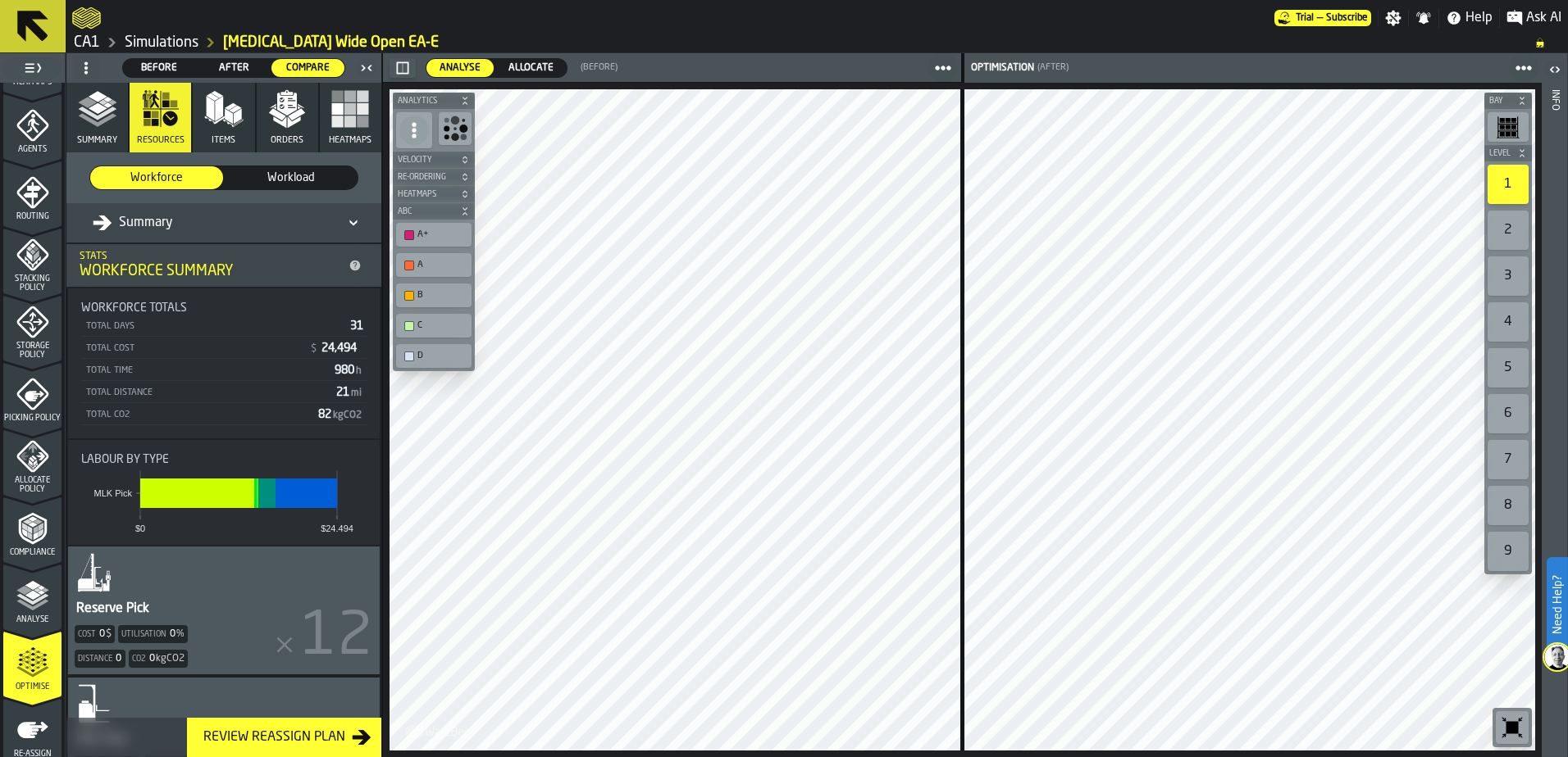
click at [289, 744] on div "Review Reassign Plan" at bounding box center [274, 738] width 155 height 20
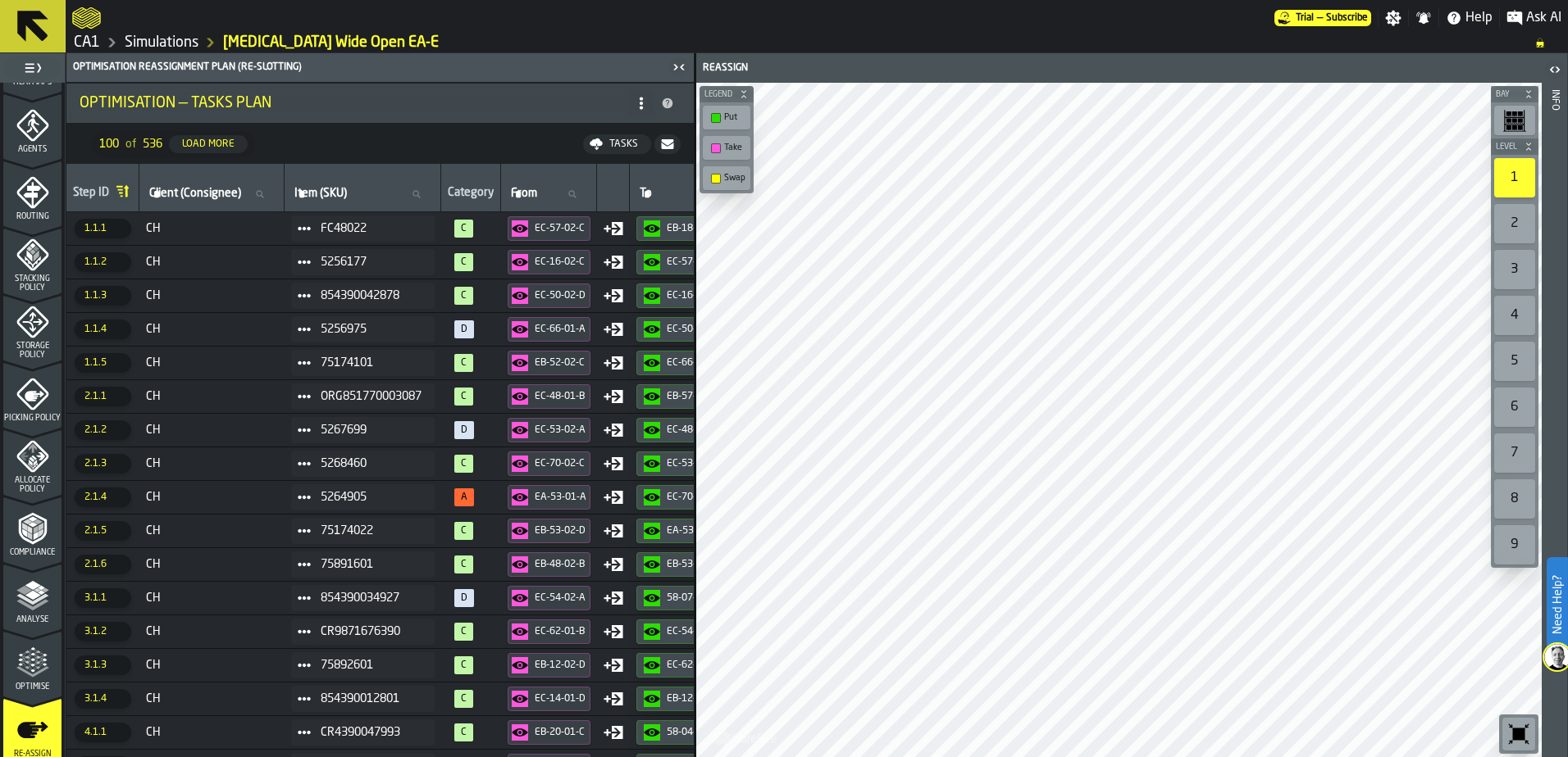
click at [617, 136] on button "Tasks" at bounding box center [617, 145] width 68 height 20
click at [49, 658] on div "Optimise" at bounding box center [33, 669] width 59 height 45
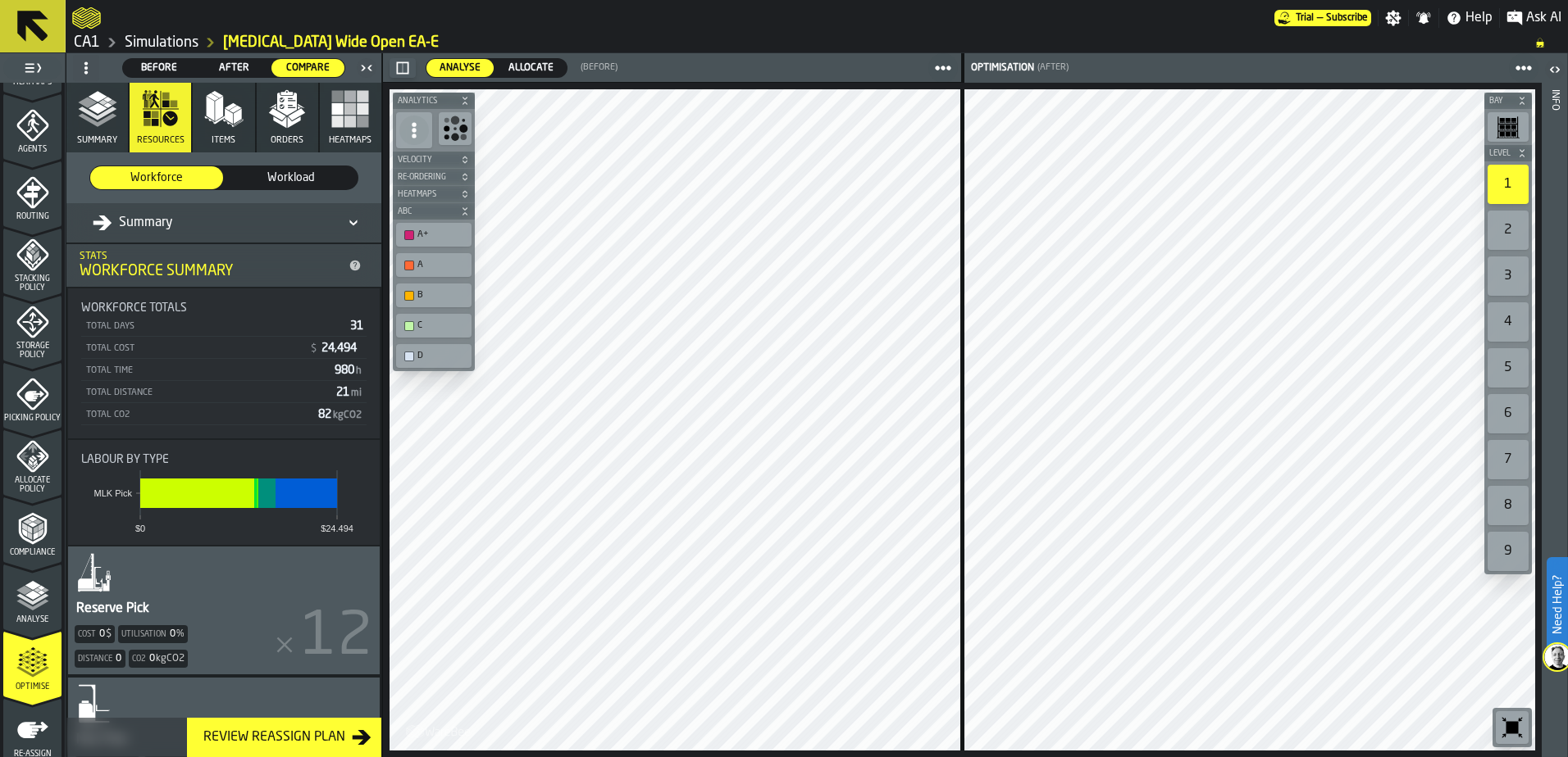
click at [85, 114] on icon "button" at bounding box center [97, 109] width 39 height 39
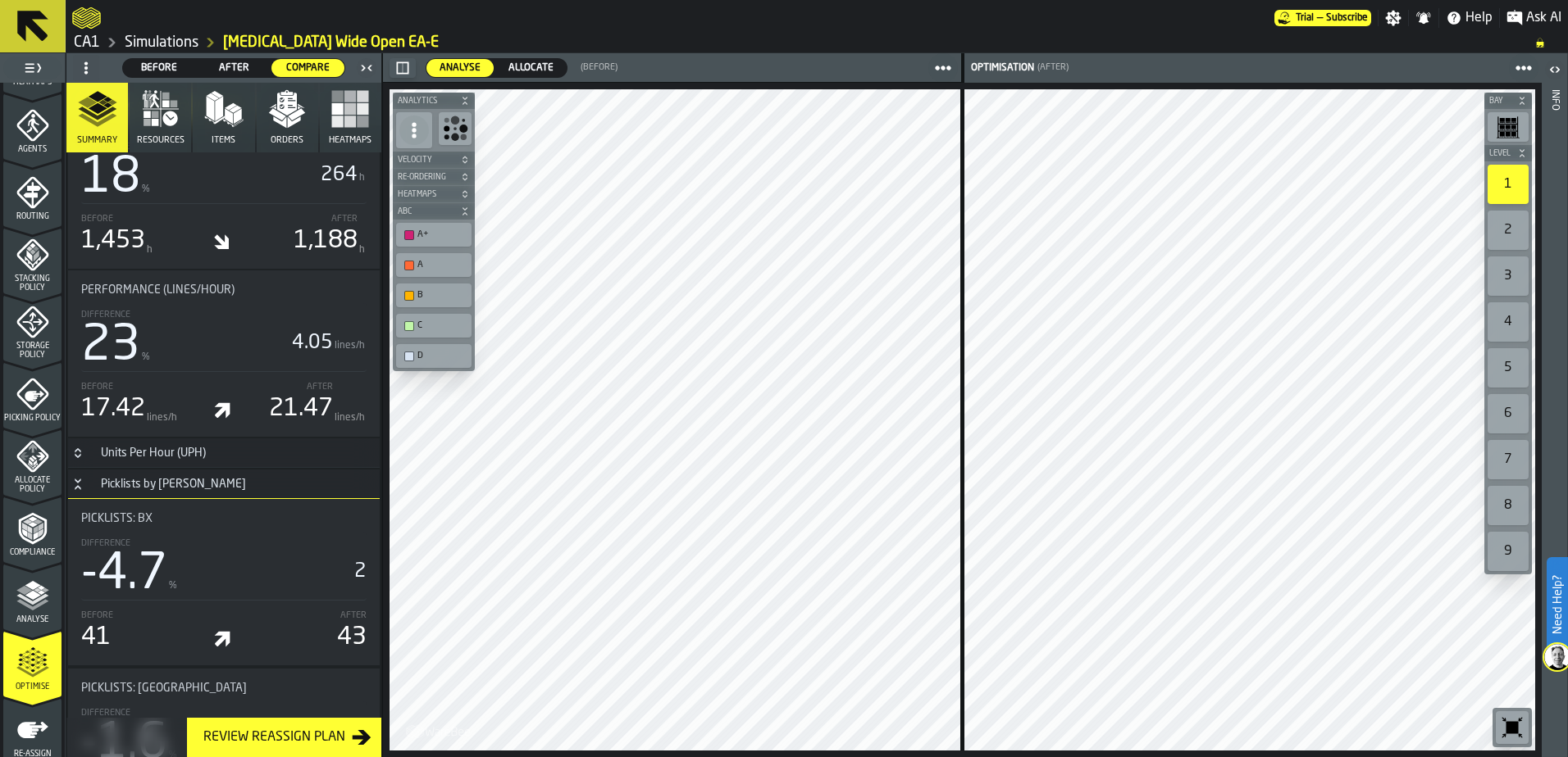
scroll to position [1186, 0]
click at [168, 38] on link "Simulations" at bounding box center [161, 43] width 74 height 18
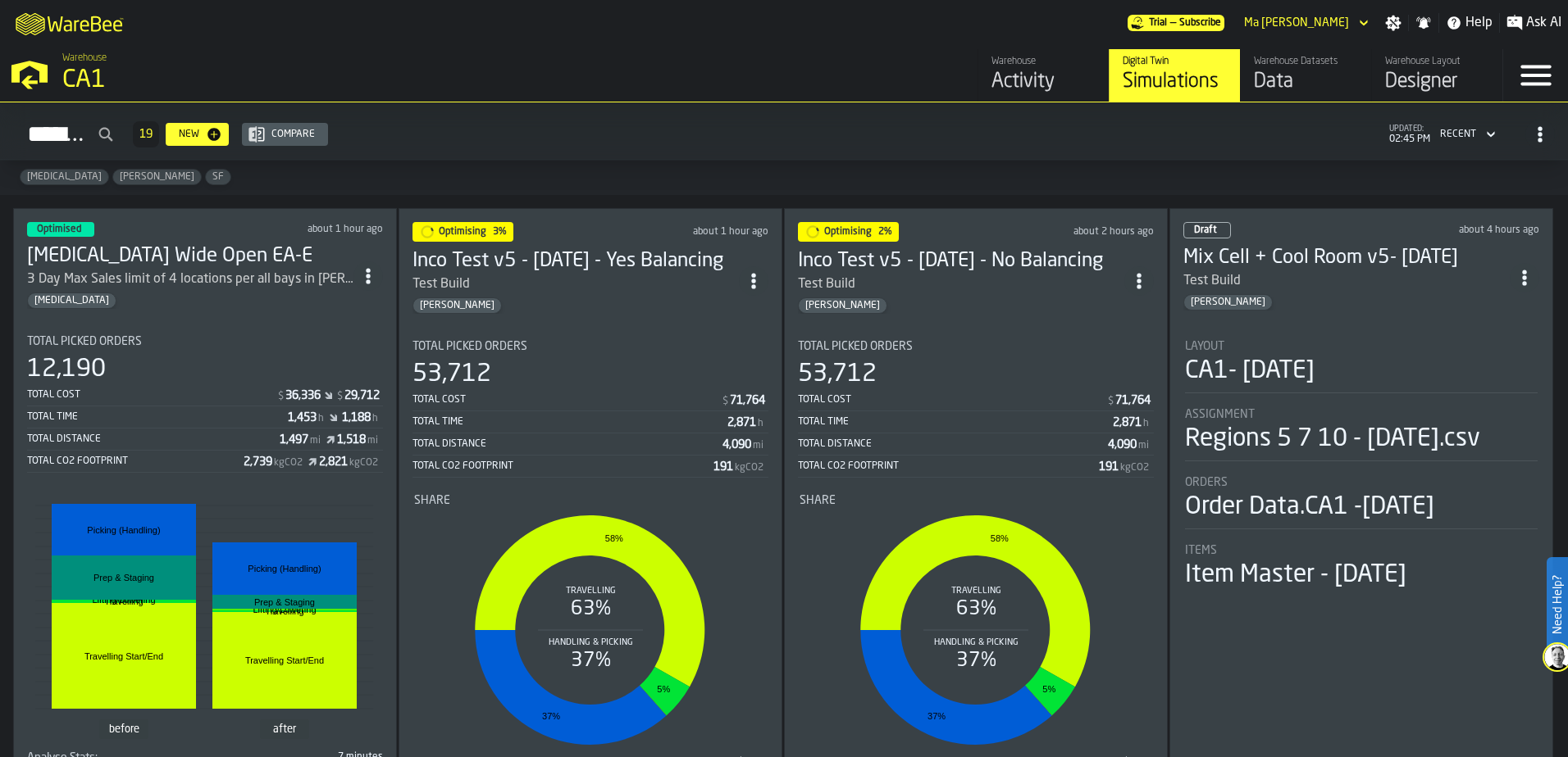
scroll to position [54, 0]
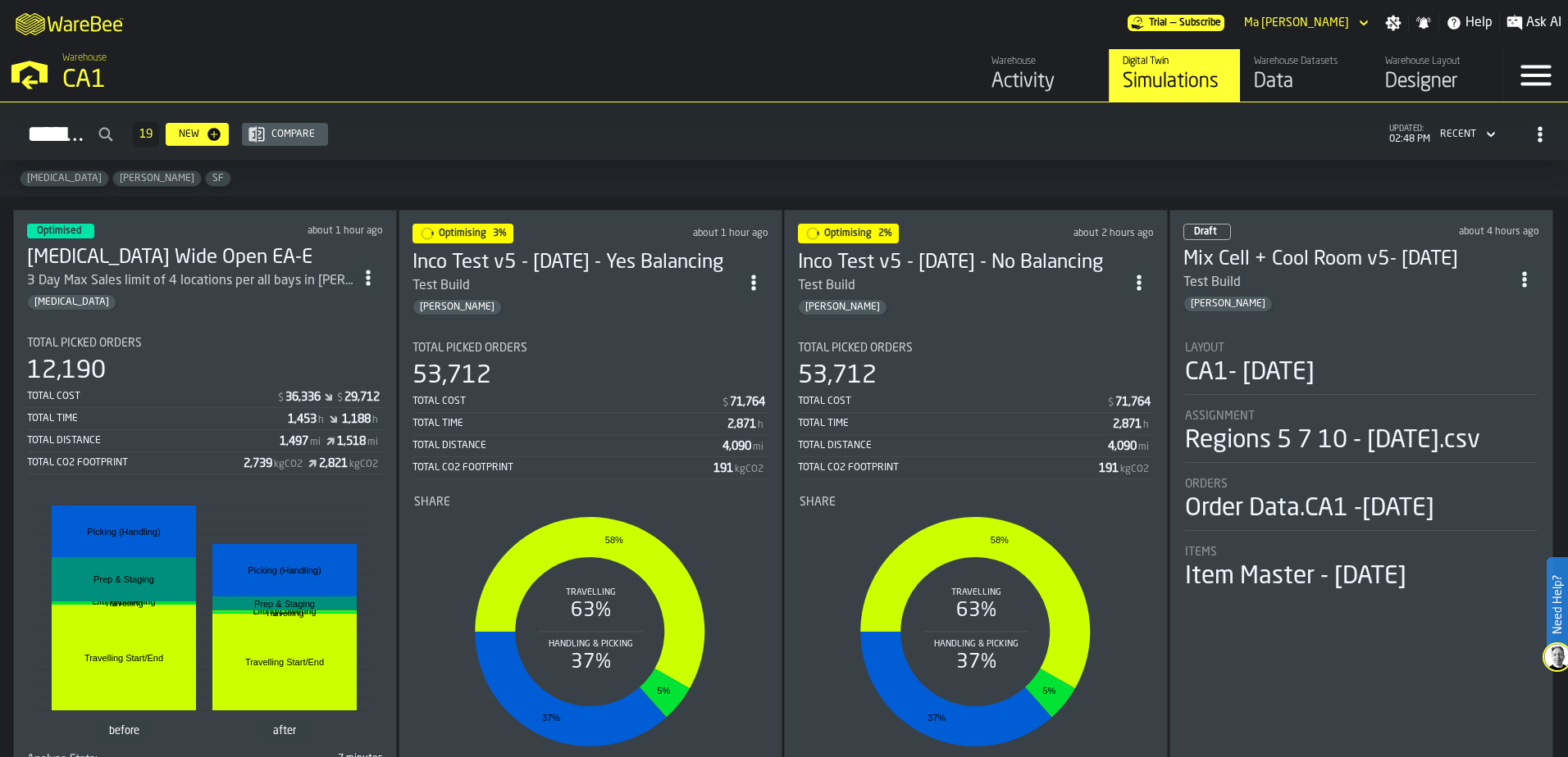
click at [202, 309] on div "Optimised about 1 hour ago [MEDICAL_DATA] Wide Open EA-E 3 Day Max Sales limit …" at bounding box center [205, 508] width 384 height 596
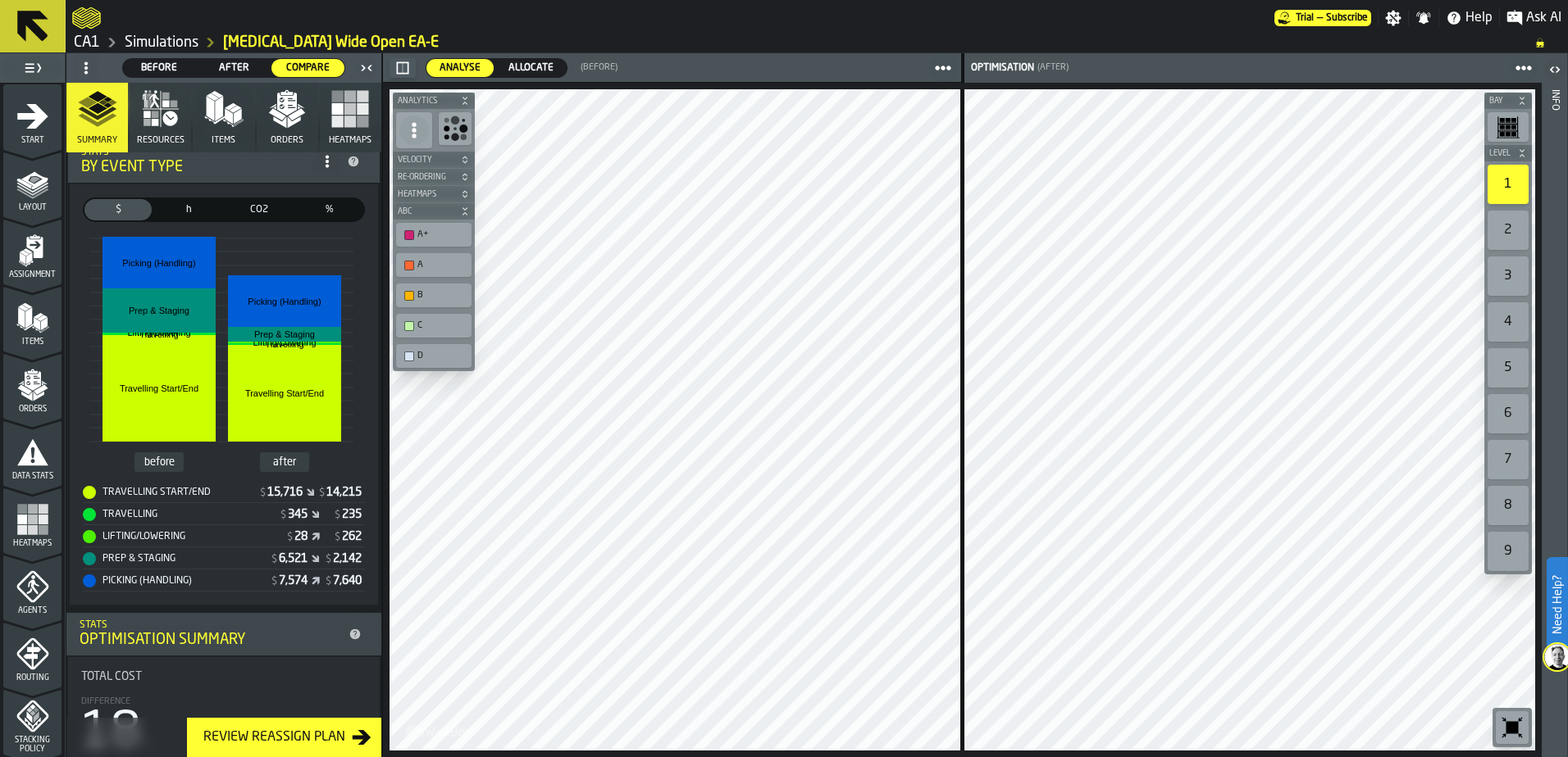
scroll to position [294, 0]
click at [163, 124] on icon "button" at bounding box center [161, 109] width 39 height 39
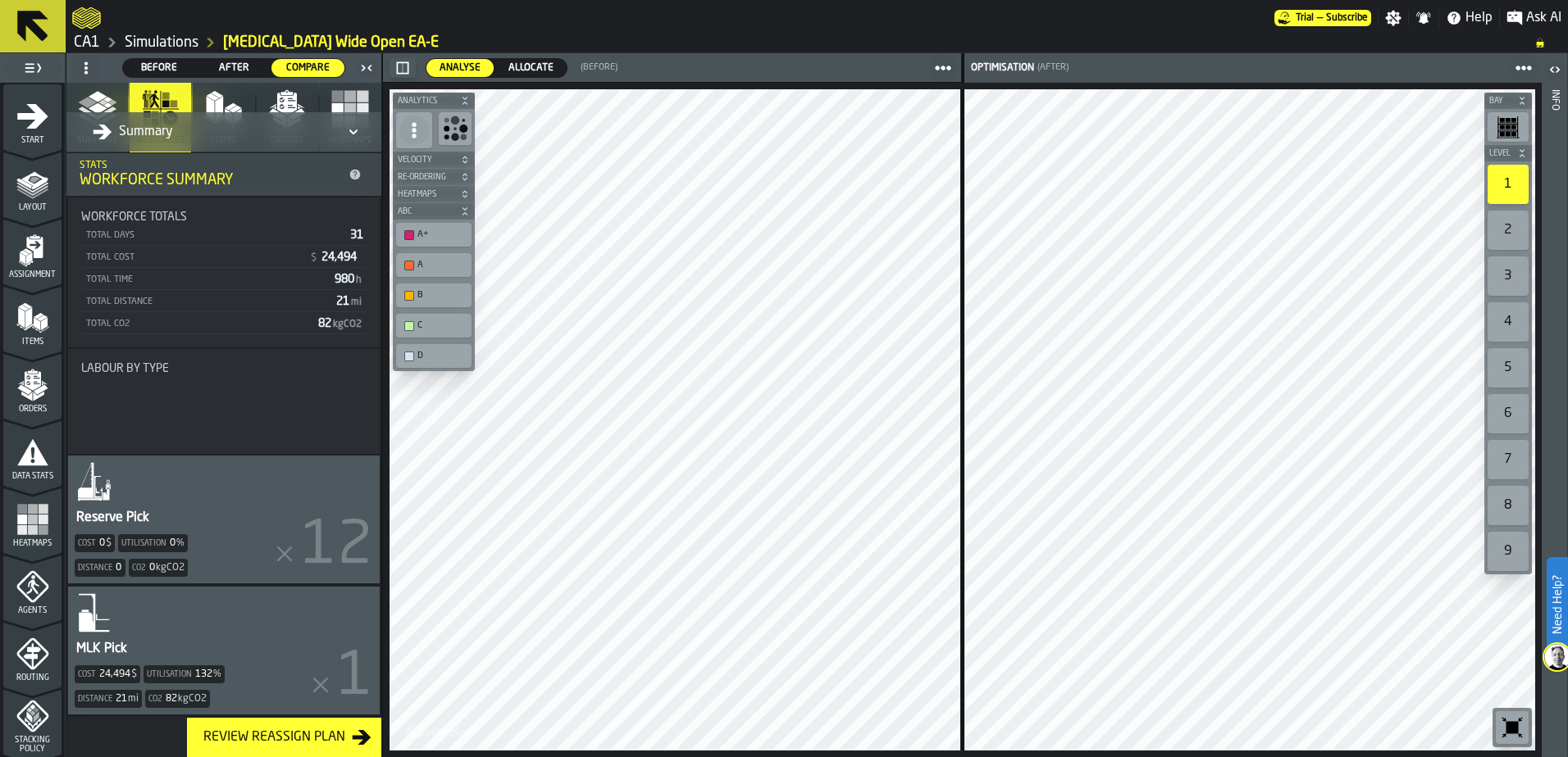
scroll to position [95, 0]
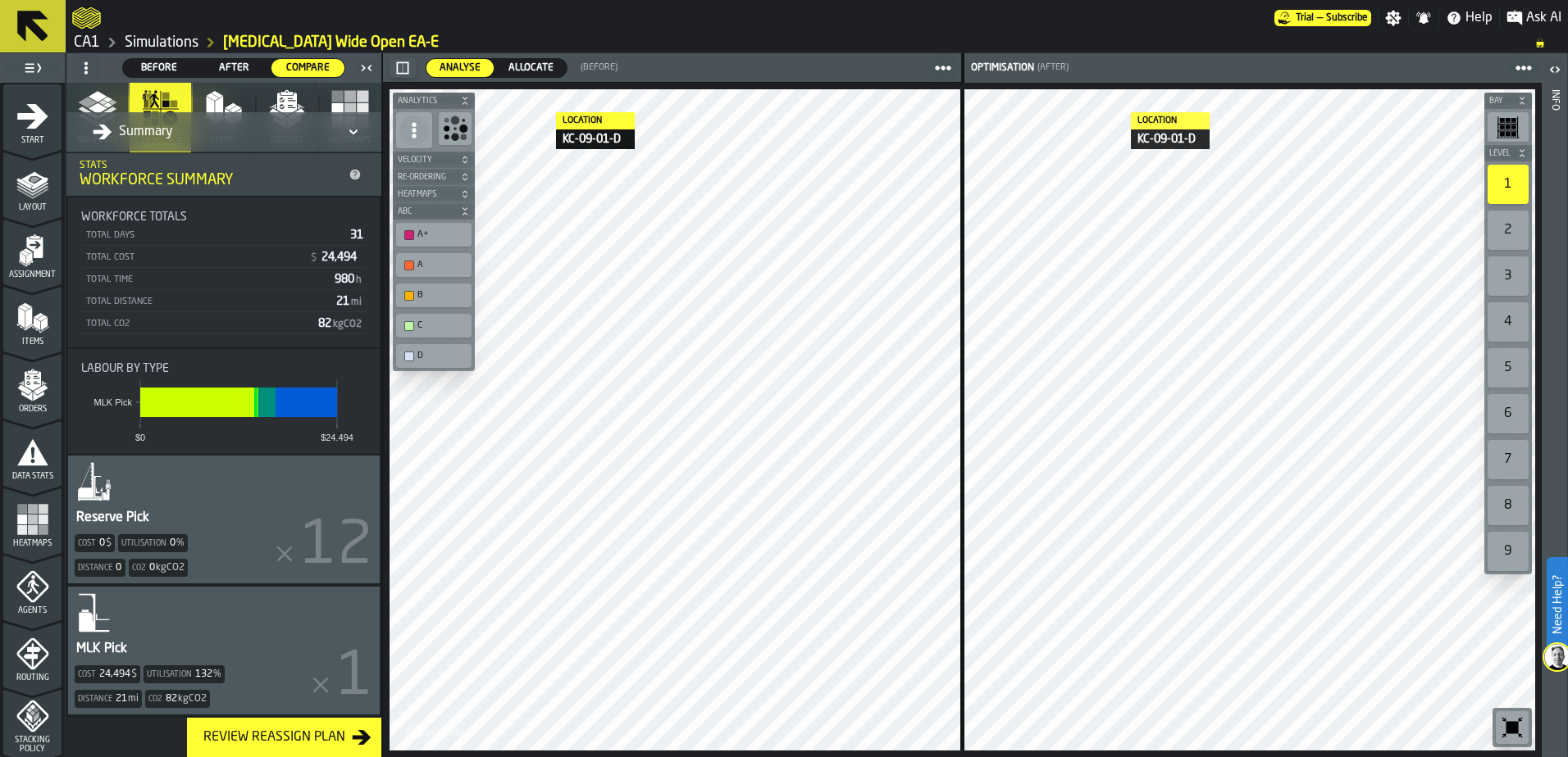
click at [185, 43] on link "Simulations" at bounding box center [161, 43] width 74 height 18
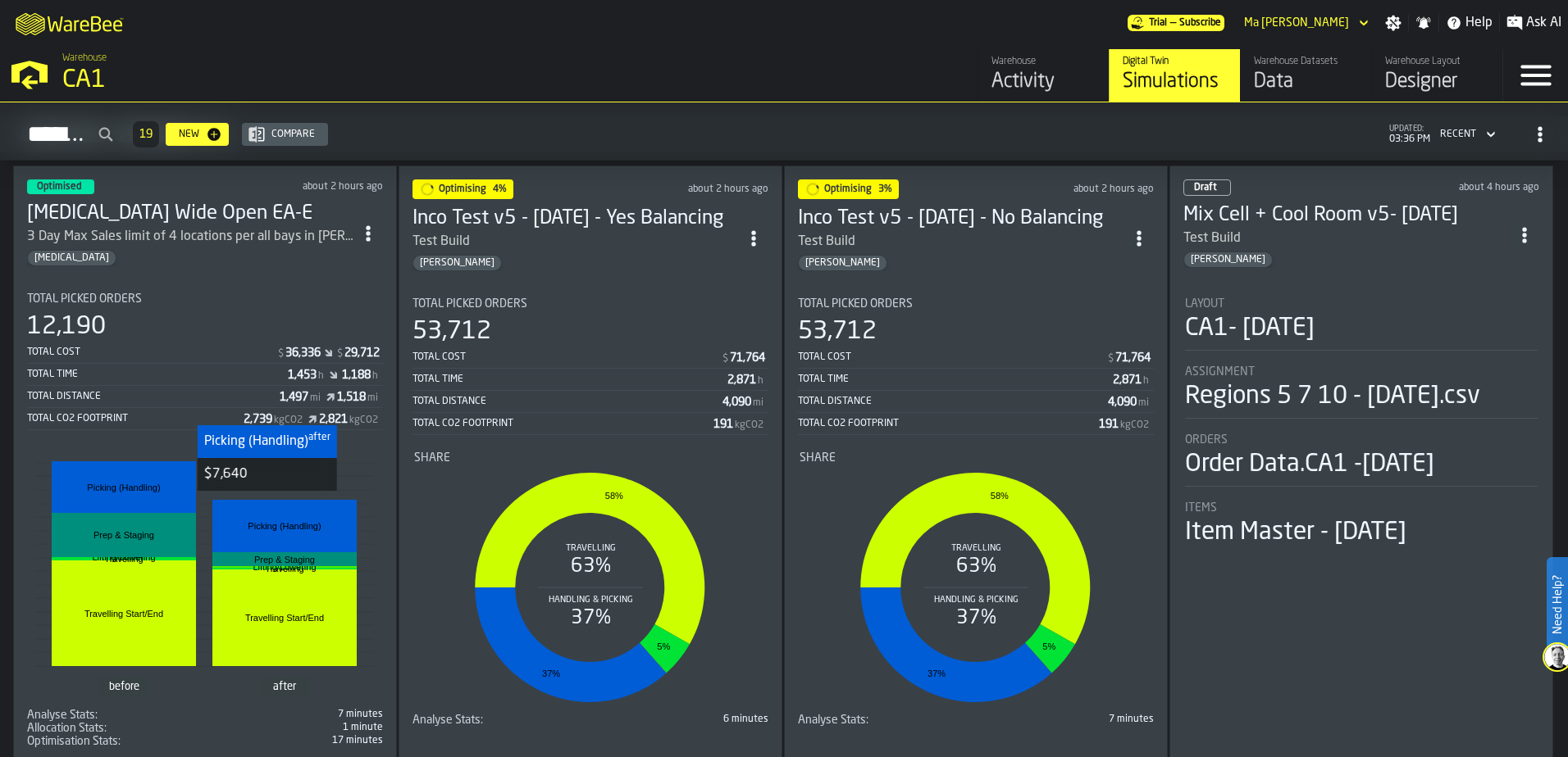
scroll to position [100, 0]
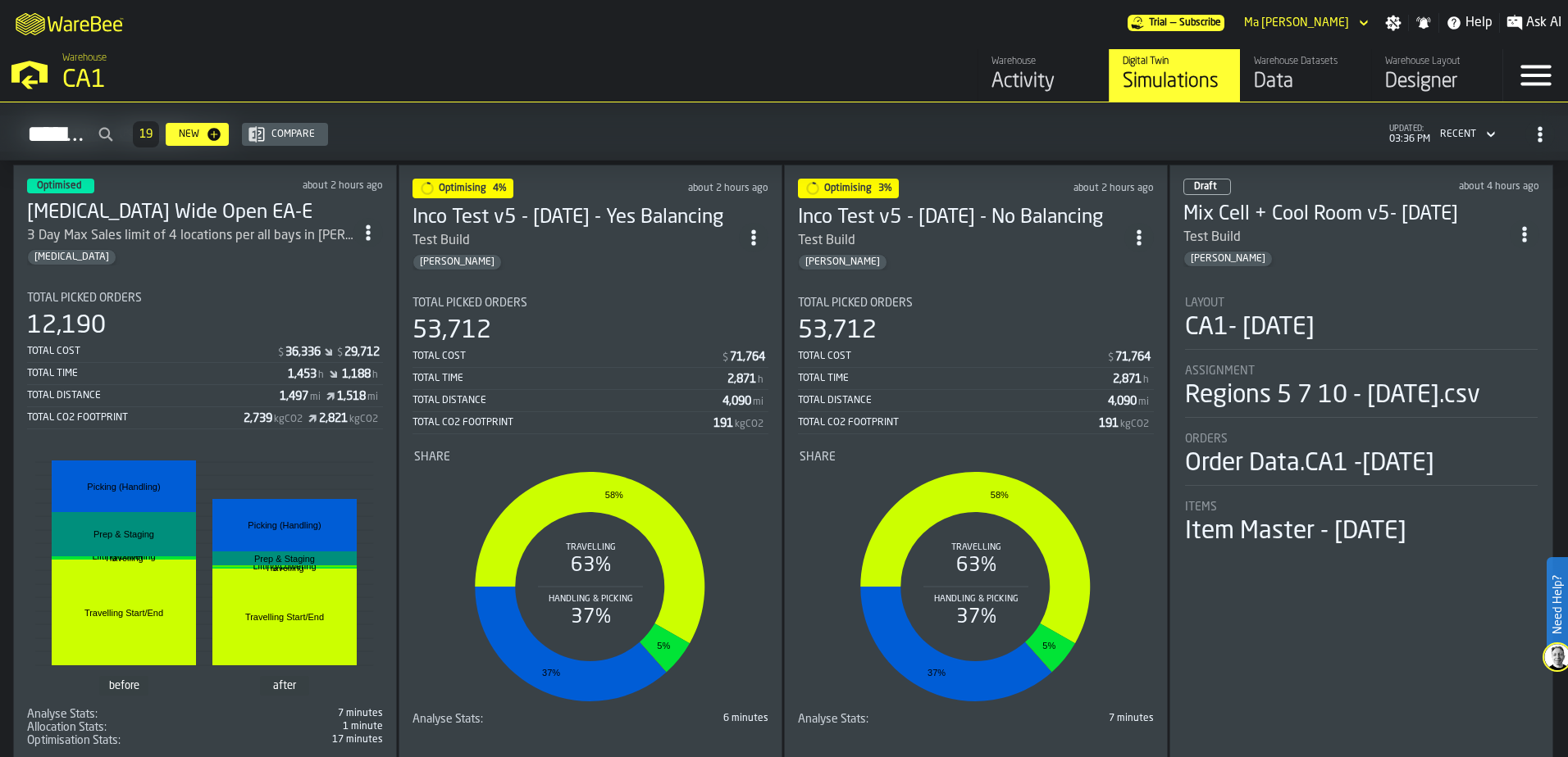
click at [124, 452] on div "before after Travelling Start/End Travelling Start/End Travelling Travelling Li…" at bounding box center [204, 575] width 352 height 259
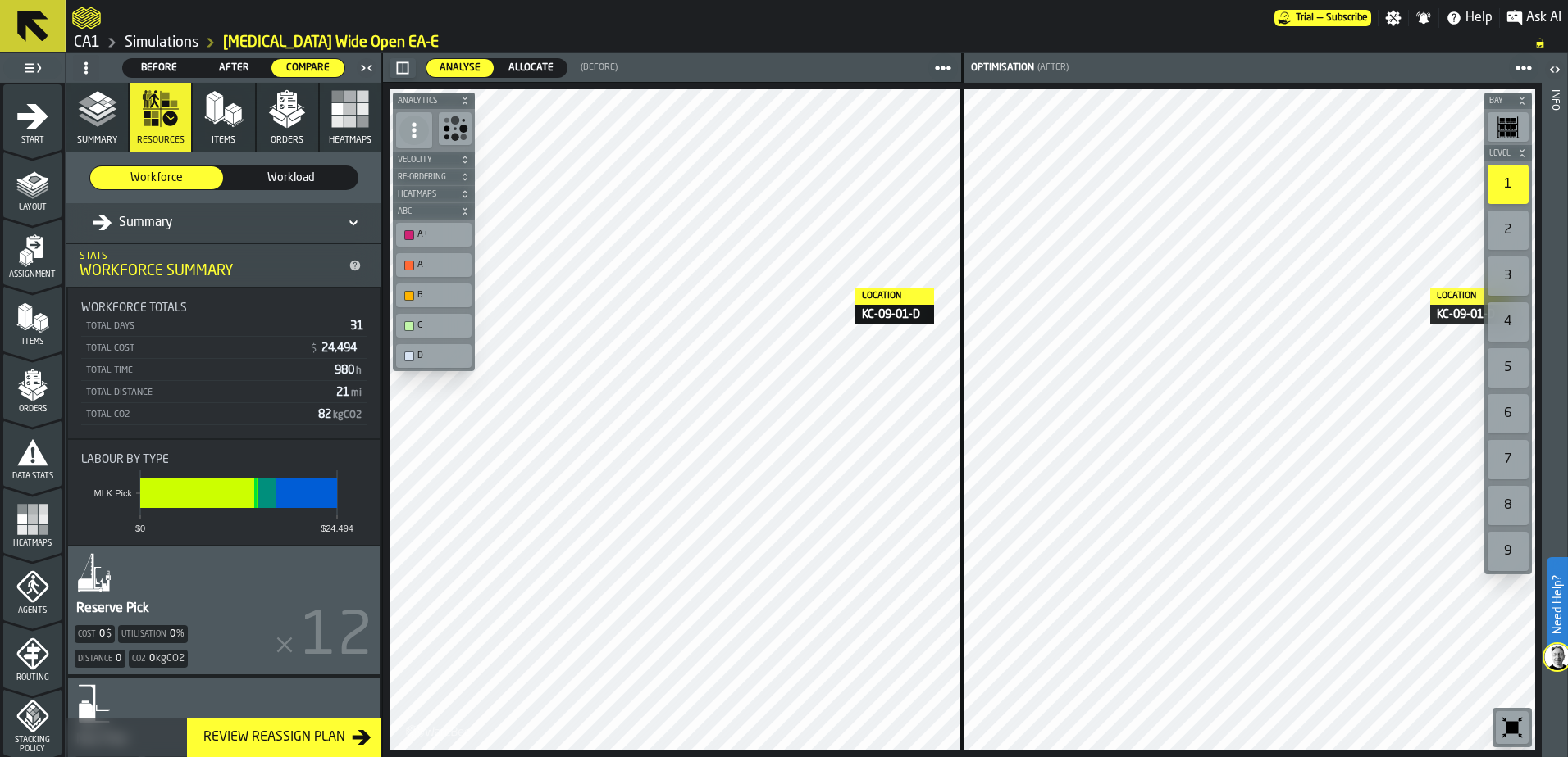
click at [359, 128] on icon "button" at bounding box center [350, 109] width 39 height 39
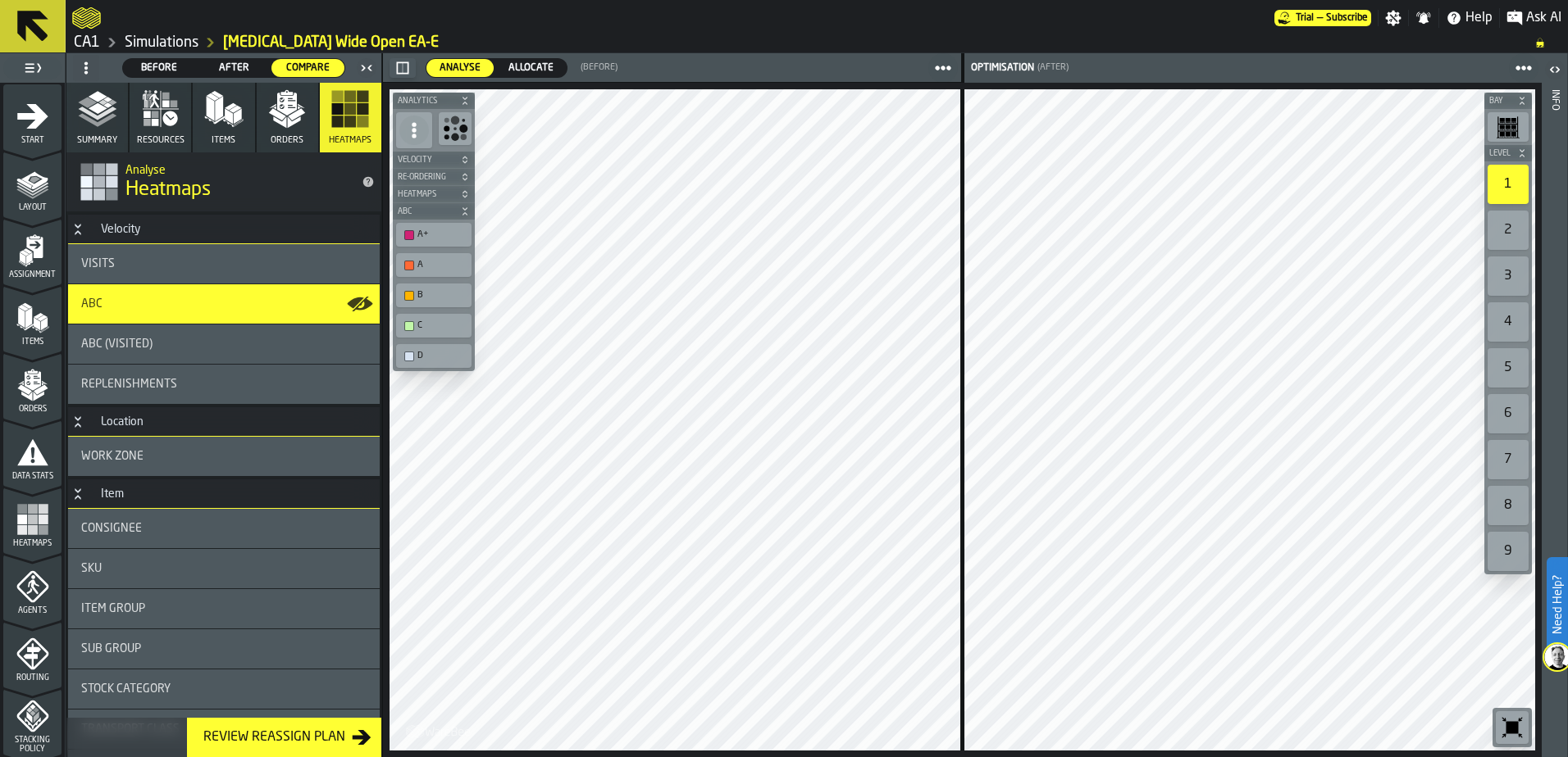
click at [205, 348] on div "ABC (Visited)" at bounding box center [223, 345] width 285 height 13
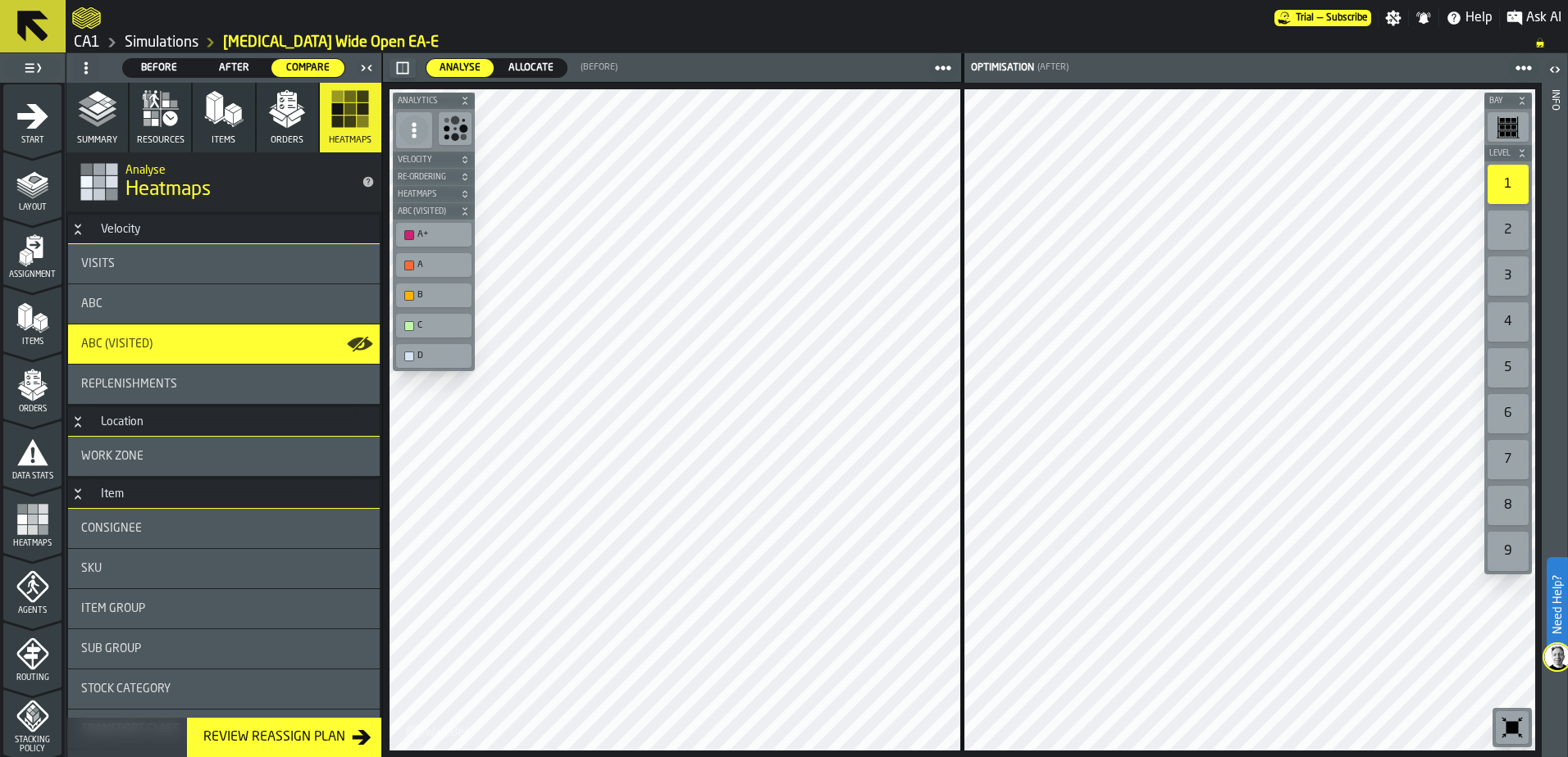
click at [230, 260] on div "Visits" at bounding box center [223, 264] width 285 height 13
